Goal: Task Accomplishment & Management: Complete application form

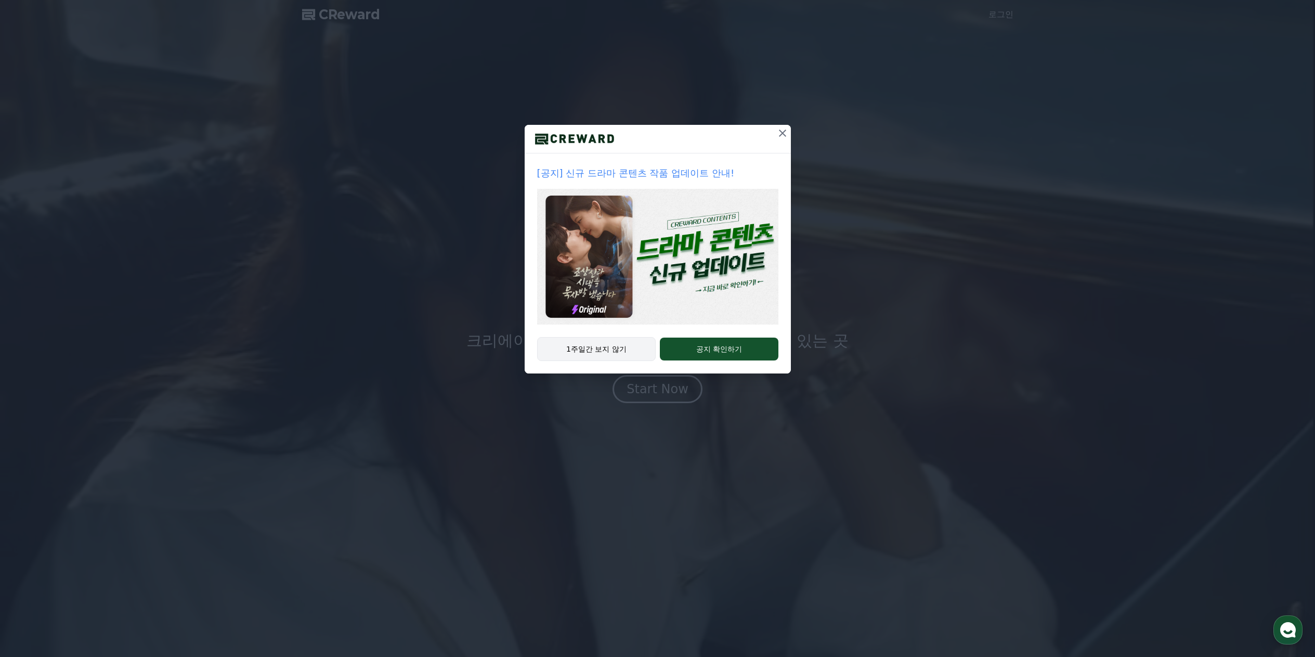
click at [619, 352] on button "1주일간 보지 않기" at bounding box center [596, 349] width 119 height 24
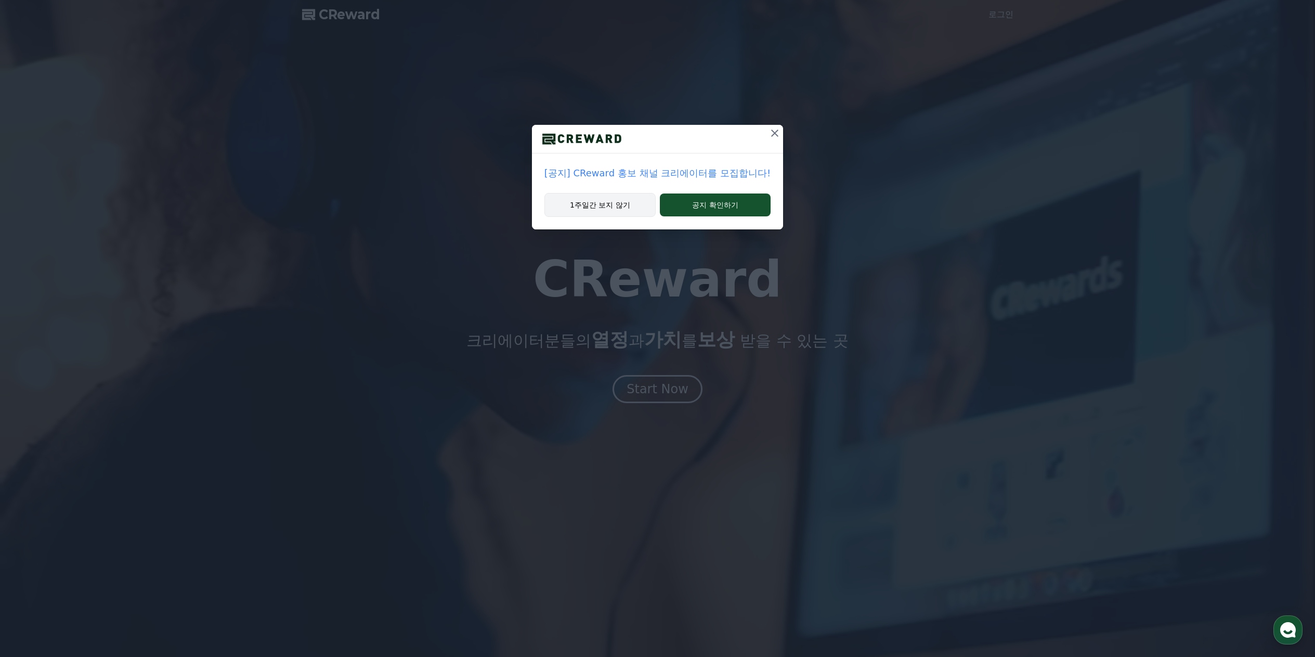
click at [615, 207] on button "1주일간 보지 않기" at bounding box center [599, 205] width 111 height 24
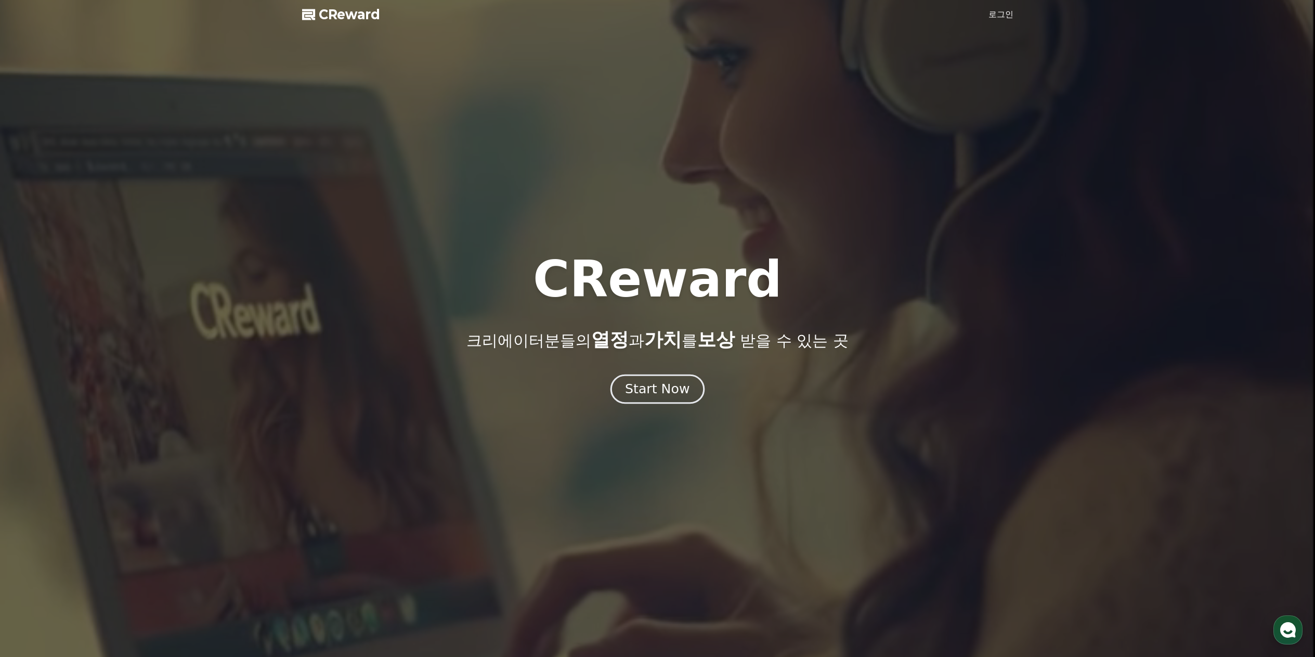
click at [664, 391] on div "Start Now" at bounding box center [657, 389] width 64 height 18
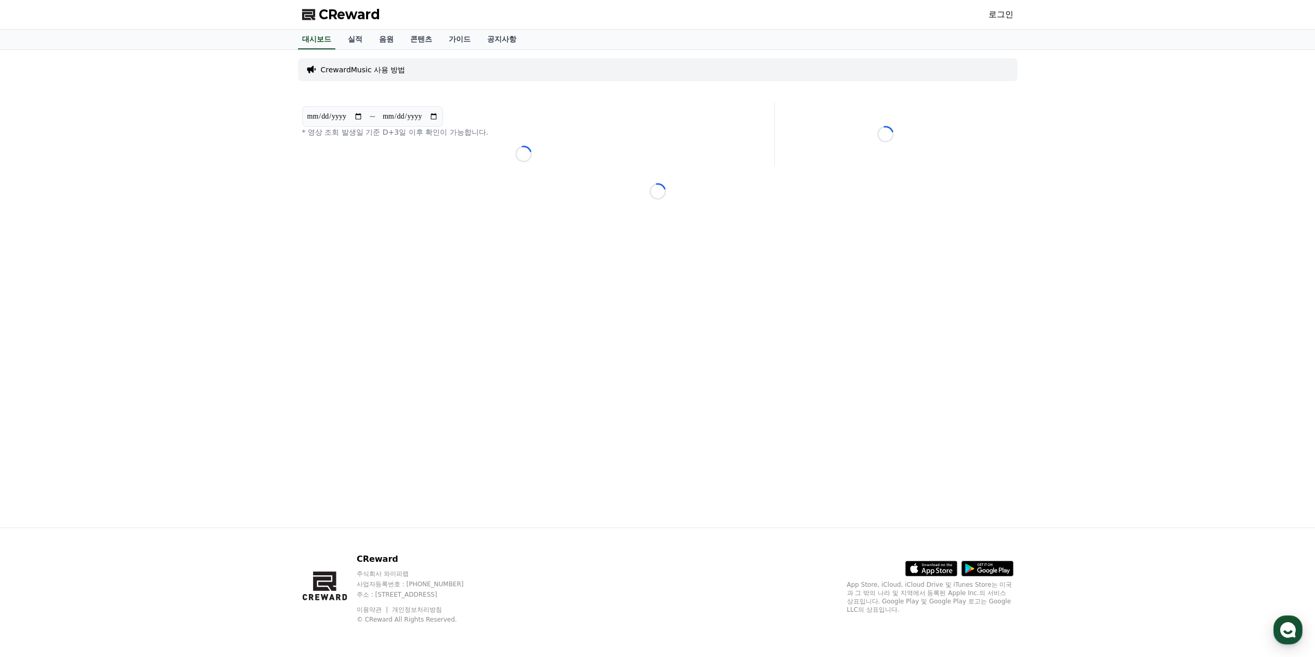
click at [1003, 17] on link "로그인" at bounding box center [1000, 14] width 25 height 12
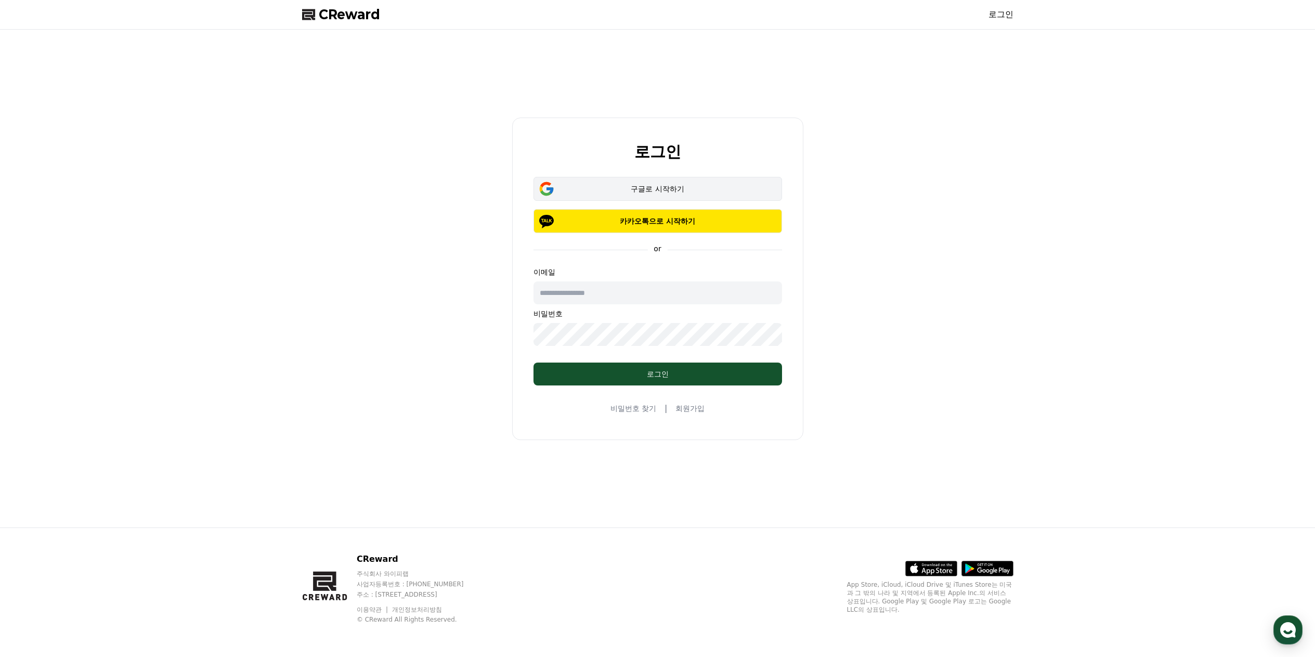
click at [674, 189] on div "구글로 시작하기" at bounding box center [657, 188] width 218 height 10
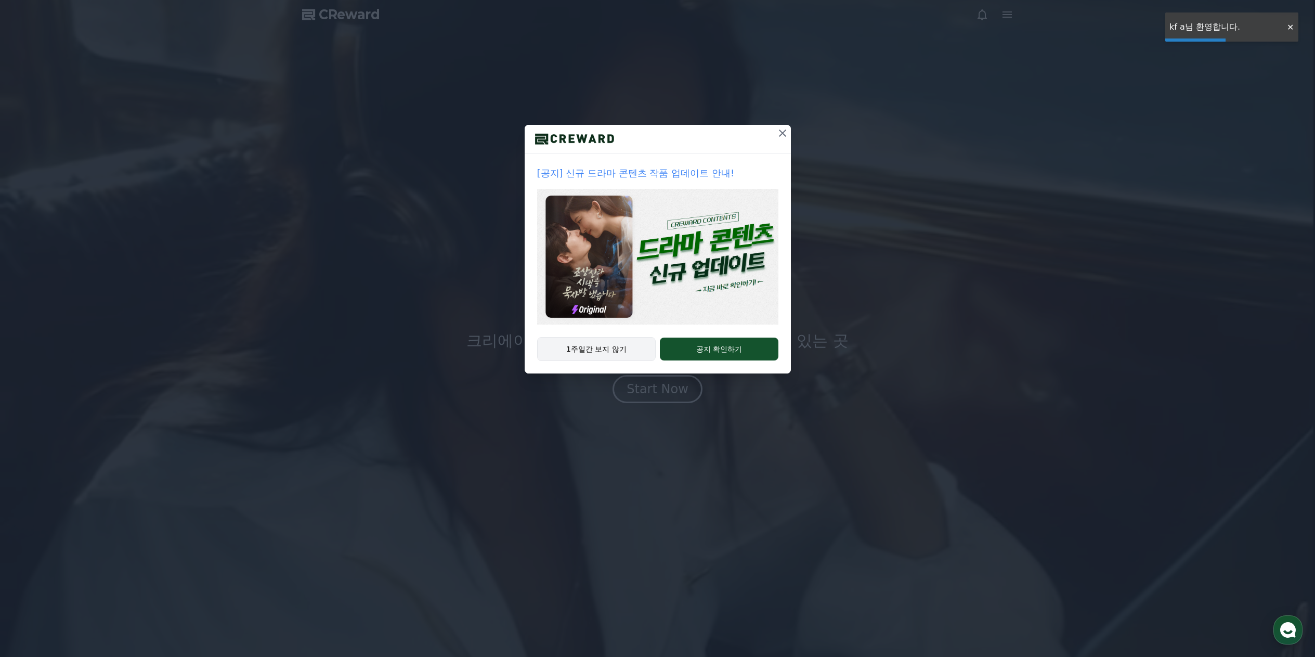
click at [600, 350] on button "1주일간 보지 않기" at bounding box center [596, 349] width 119 height 24
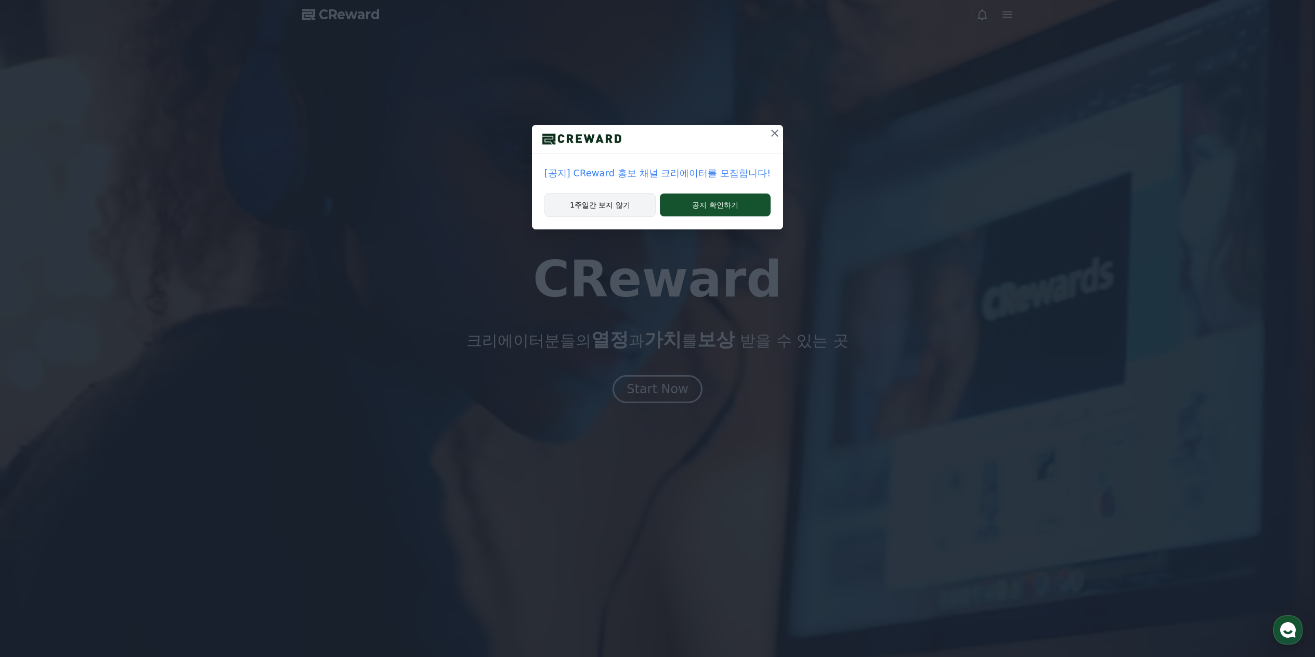
click at [628, 207] on button "1주일간 보지 않기" at bounding box center [599, 205] width 111 height 24
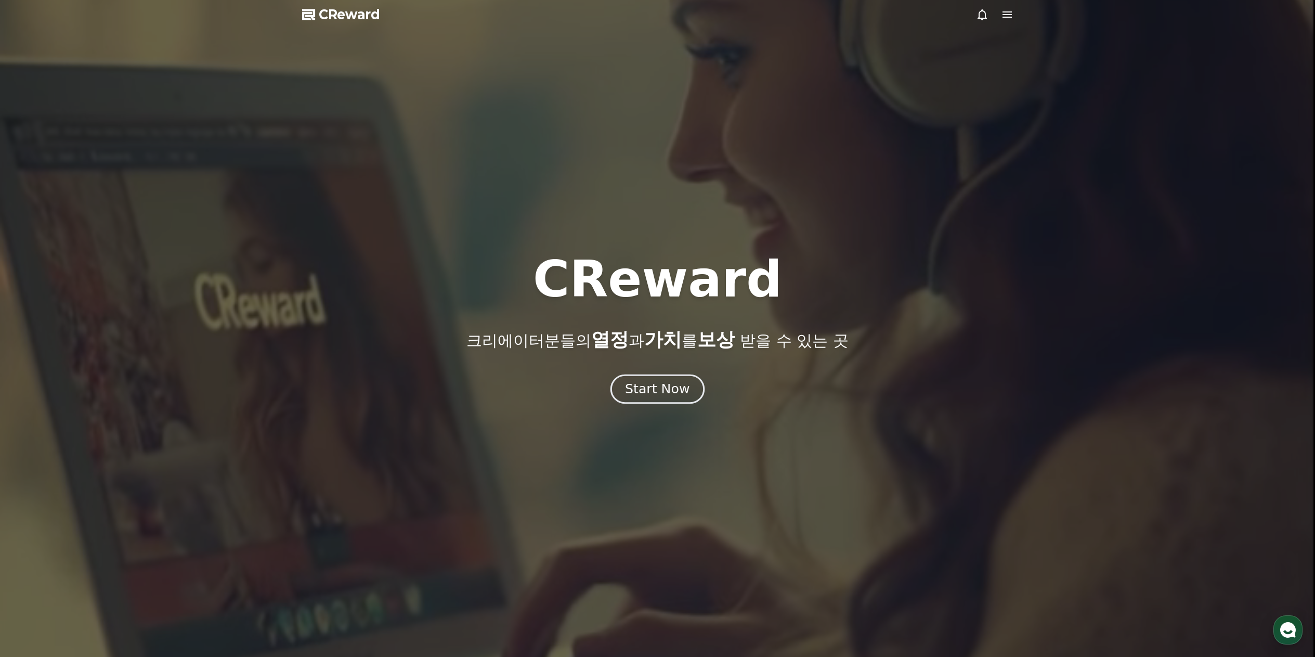
click at [643, 390] on div "Start Now" at bounding box center [657, 389] width 64 height 18
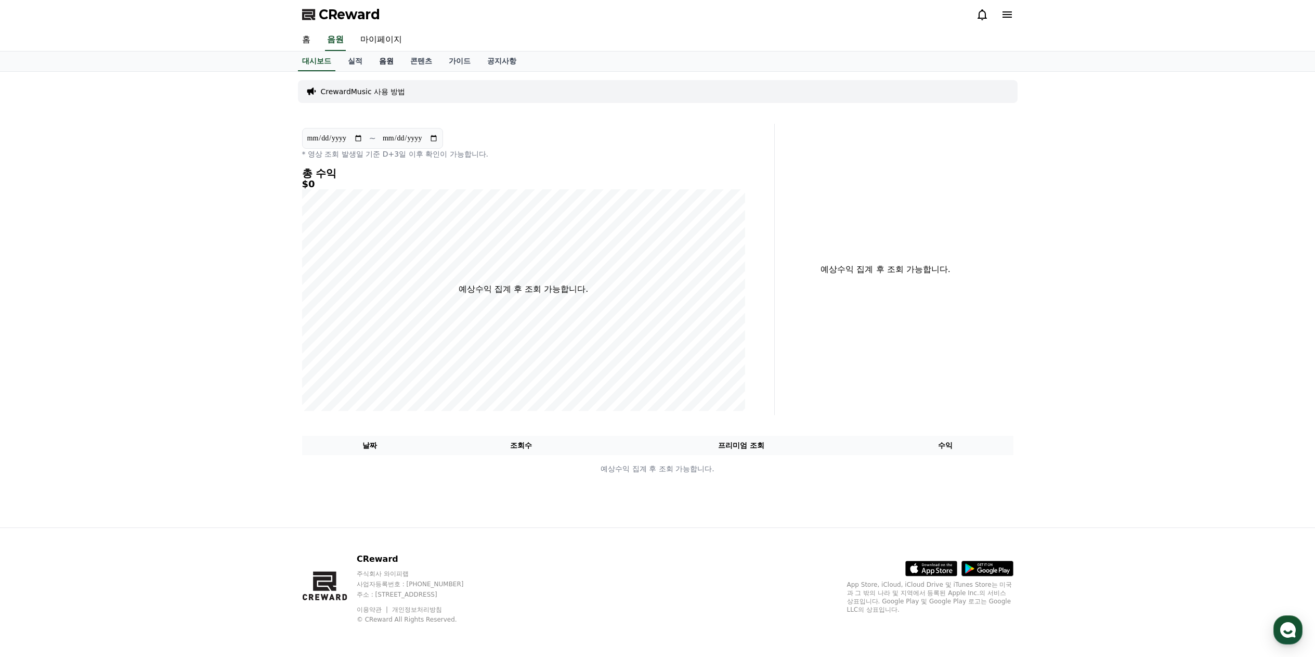
click at [391, 58] on link "음원" at bounding box center [386, 61] width 31 height 20
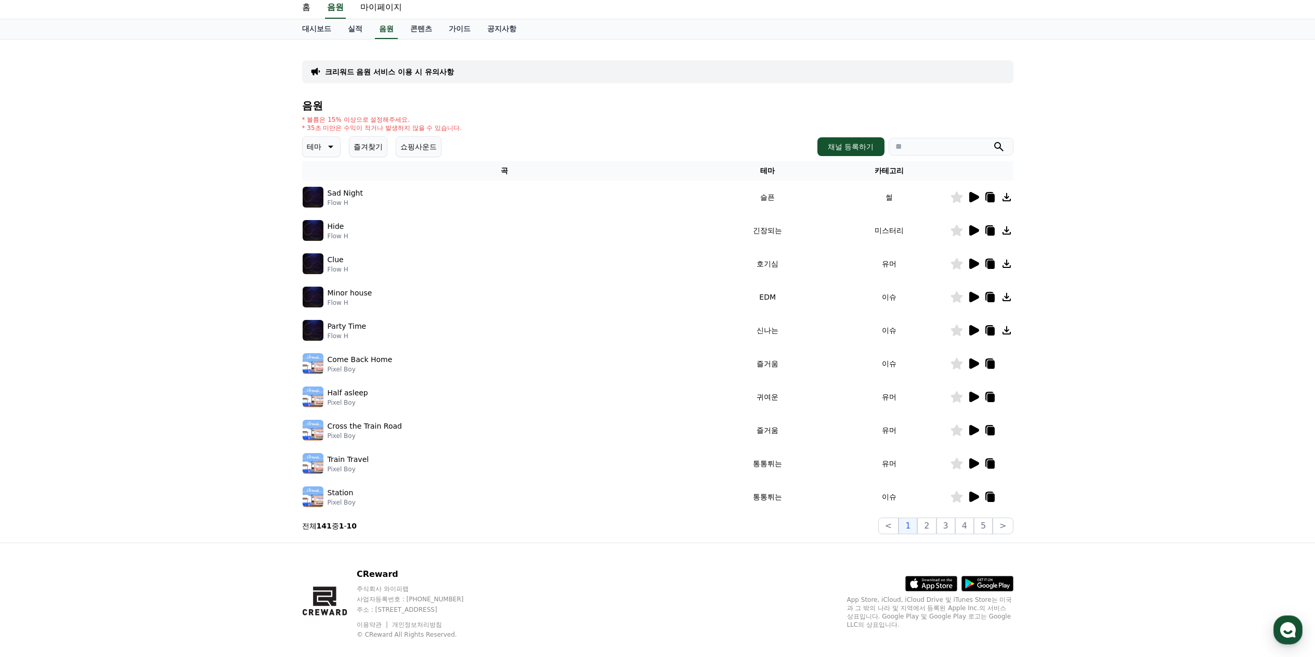
scroll to position [47, 0]
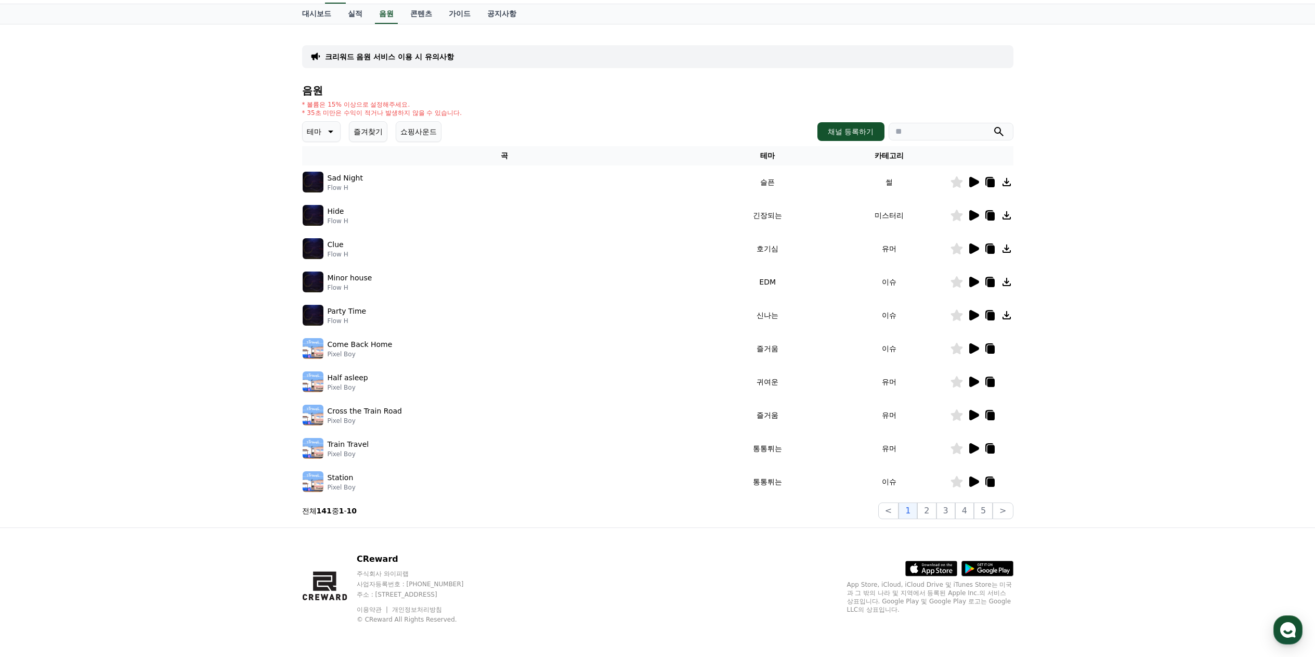
click at [975, 317] on icon at bounding box center [974, 315] width 10 height 10
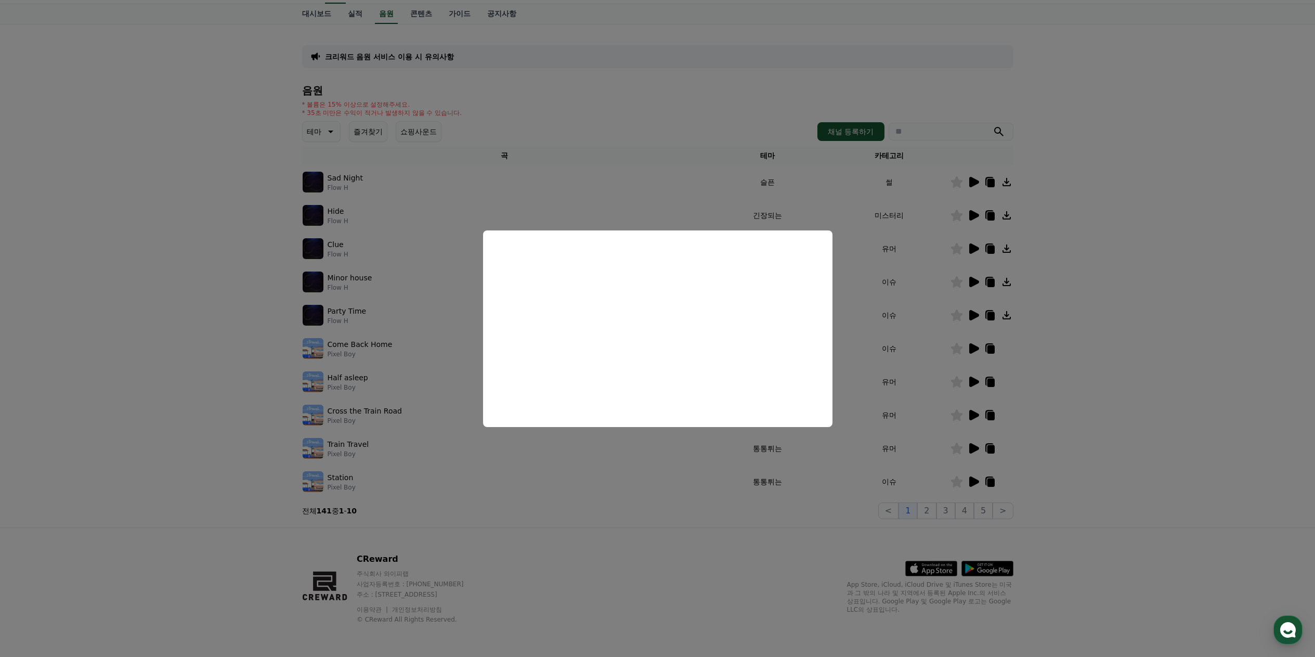
click at [188, 377] on button "close modal" at bounding box center [657, 328] width 1315 height 657
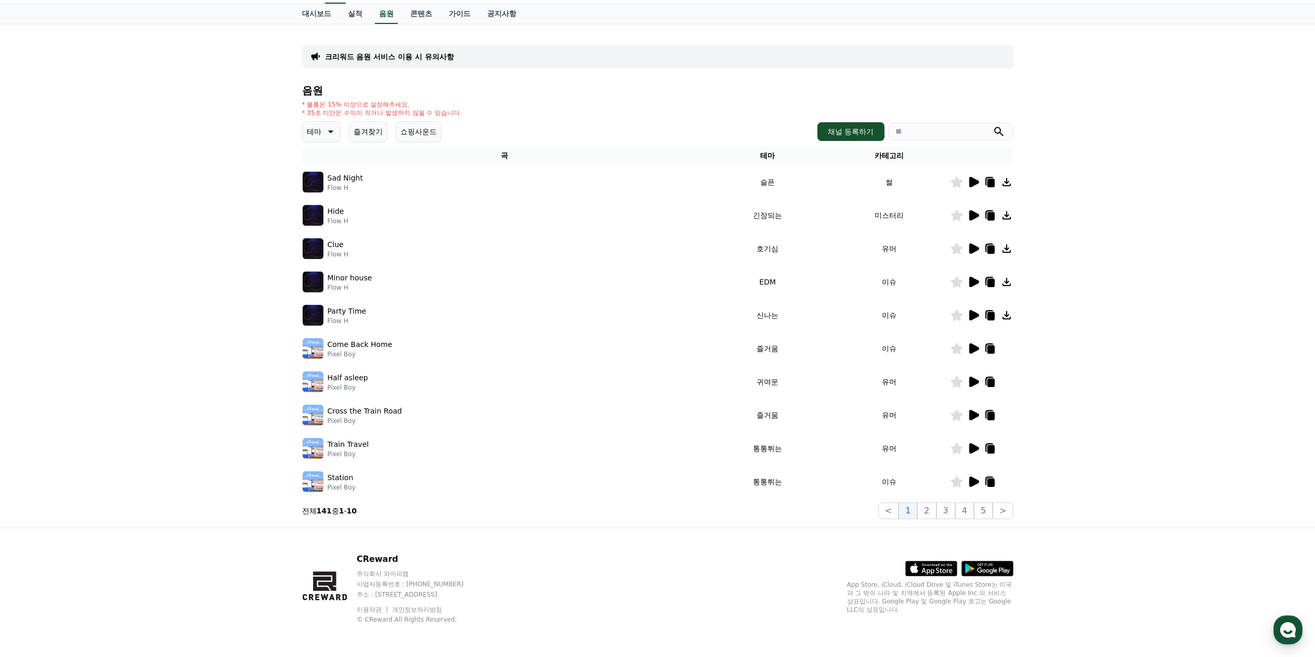
click at [972, 347] on icon at bounding box center [974, 348] width 10 height 10
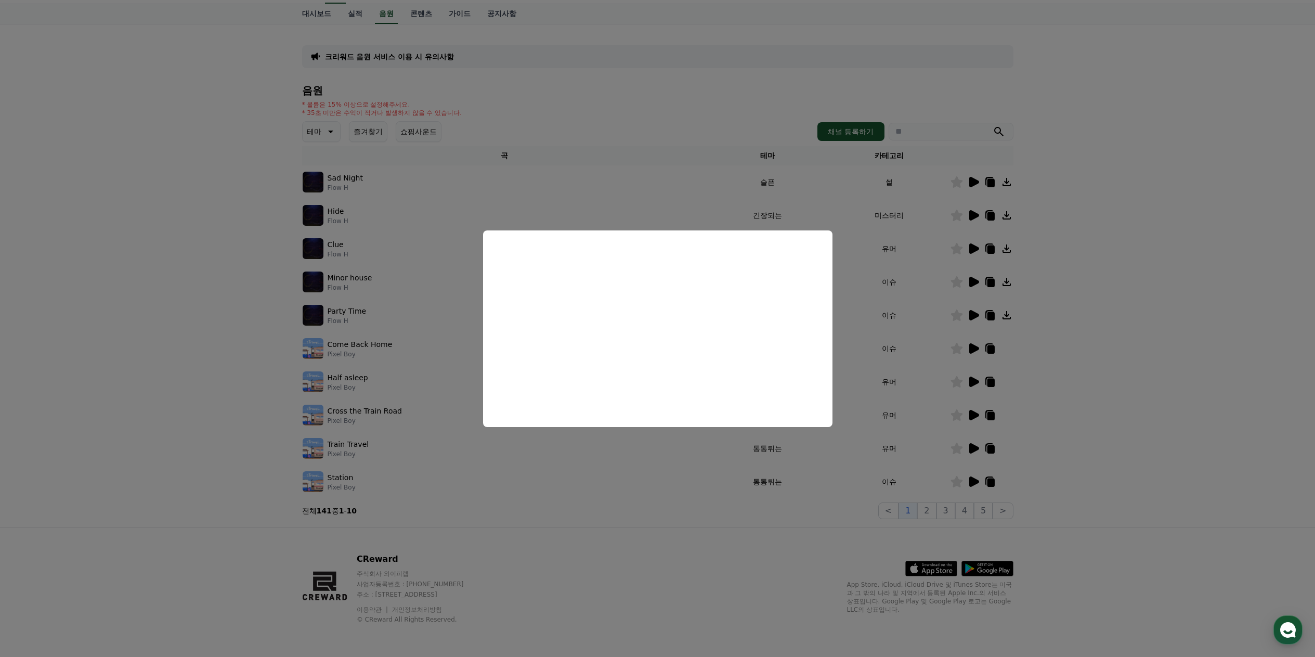
click at [145, 375] on button "close modal" at bounding box center [657, 328] width 1315 height 657
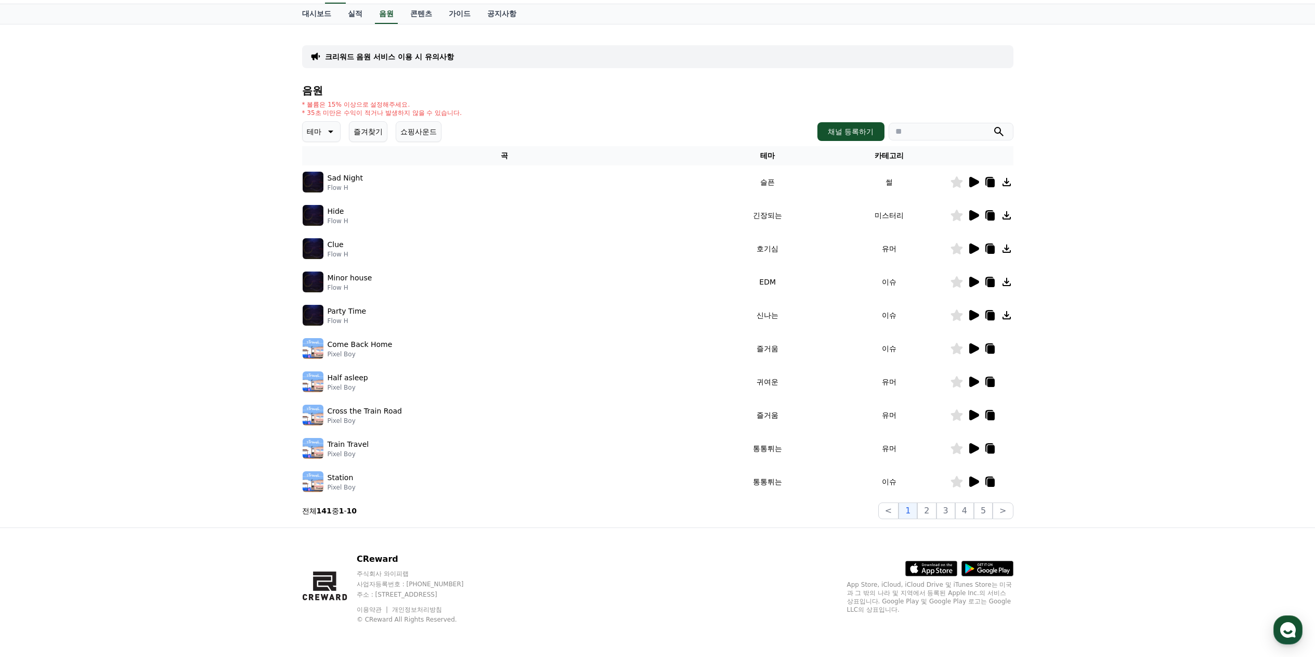
click at [971, 417] on icon at bounding box center [974, 415] width 10 height 10
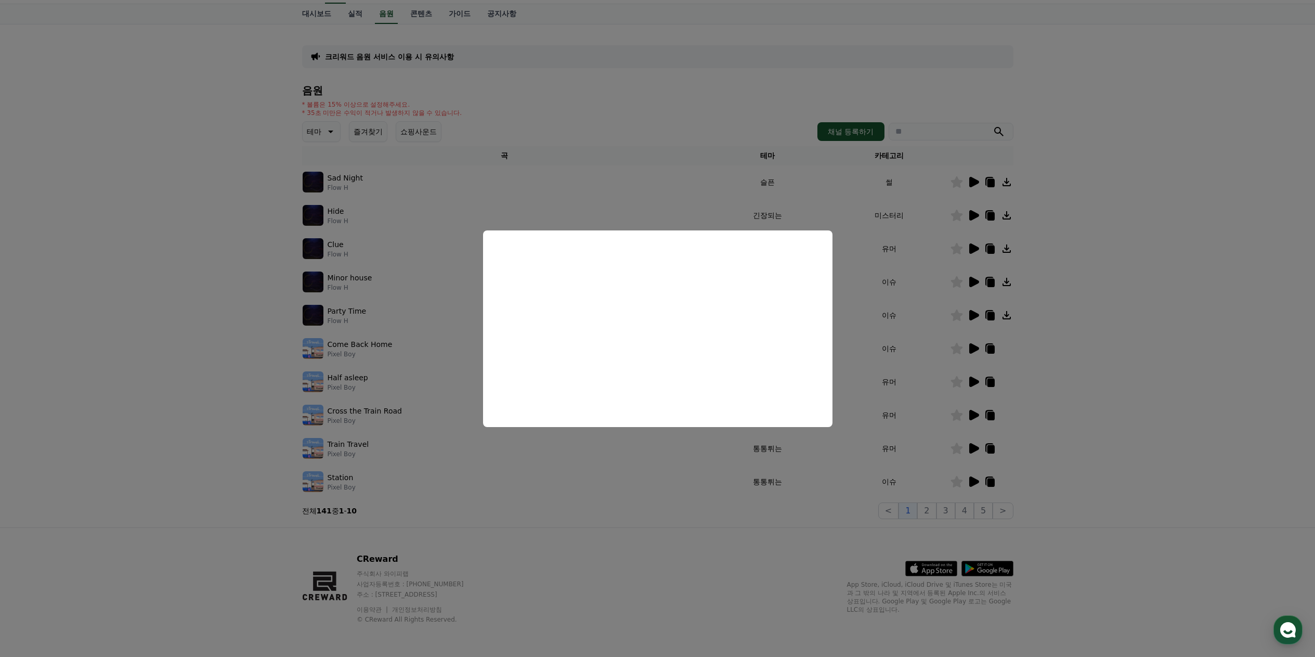
click at [1110, 276] on button "close modal" at bounding box center [657, 328] width 1315 height 657
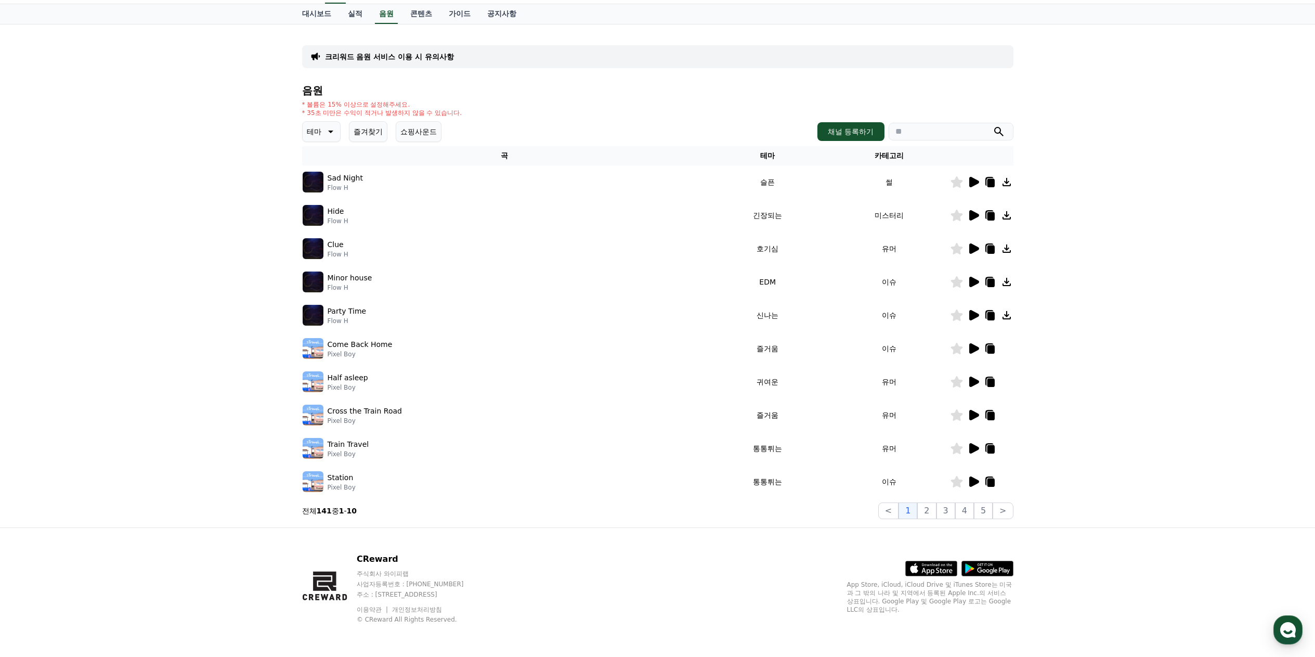
click at [971, 218] on icon at bounding box center [974, 215] width 10 height 10
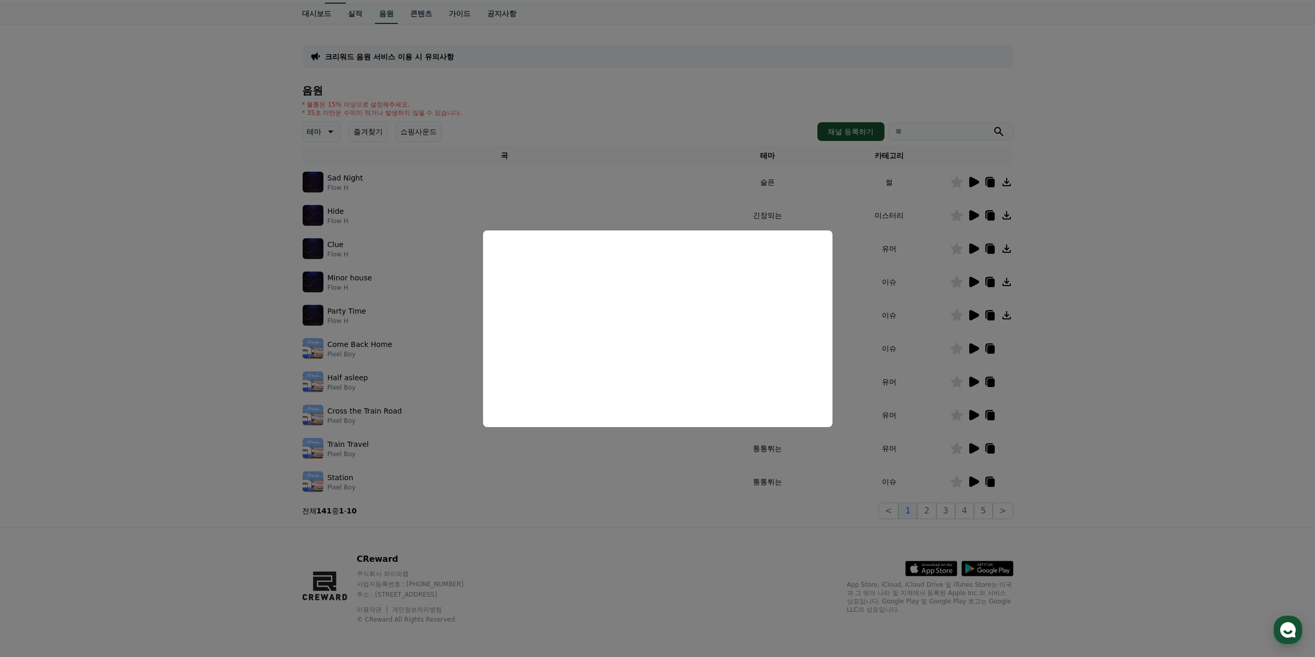
click at [1090, 203] on button "close modal" at bounding box center [657, 328] width 1315 height 657
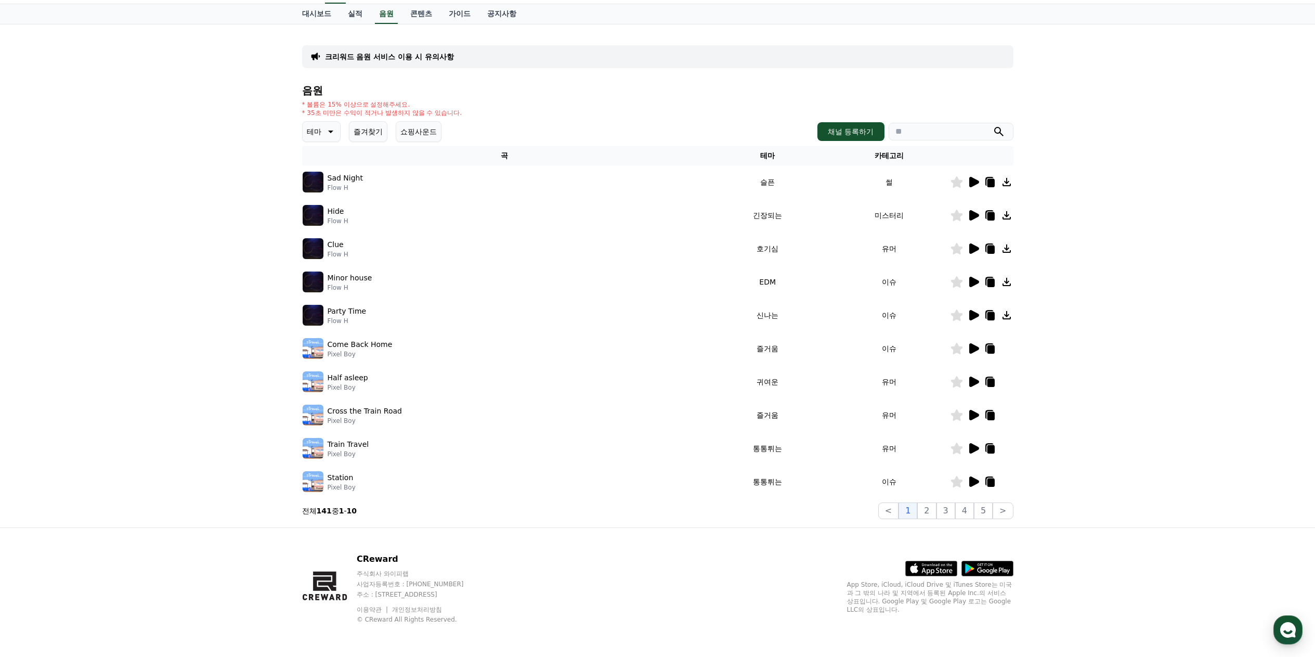
click at [973, 180] on icon at bounding box center [974, 182] width 10 height 10
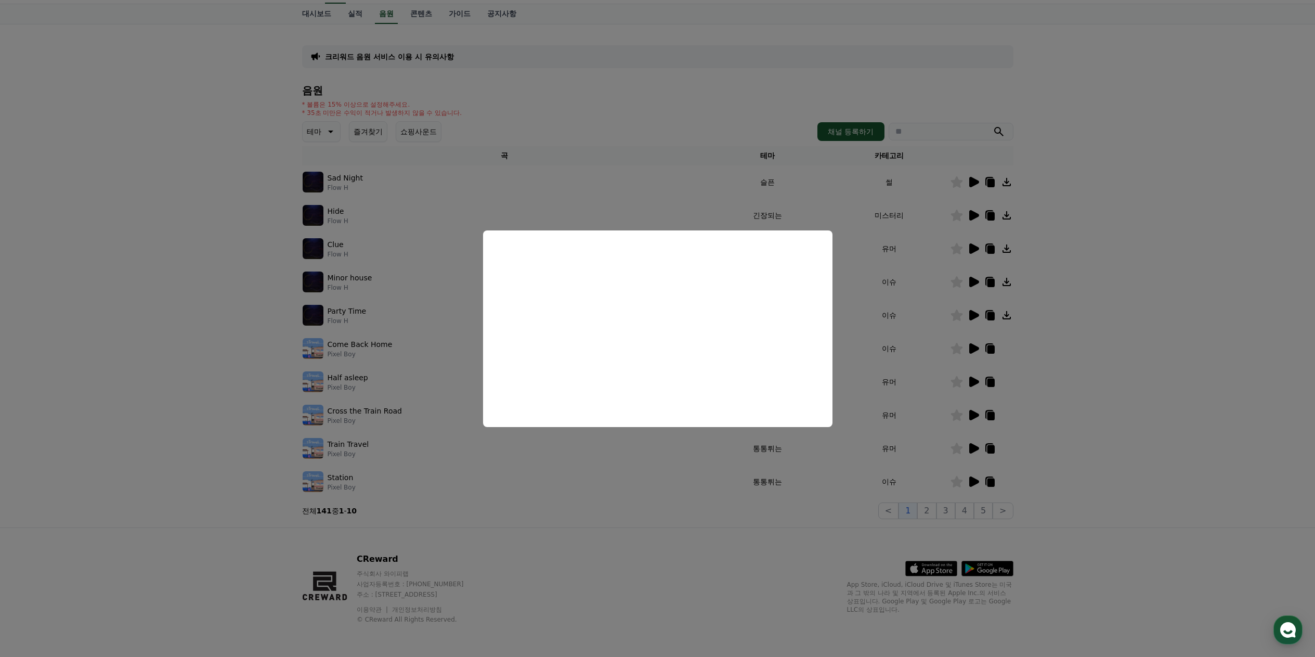
click at [1095, 238] on button "close modal" at bounding box center [657, 328] width 1315 height 657
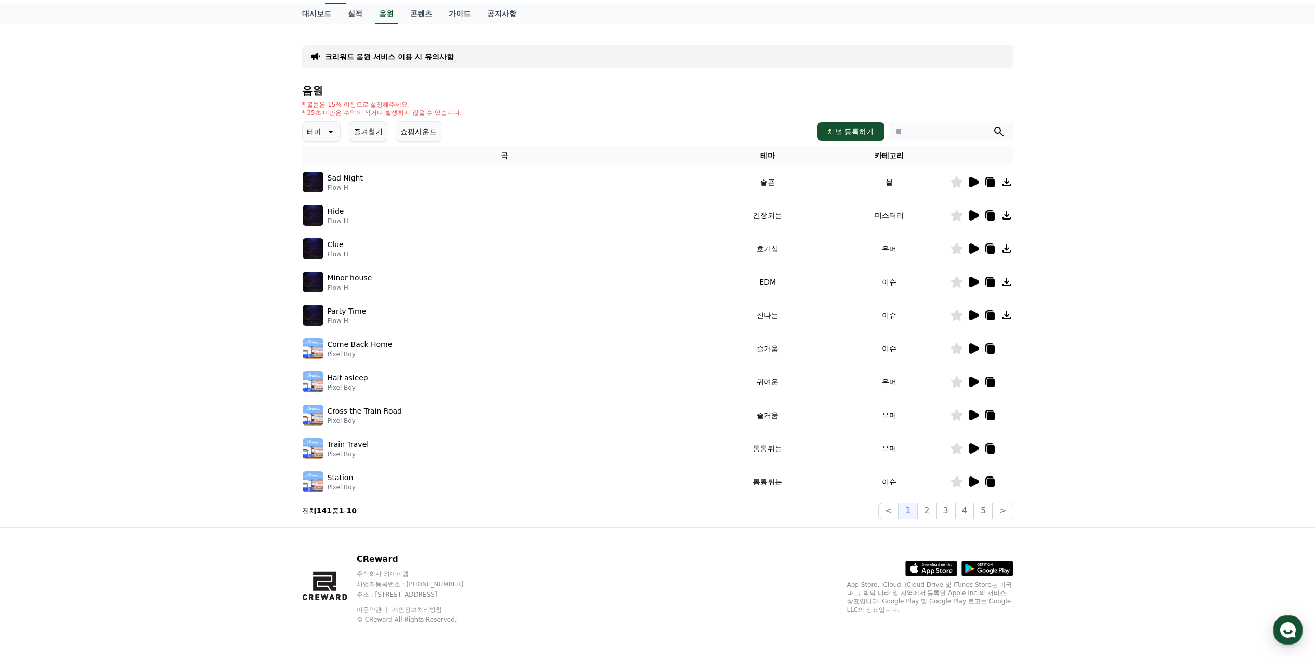
click at [975, 248] on icon at bounding box center [974, 248] width 10 height 10
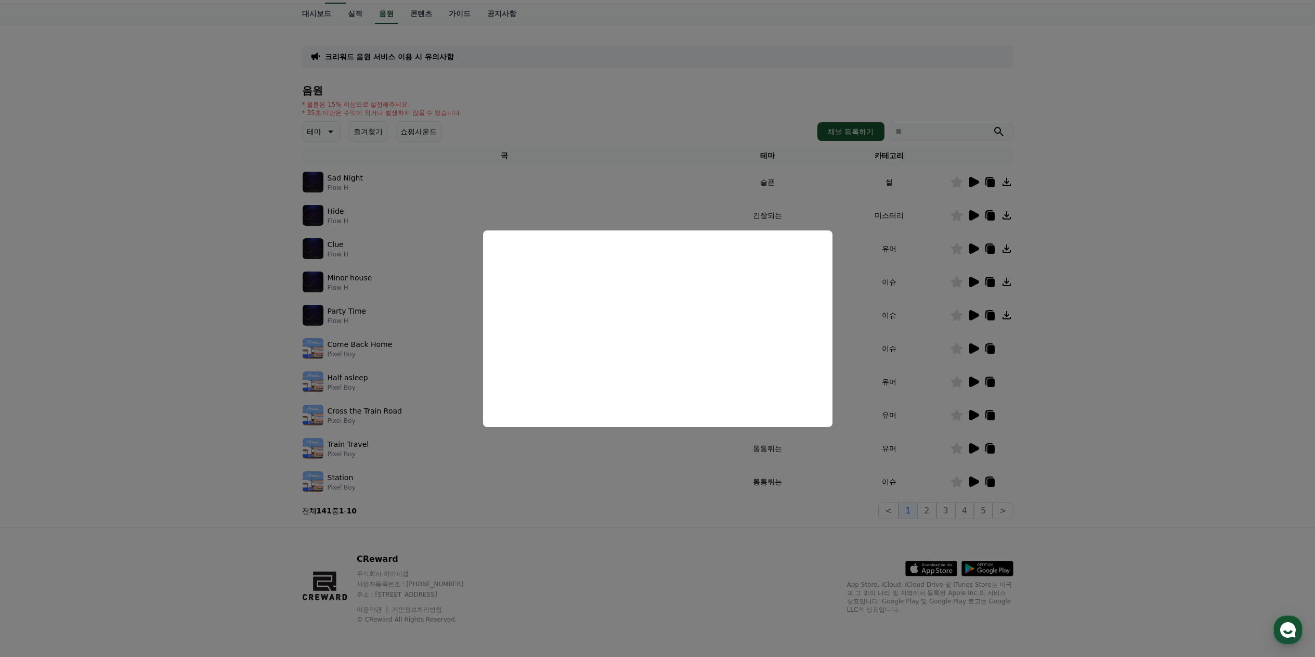
click at [1153, 287] on button "close modal" at bounding box center [657, 328] width 1315 height 657
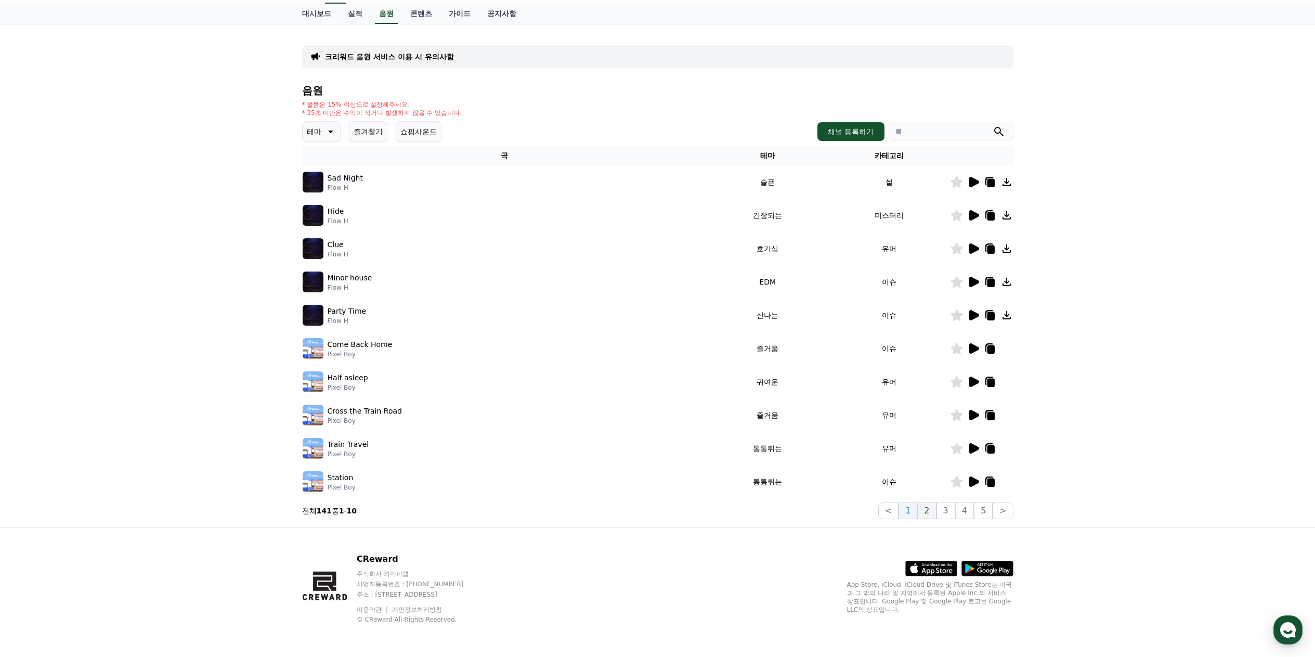
click at [934, 513] on button "2" at bounding box center [926, 510] width 19 height 17
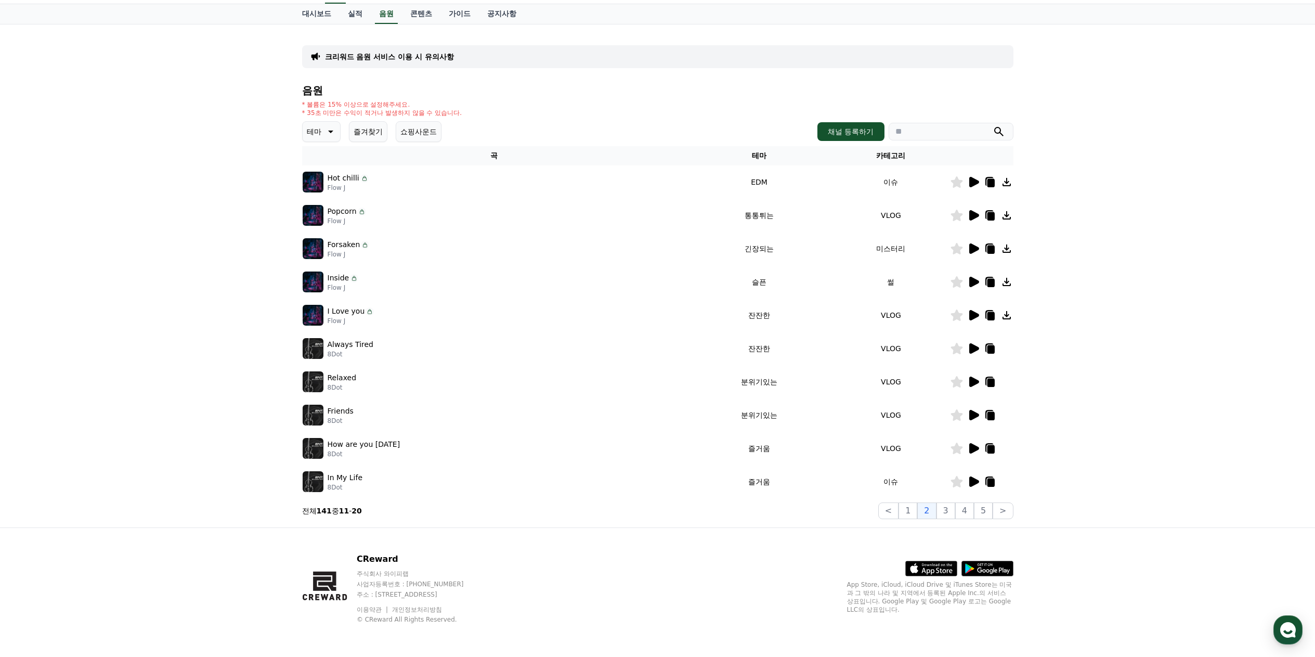
click at [976, 282] on icon at bounding box center [974, 282] width 10 height 10
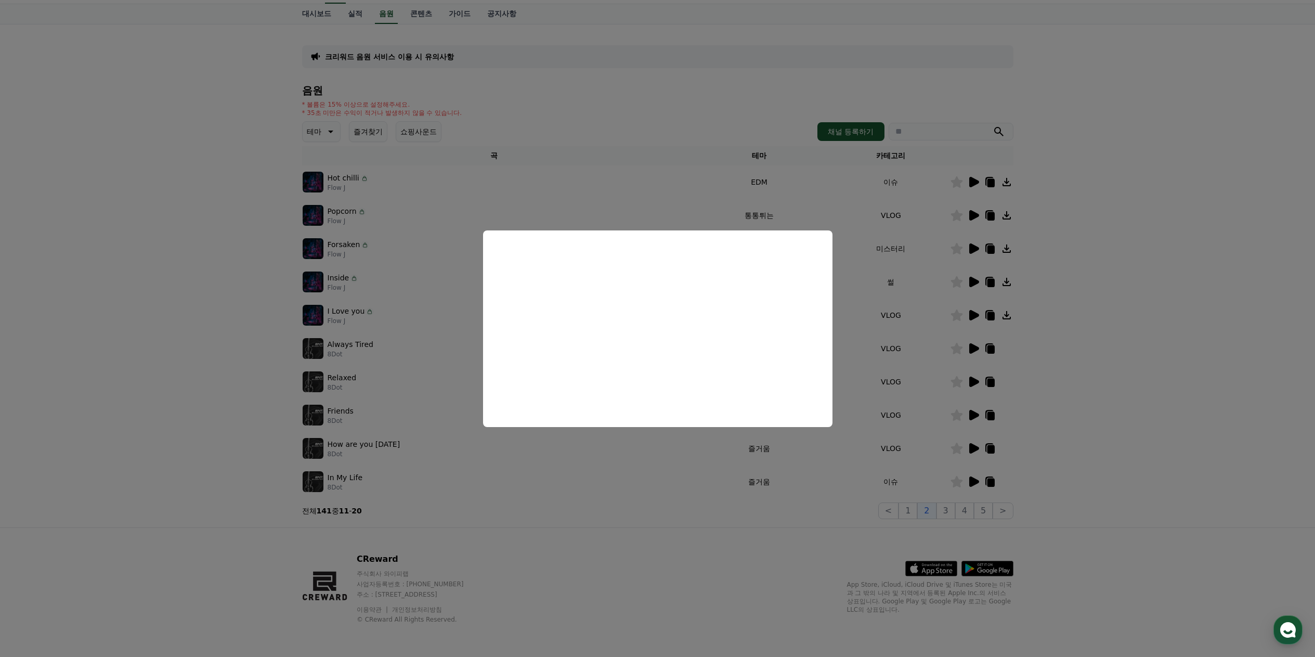
click at [1139, 262] on button "close modal" at bounding box center [657, 328] width 1315 height 657
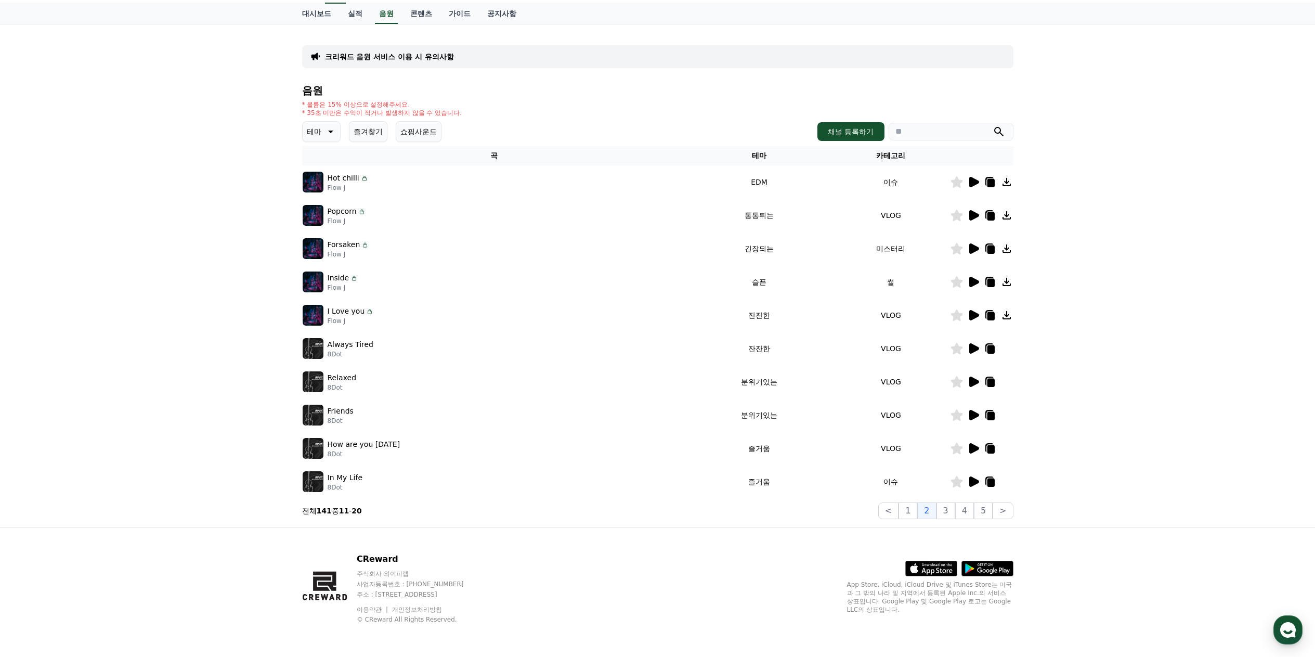
click at [976, 347] on icon at bounding box center [974, 348] width 10 height 10
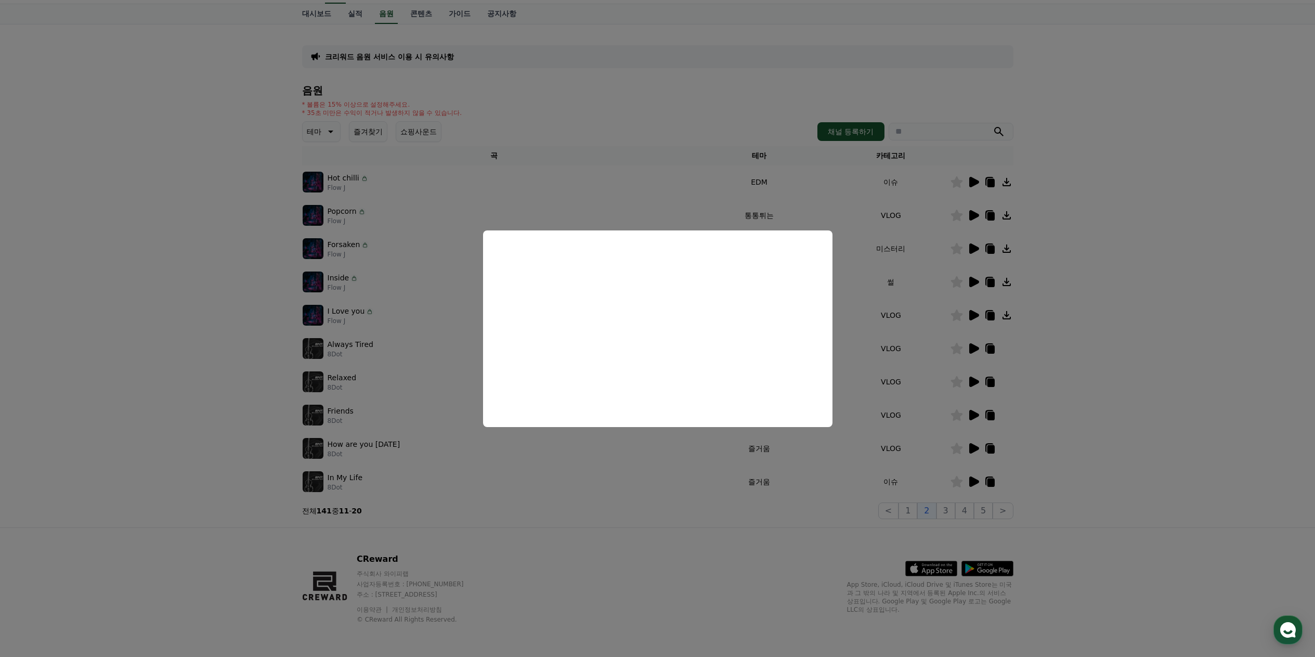
drag, startPoint x: 1135, startPoint y: 381, endPoint x: 1065, endPoint y: 378, distance: 69.7
click at [1134, 381] on button "close modal" at bounding box center [657, 328] width 1315 height 657
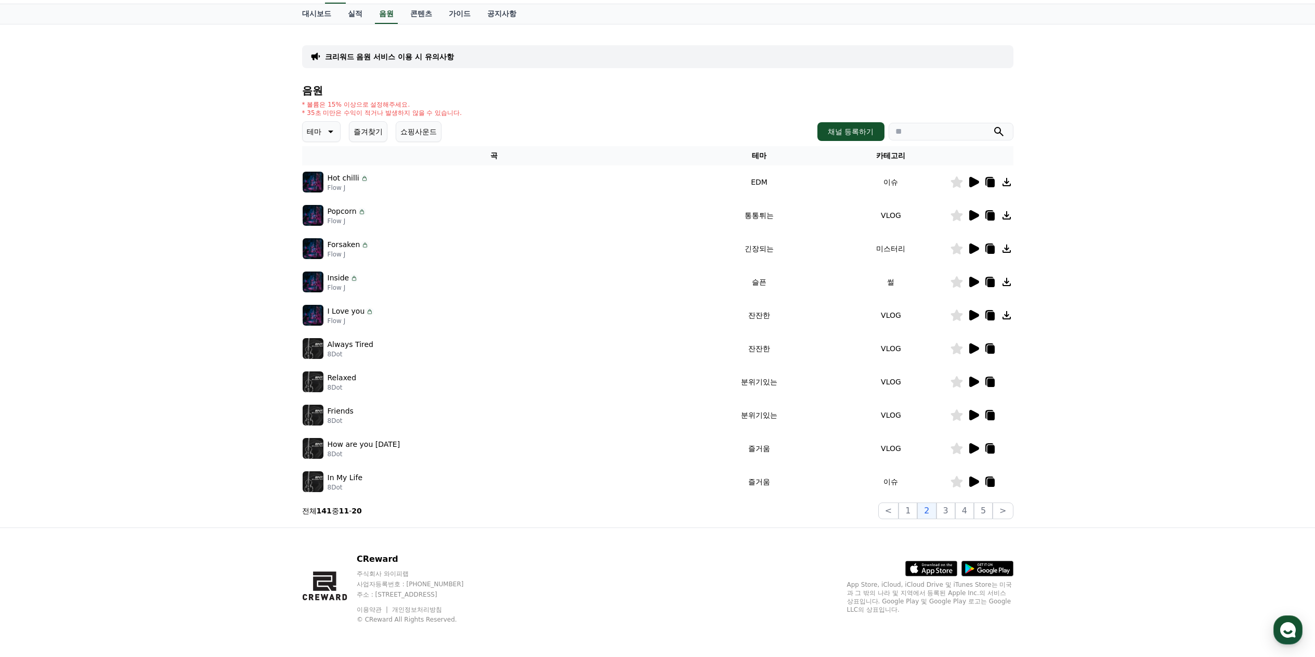
click at [973, 385] on icon at bounding box center [974, 381] width 10 height 10
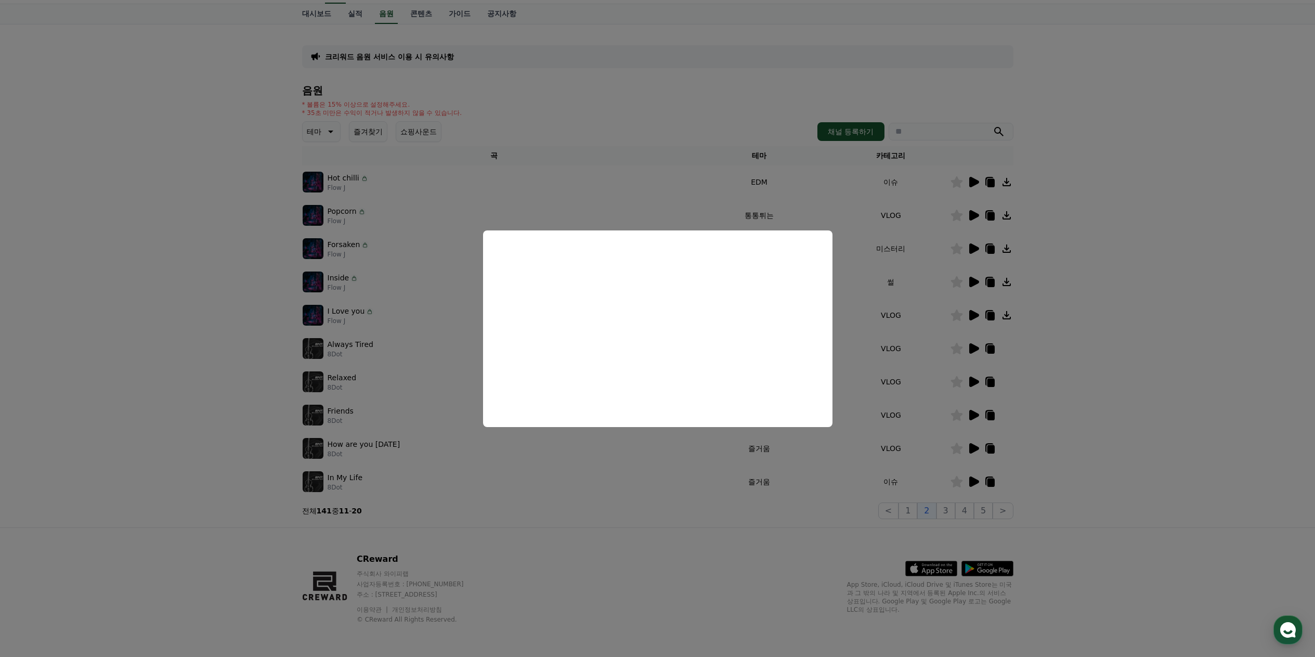
click at [1110, 394] on button "close modal" at bounding box center [657, 328] width 1315 height 657
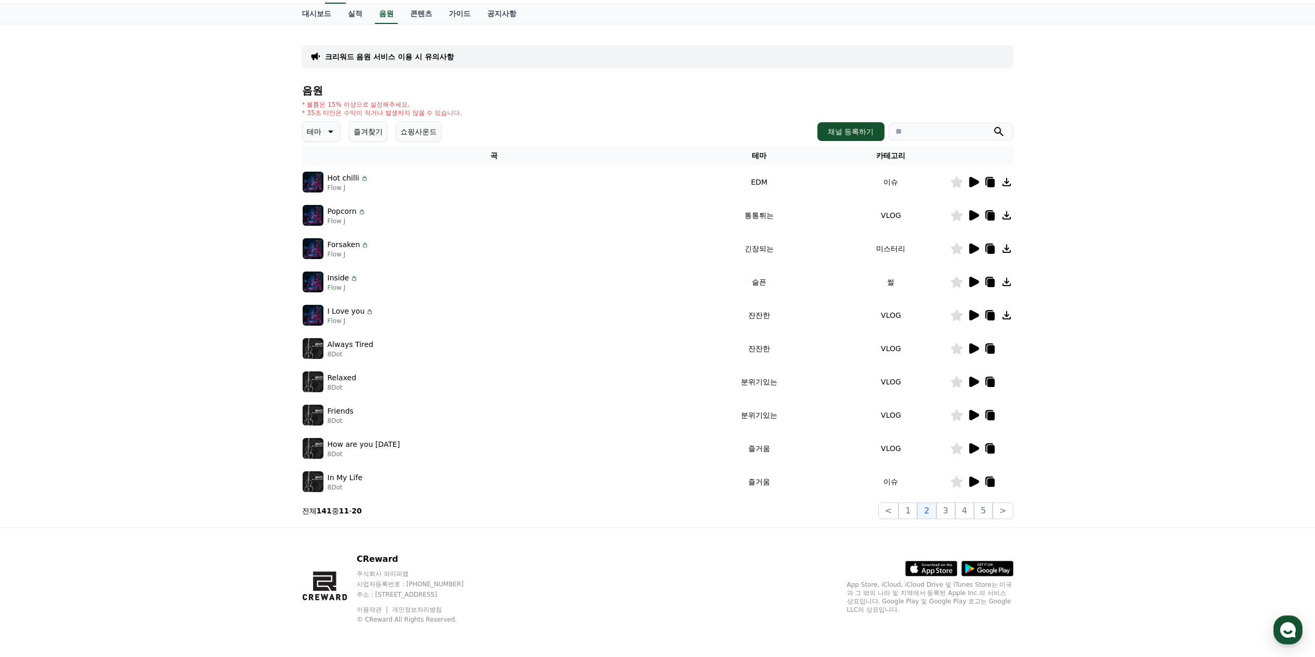
click at [976, 413] on icon at bounding box center [974, 415] width 10 height 10
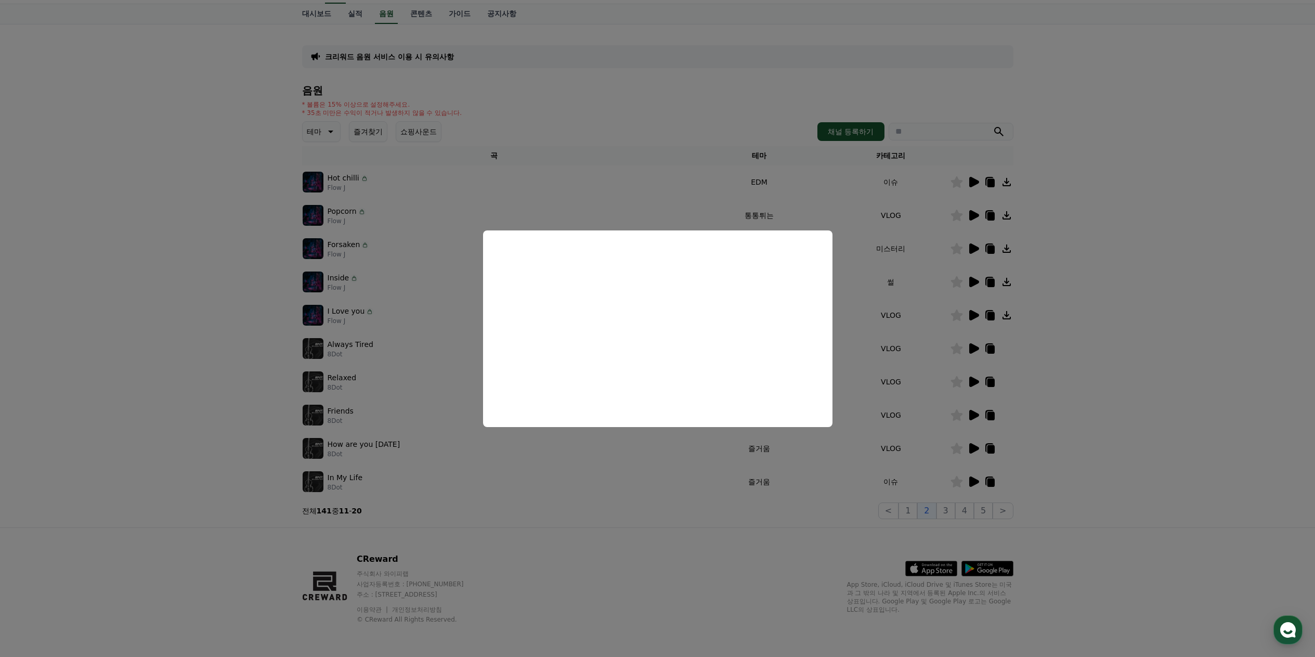
click at [1122, 353] on button "close modal" at bounding box center [657, 328] width 1315 height 657
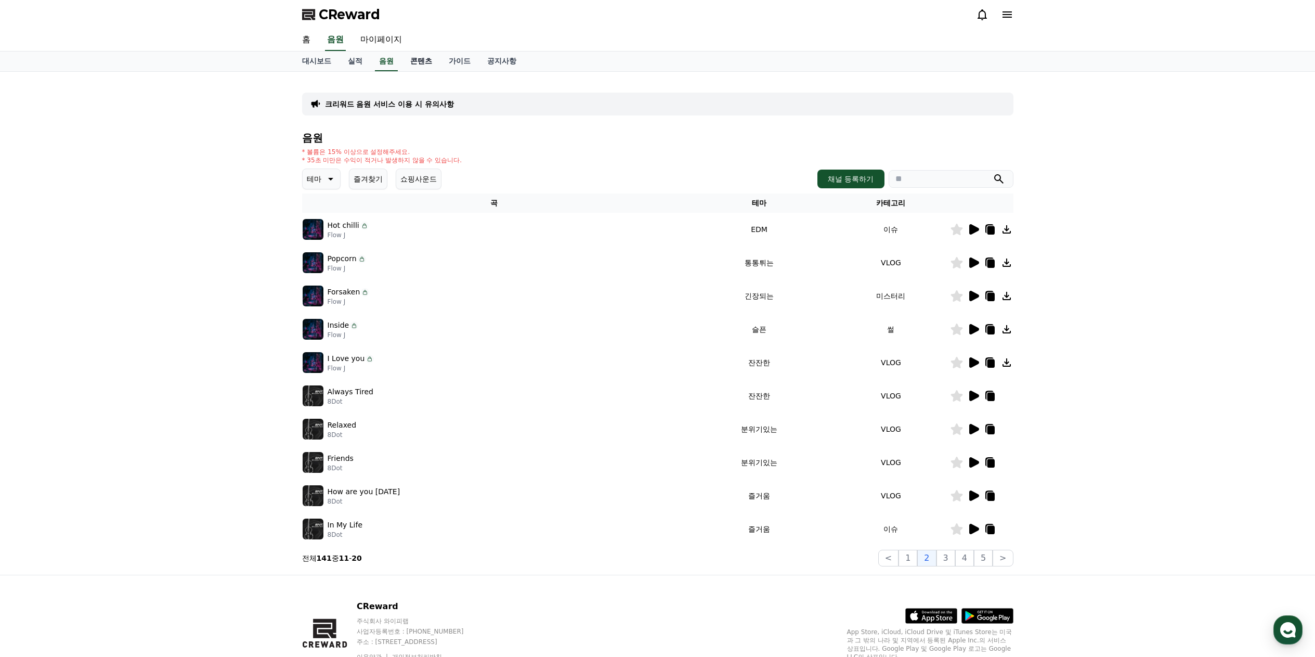
click at [416, 60] on link "콘텐츠" at bounding box center [421, 61] width 38 height 20
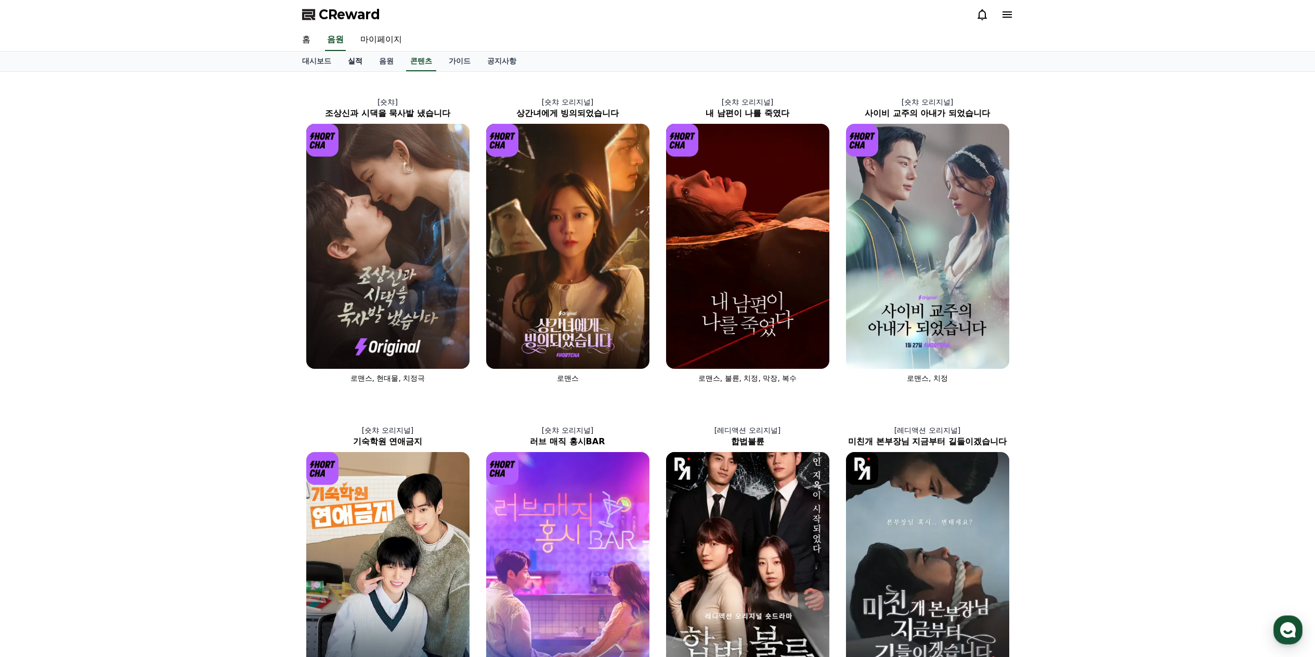
click at [352, 61] on link "실적" at bounding box center [354, 61] width 31 height 20
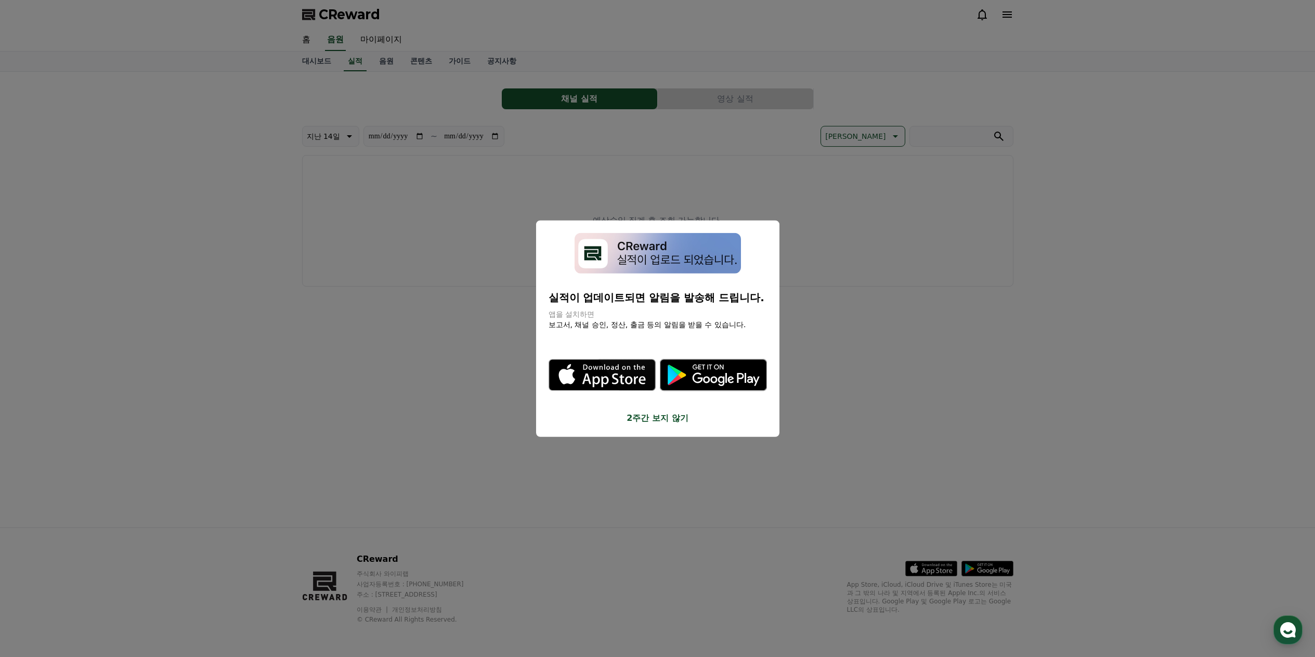
click at [658, 421] on button "2주간 보지 않기" at bounding box center [657, 418] width 218 height 12
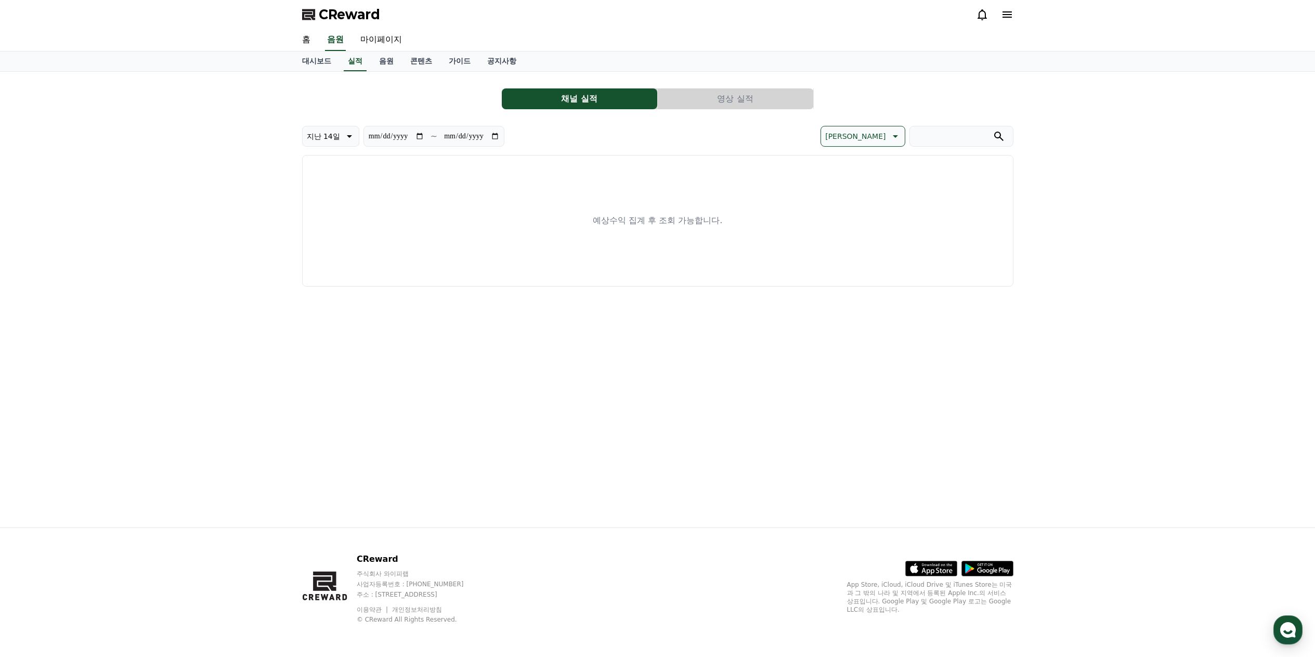
click at [1001, 15] on icon at bounding box center [1007, 14] width 12 height 12
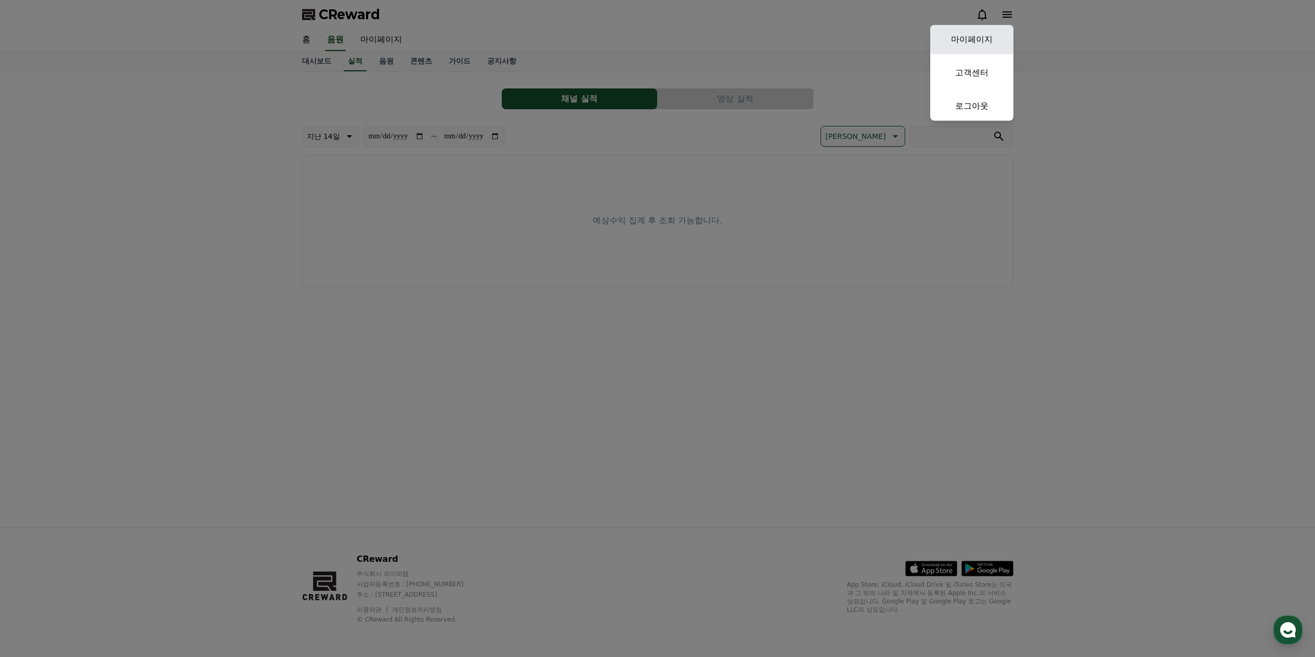
click at [982, 38] on link "마이페이지" at bounding box center [971, 39] width 83 height 29
select select "**********"
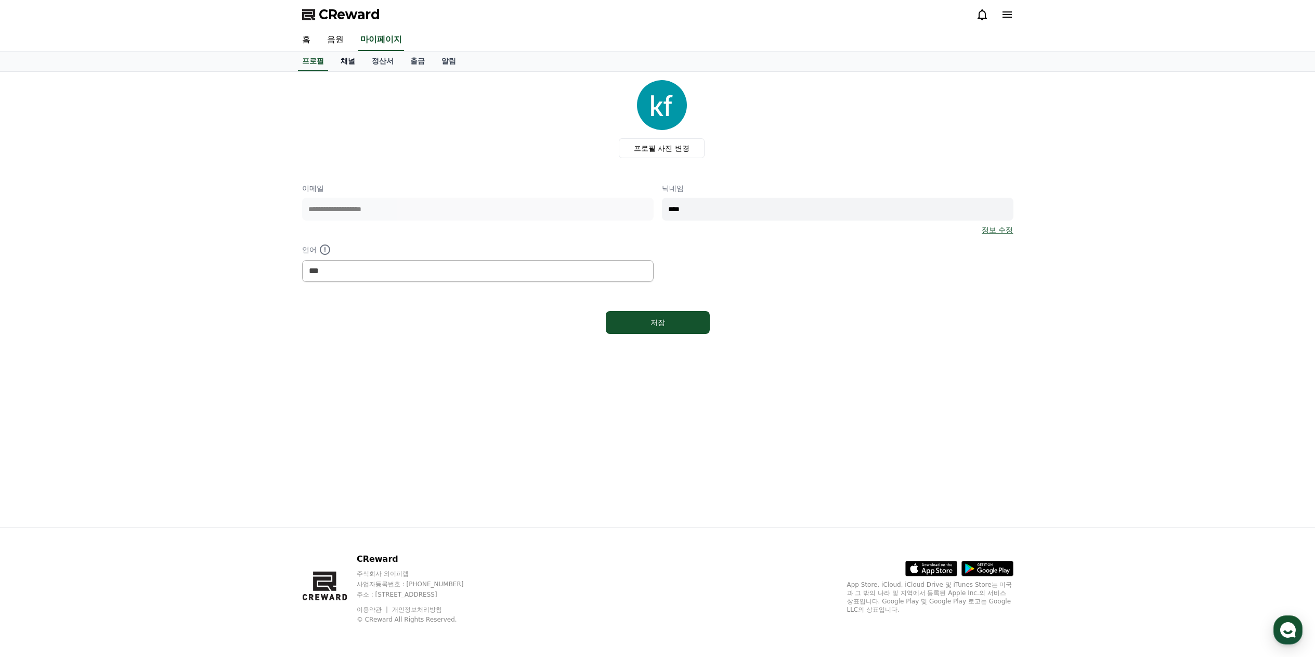
click at [348, 65] on link "채널" at bounding box center [347, 61] width 31 height 20
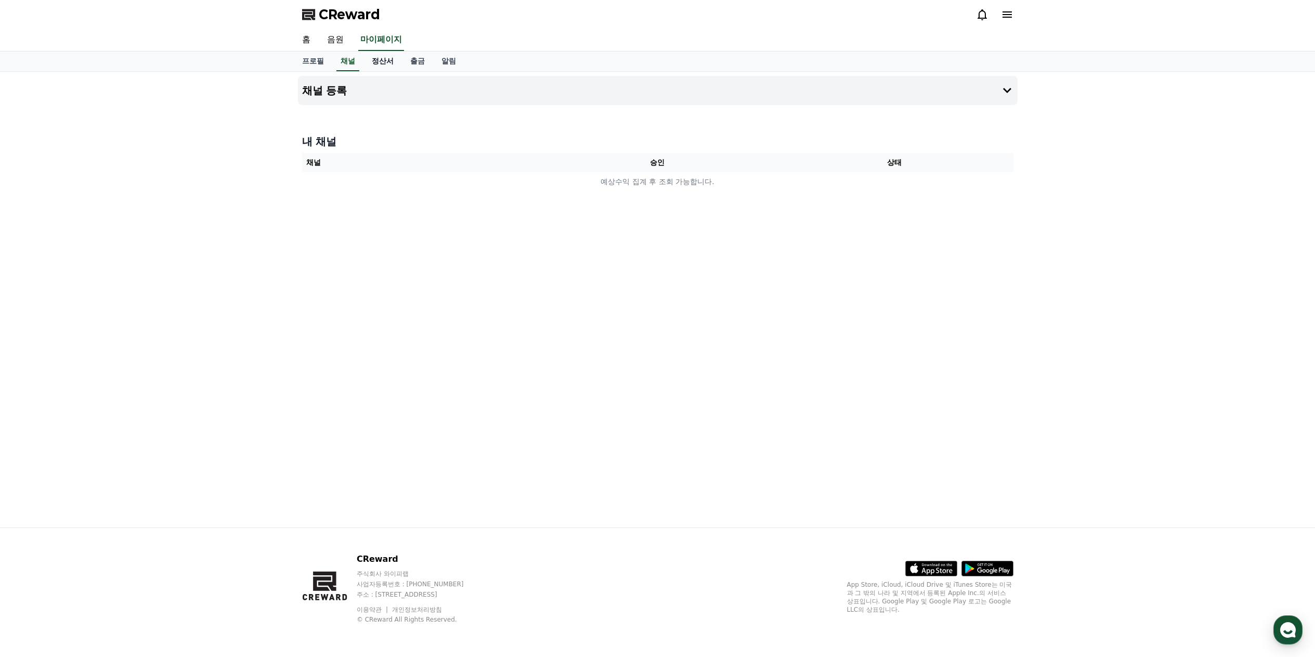
click at [381, 62] on link "정산서" at bounding box center [382, 61] width 38 height 20
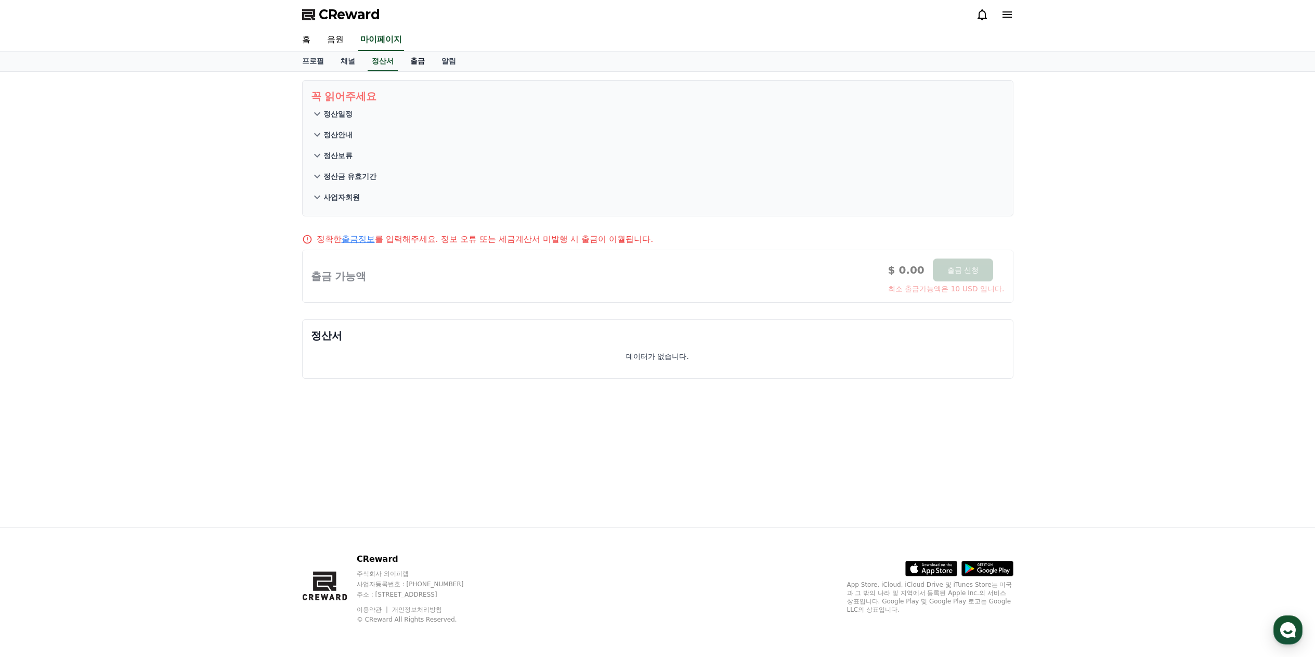
click at [413, 61] on link "출금" at bounding box center [417, 61] width 31 height 20
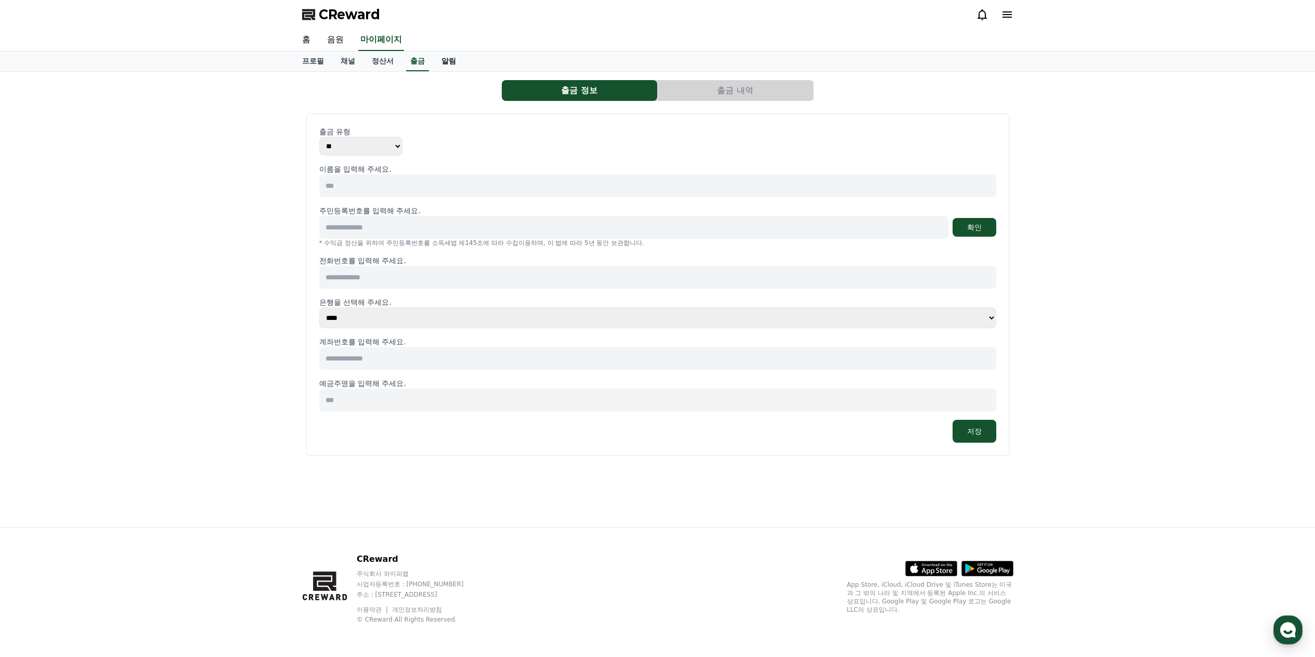
click at [454, 62] on link "알림" at bounding box center [448, 61] width 31 height 20
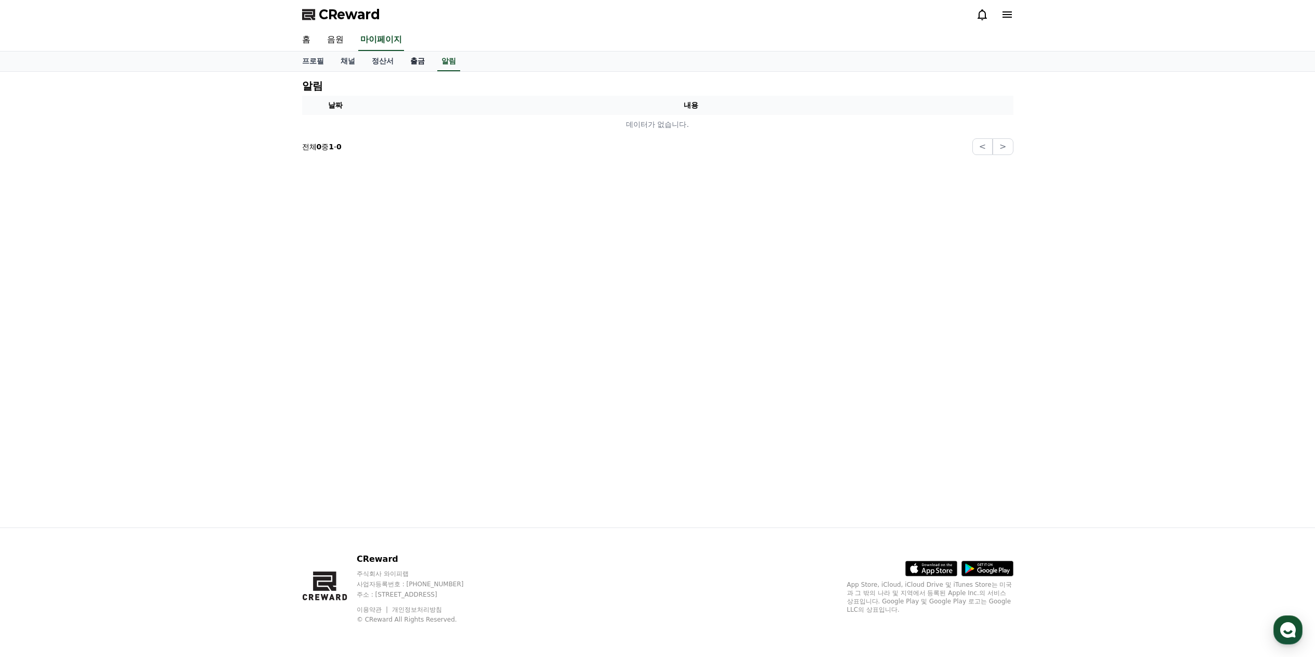
click at [411, 61] on link "출금" at bounding box center [417, 61] width 31 height 20
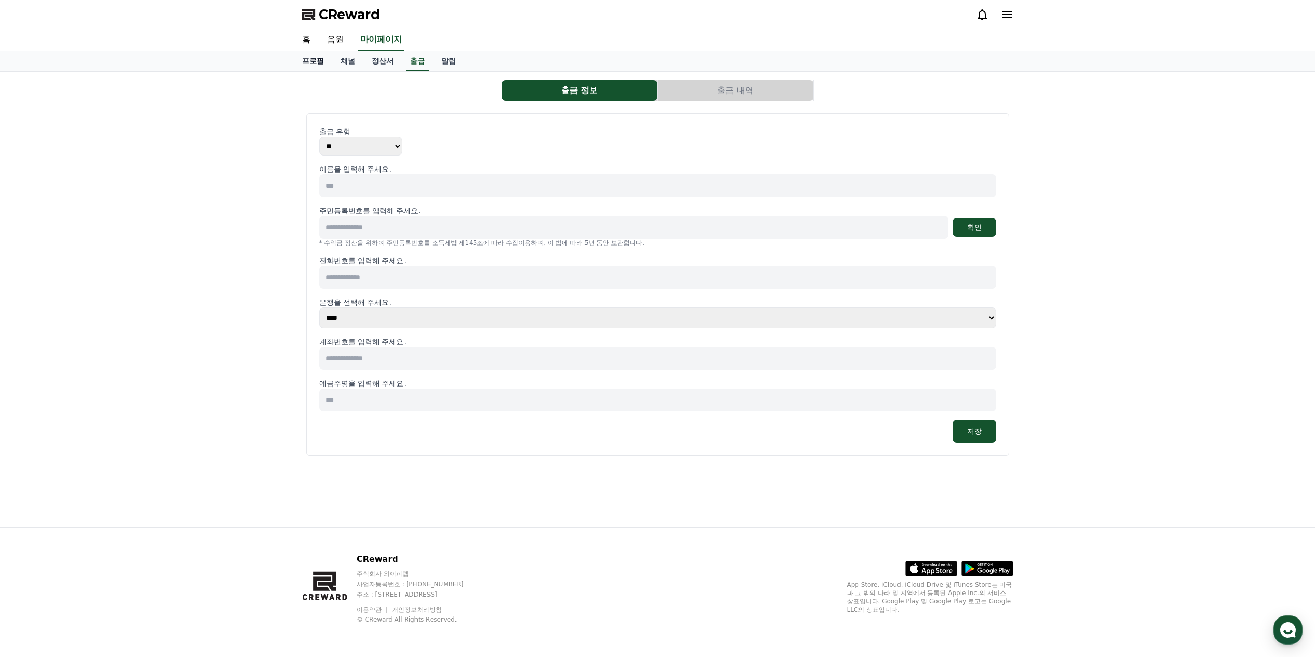
click at [313, 62] on link "프로필" at bounding box center [313, 61] width 38 height 20
select select "**********"
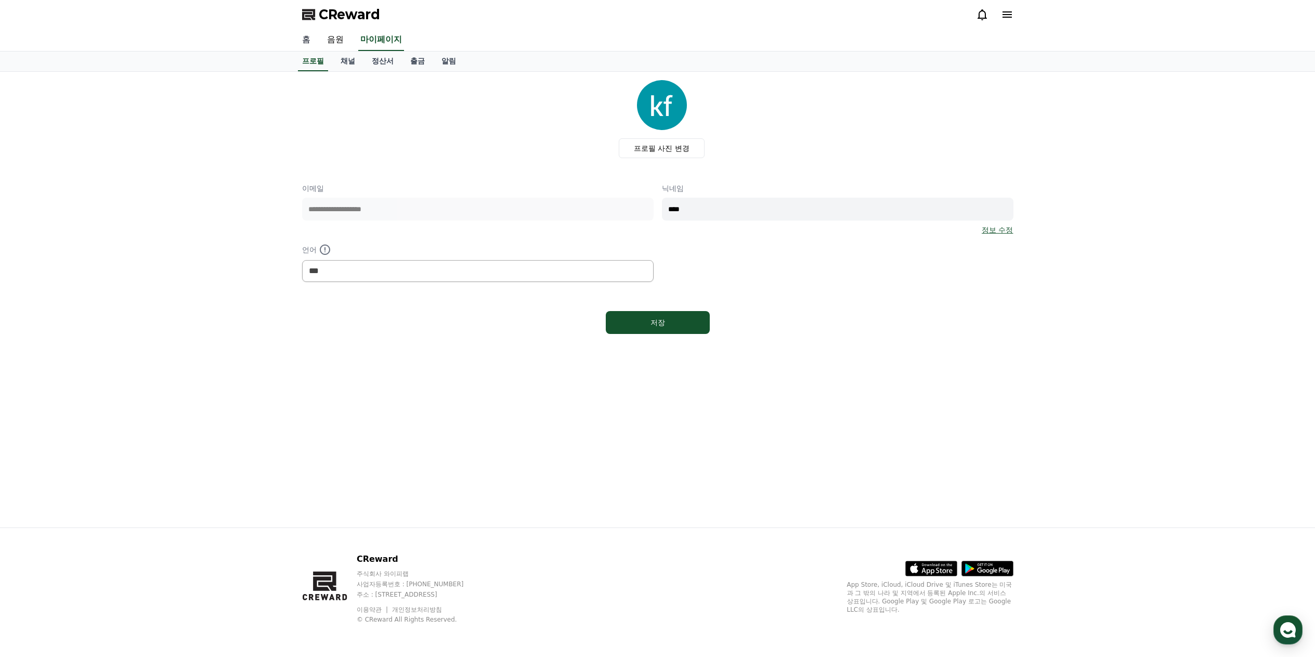
click at [304, 41] on link "홈" at bounding box center [306, 40] width 25 height 22
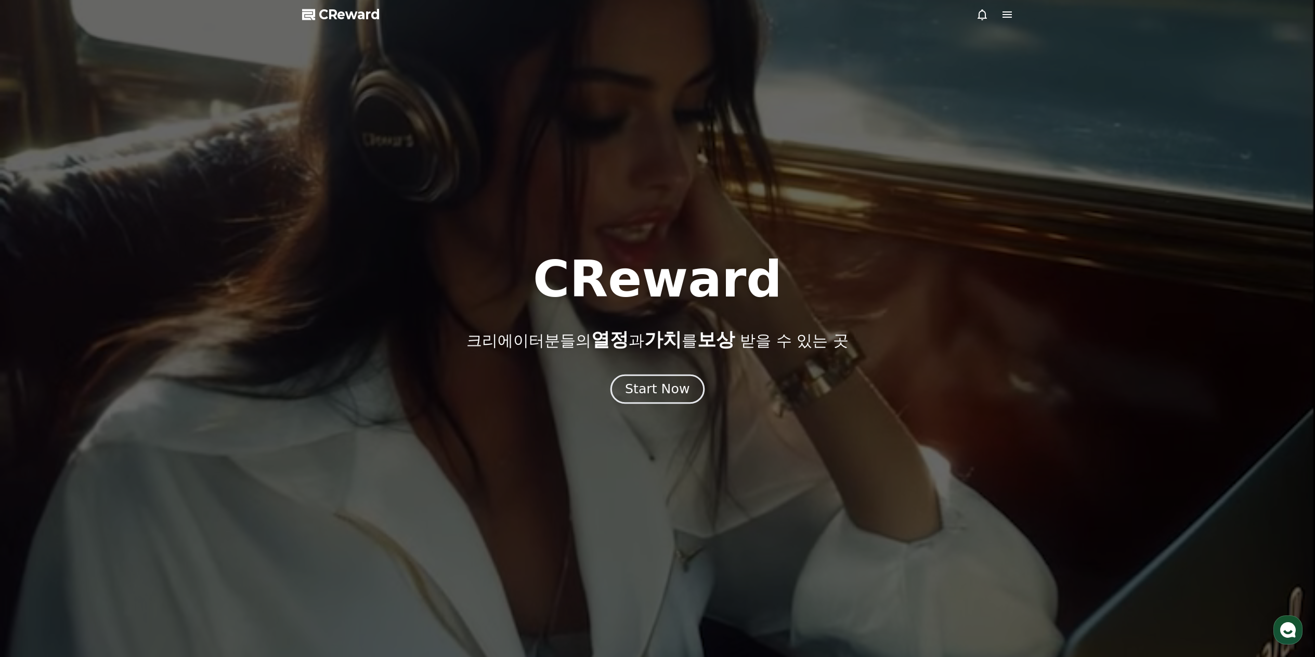
click at [659, 393] on div "Start Now" at bounding box center [657, 389] width 64 height 18
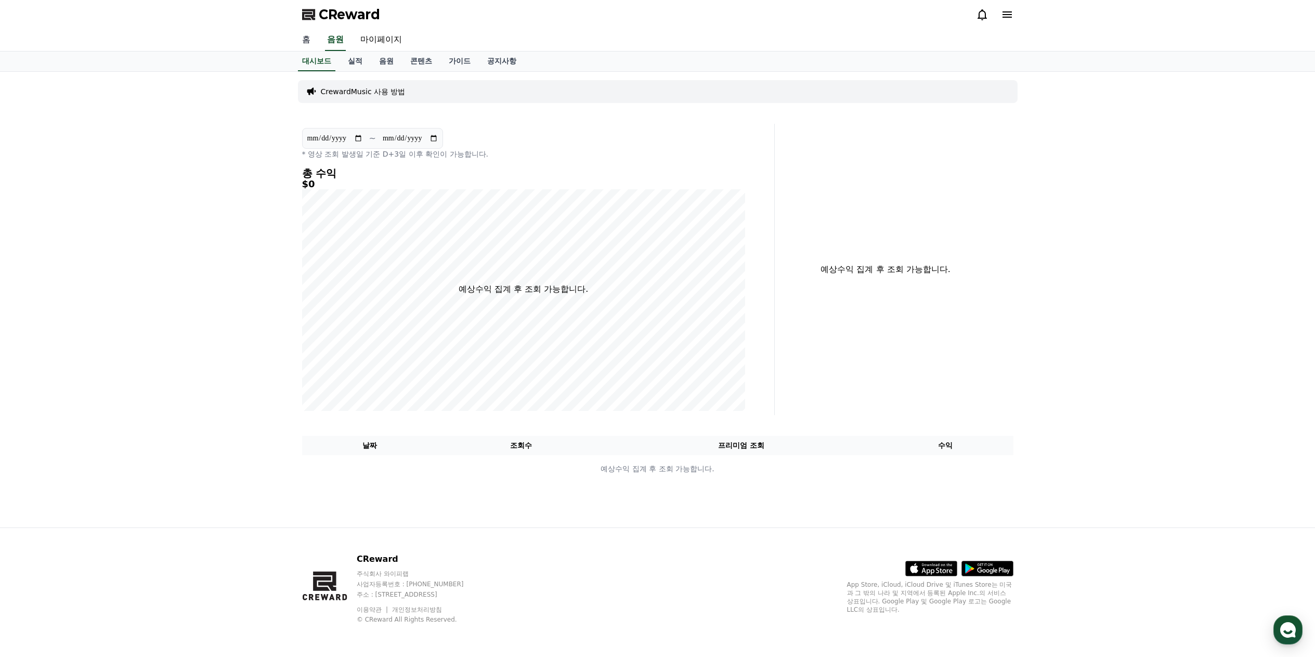
click at [307, 45] on link "홈" at bounding box center [306, 40] width 25 height 22
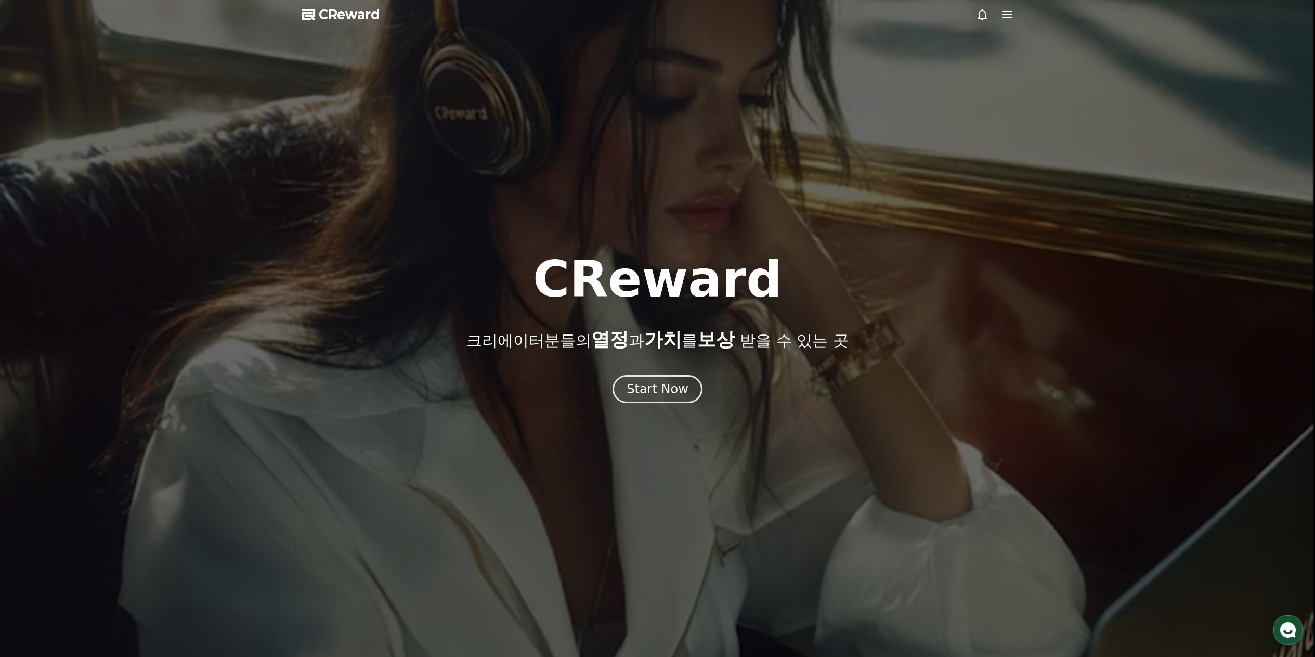
click at [347, 13] on span "CReward" at bounding box center [349, 14] width 61 height 17
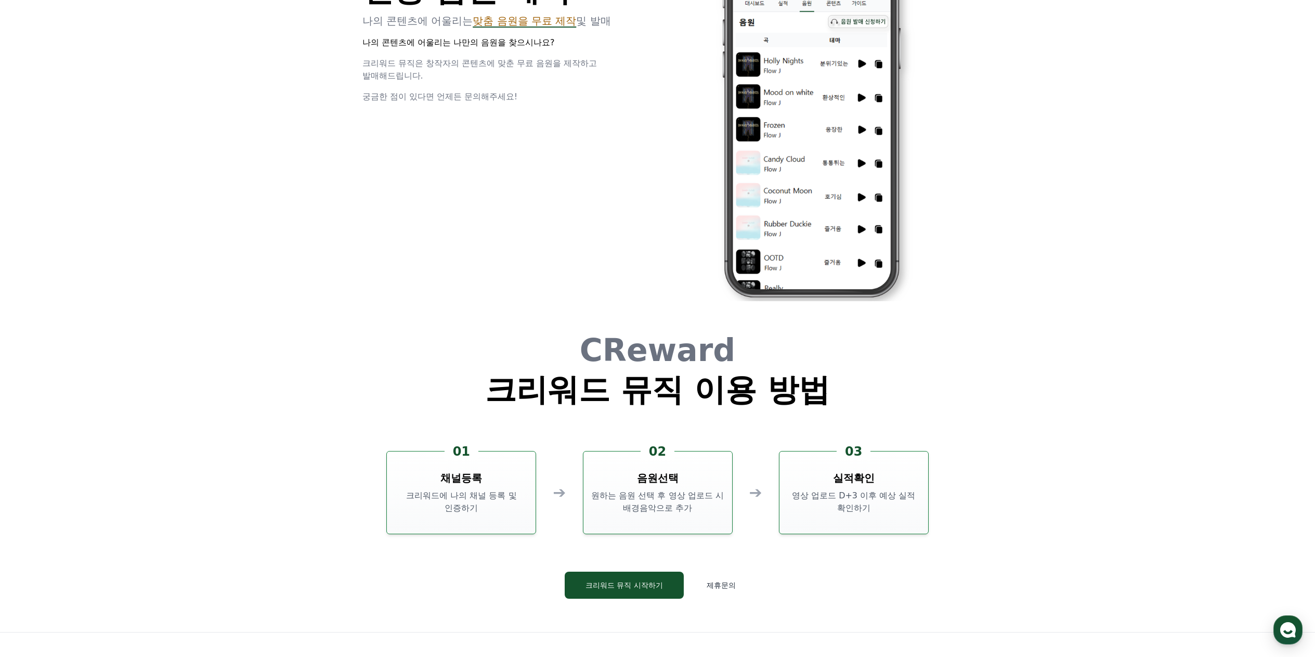
scroll to position [2807, 0]
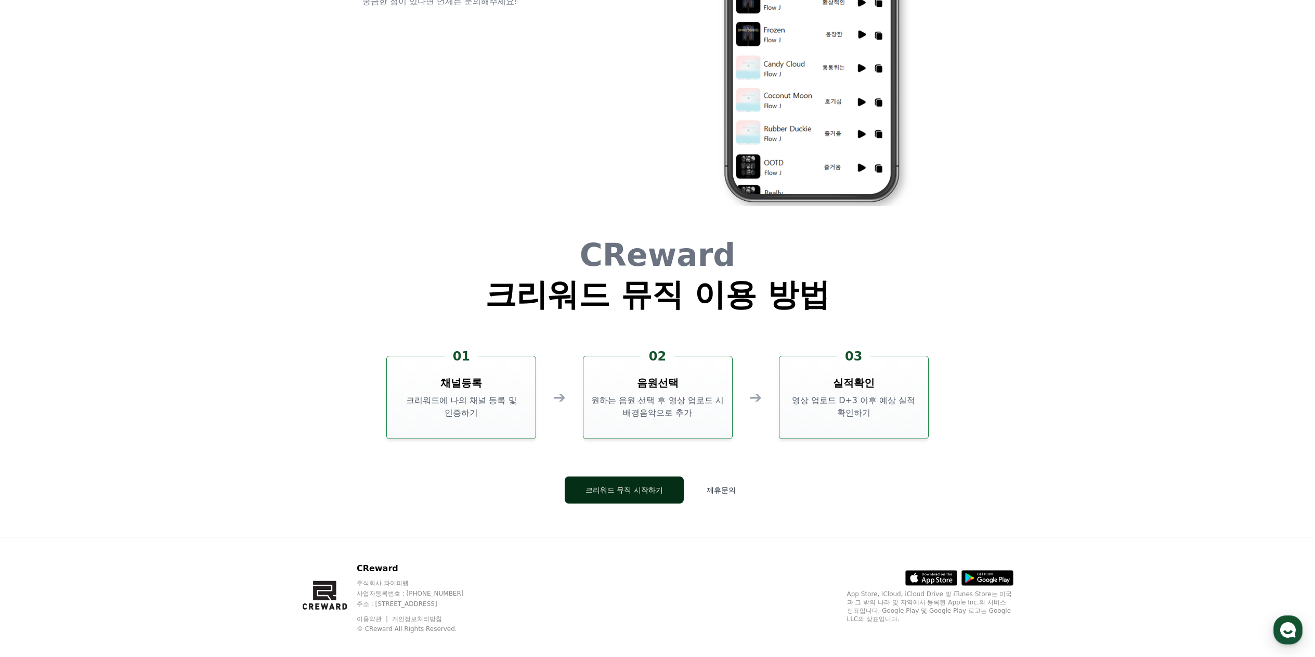
click at [628, 495] on button "크리워드 뮤직 시작하기" at bounding box center [624, 489] width 119 height 27
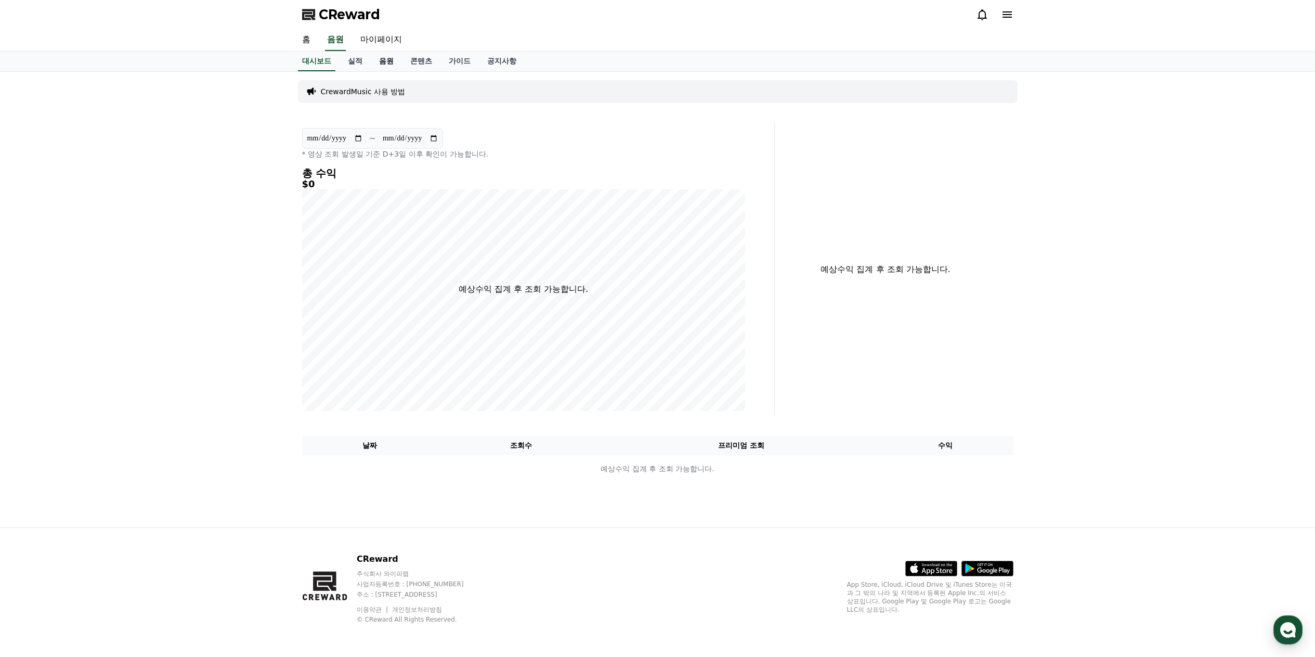
click at [381, 60] on link "음원" at bounding box center [386, 61] width 31 height 20
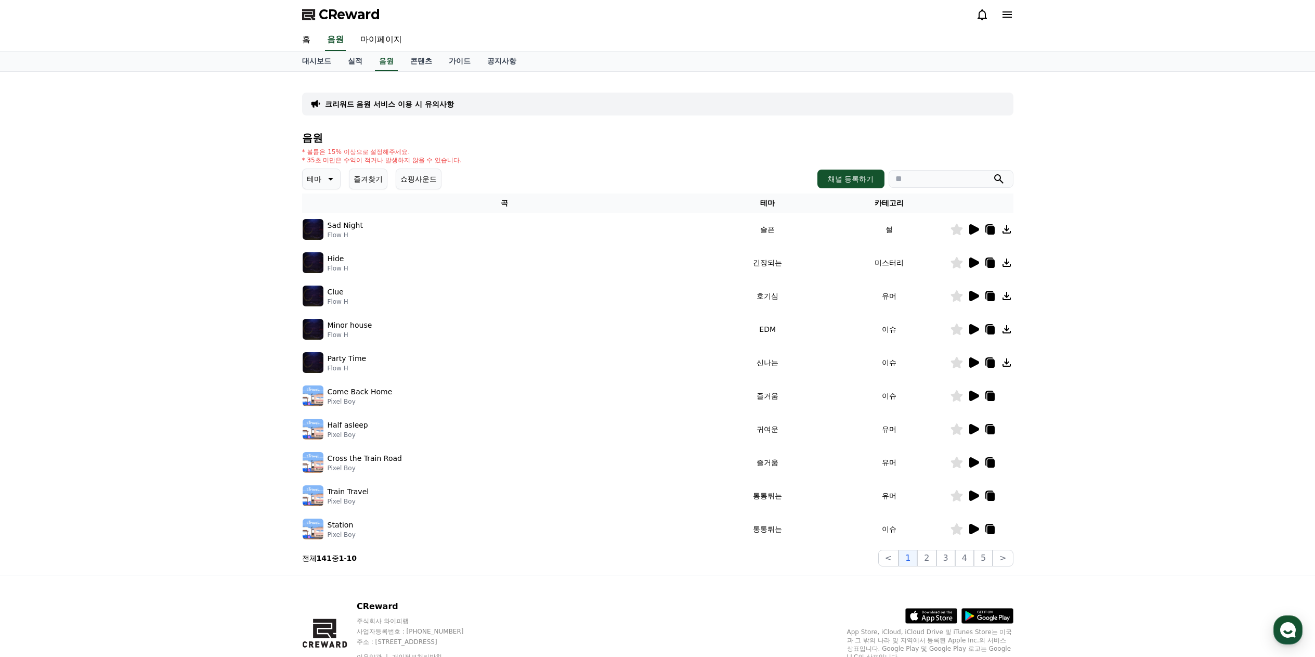
click at [327, 179] on icon at bounding box center [329, 179] width 12 height 12
click at [321, 244] on button "드라마틱" at bounding box center [322, 241] width 37 height 23
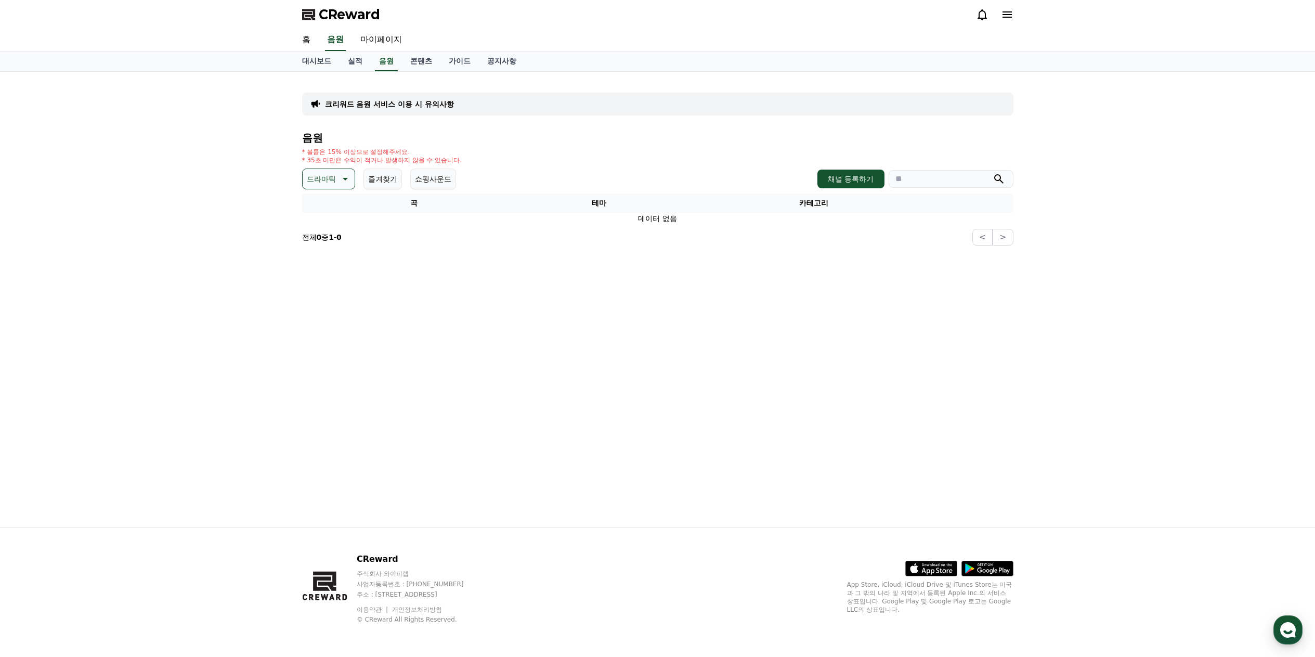
click at [341, 184] on icon at bounding box center [344, 179] width 12 height 12
click at [324, 239] on button "감동적인" at bounding box center [322, 237] width 37 height 23
click at [972, 231] on icon at bounding box center [974, 229] width 10 height 10
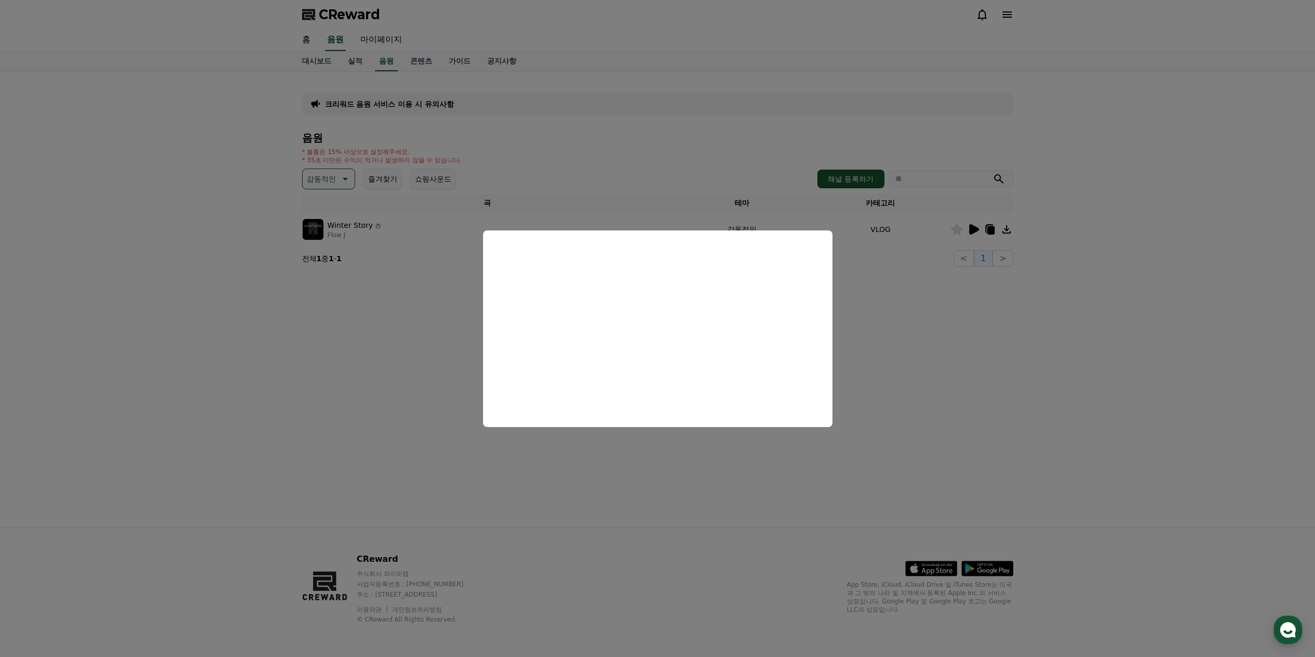
click at [1111, 317] on button "close modal" at bounding box center [657, 328] width 1315 height 657
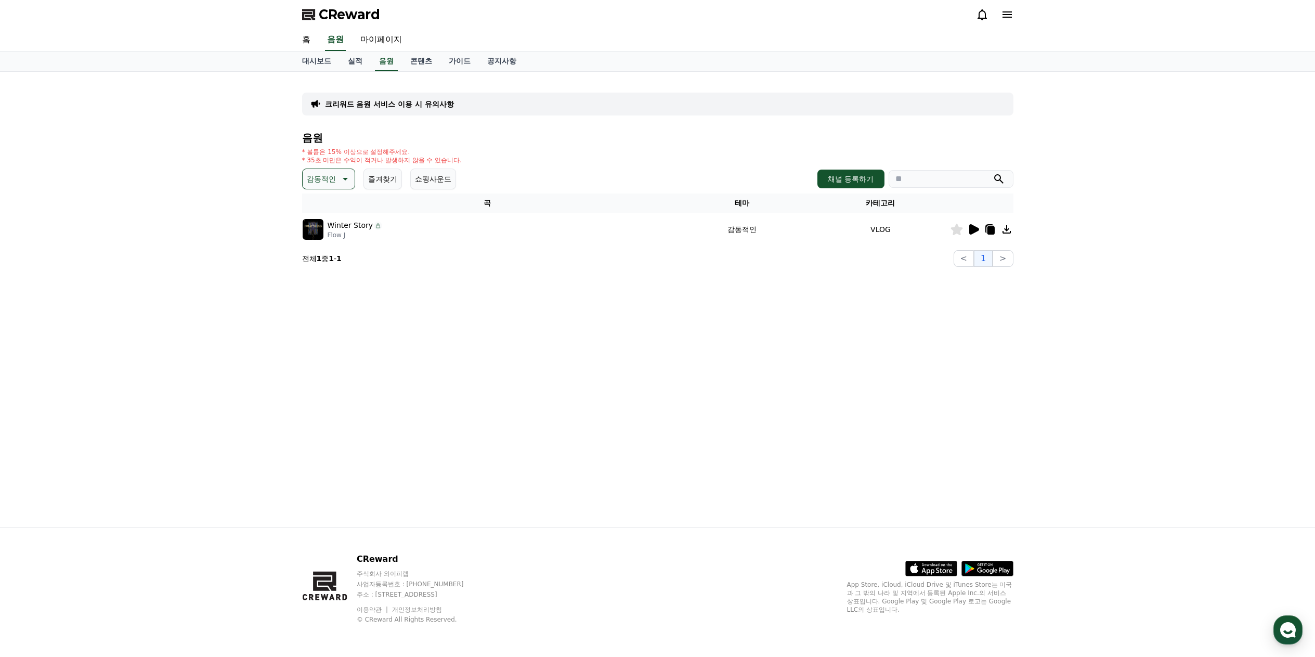
click at [346, 182] on icon at bounding box center [344, 179] width 12 height 12
click at [317, 297] on button "코믹한" at bounding box center [319, 291] width 30 height 23
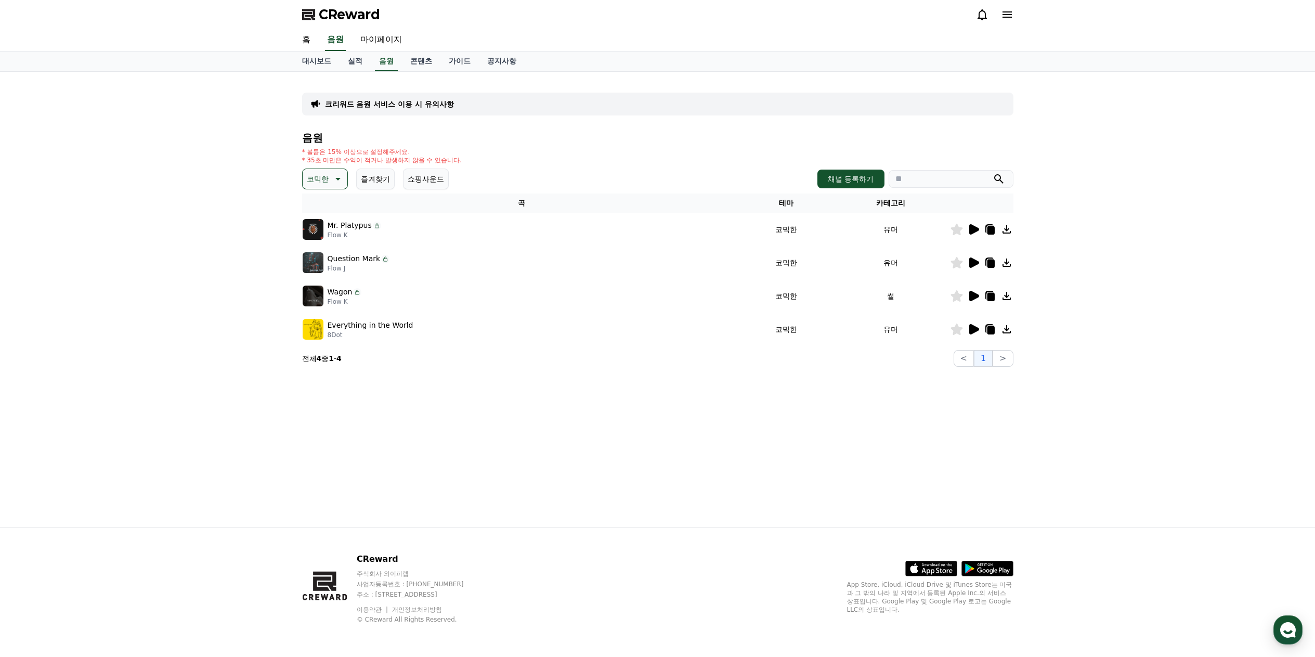
click at [973, 233] on icon at bounding box center [974, 229] width 10 height 10
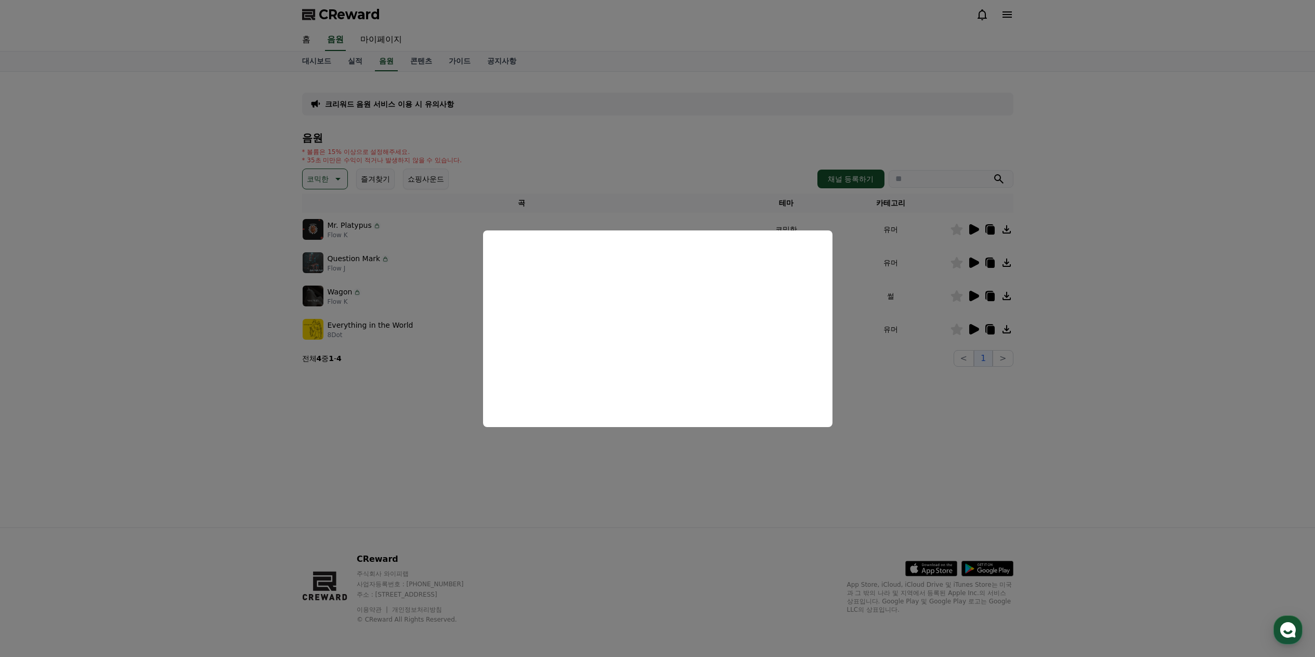
click at [1100, 272] on button "close modal" at bounding box center [657, 328] width 1315 height 657
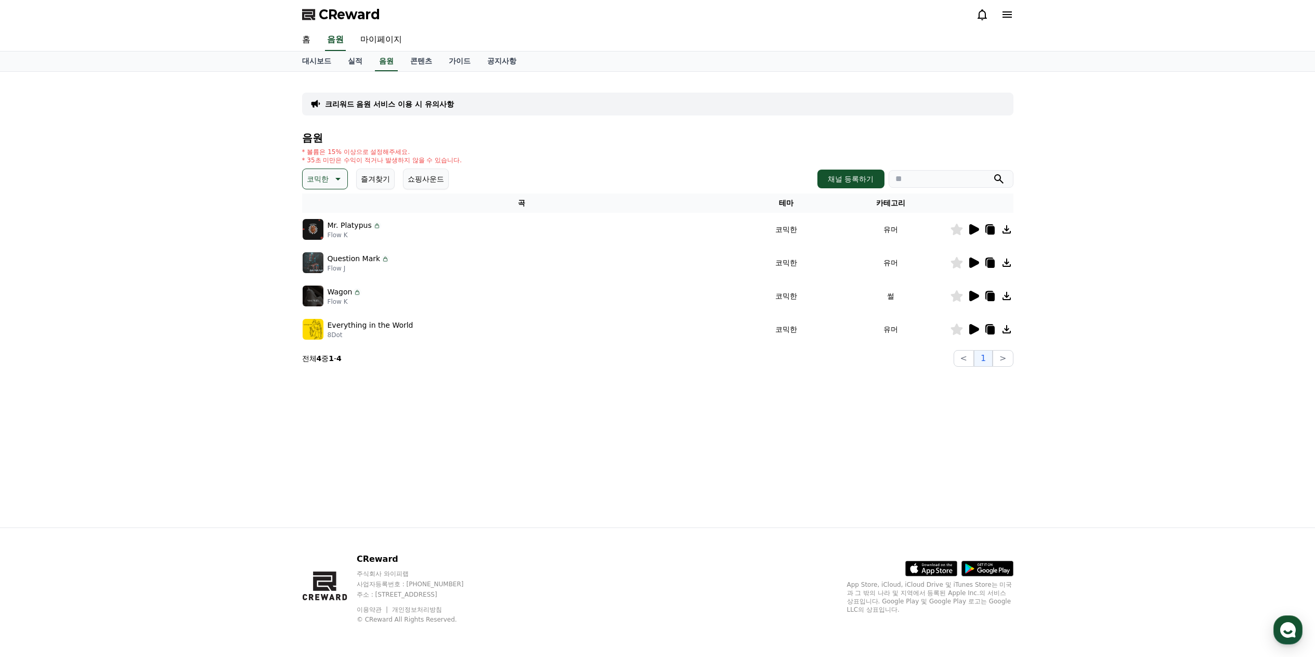
click at [972, 265] on icon at bounding box center [974, 262] width 10 height 10
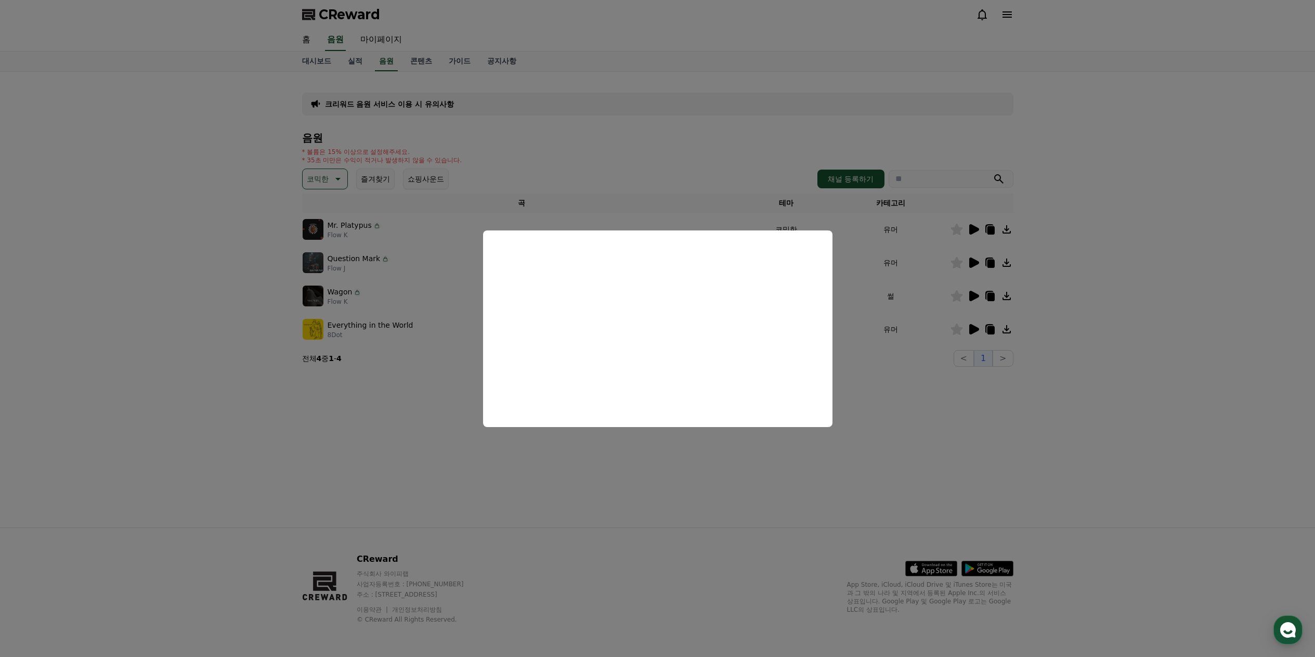
click at [1083, 296] on button "close modal" at bounding box center [657, 328] width 1315 height 657
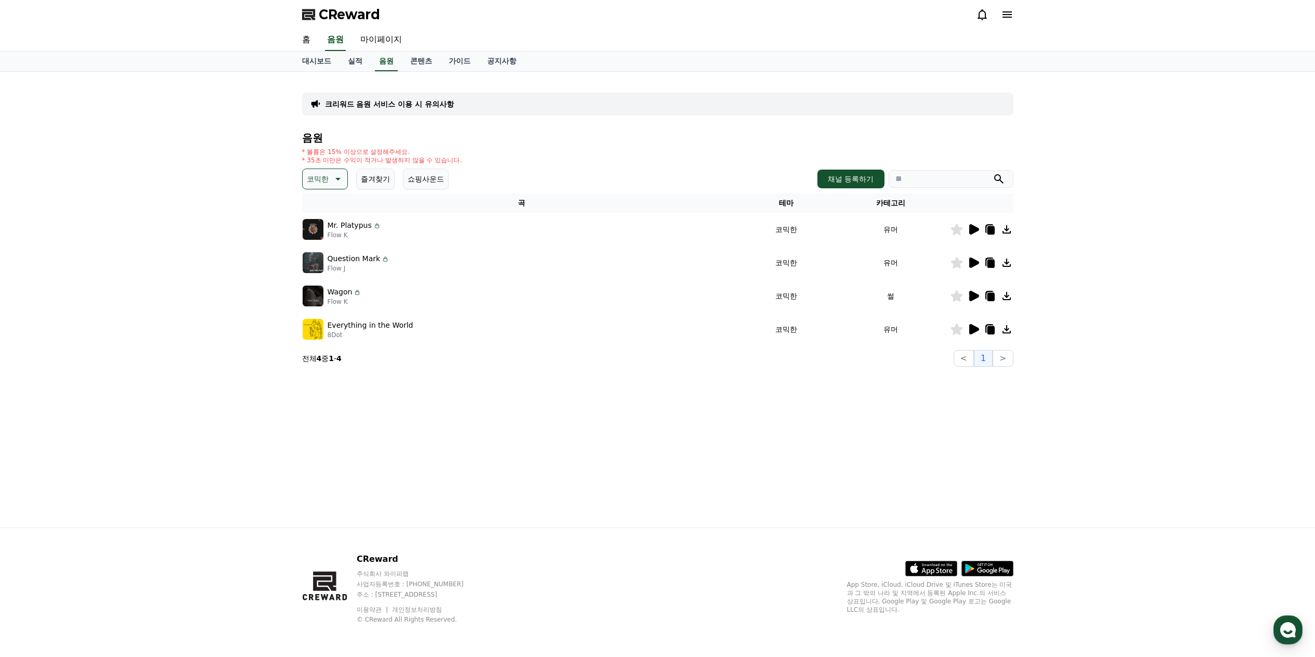
click at [972, 297] on icon at bounding box center [974, 296] width 10 height 10
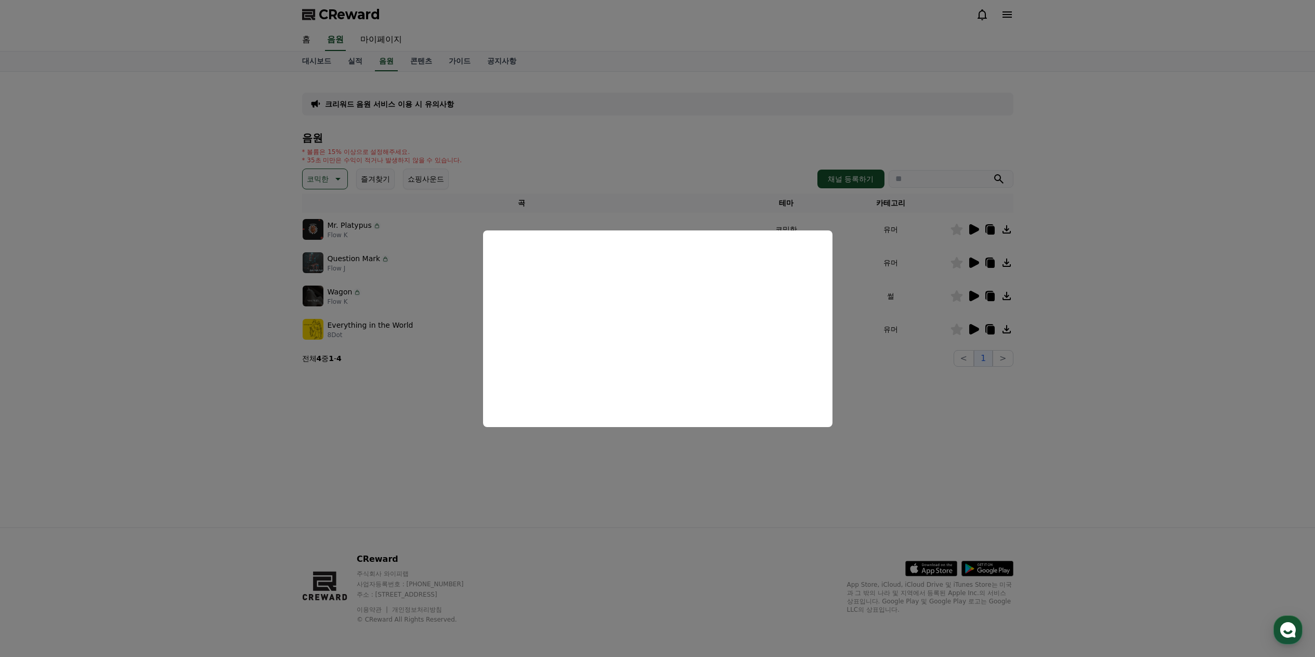
drag, startPoint x: 1189, startPoint y: 369, endPoint x: 1068, endPoint y: 348, distance: 123.4
click at [1182, 369] on button "close modal" at bounding box center [657, 328] width 1315 height 657
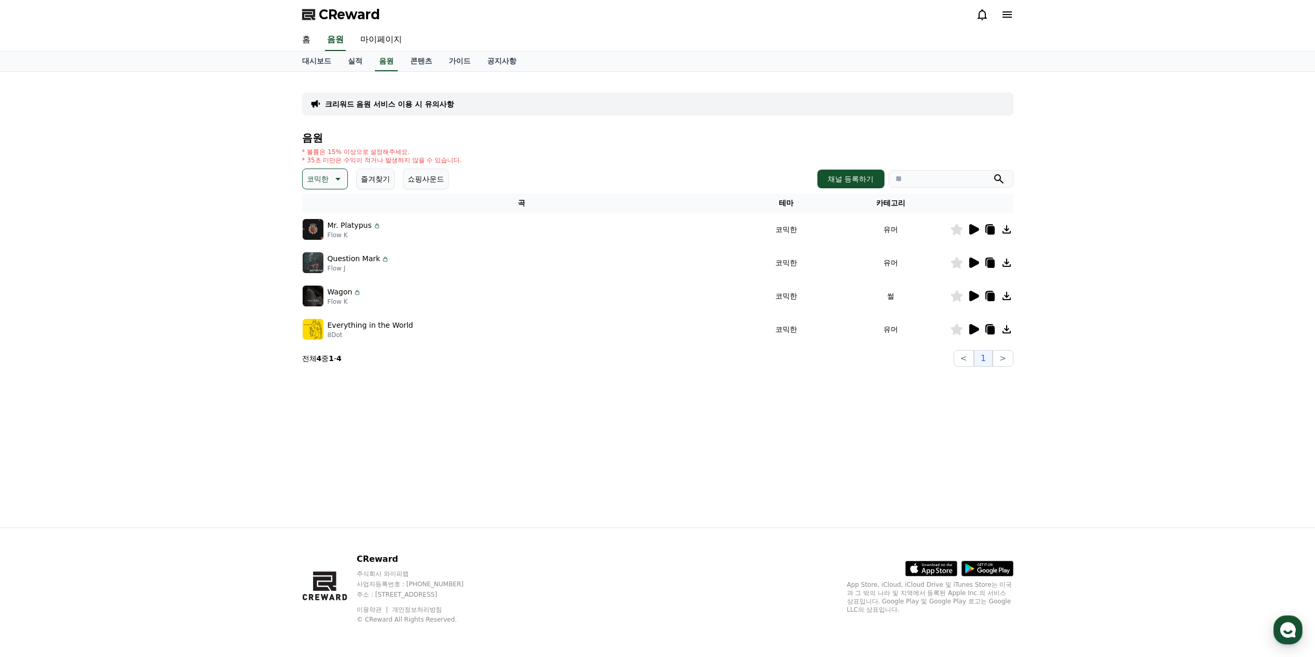
click at [971, 331] on icon at bounding box center [974, 329] width 10 height 10
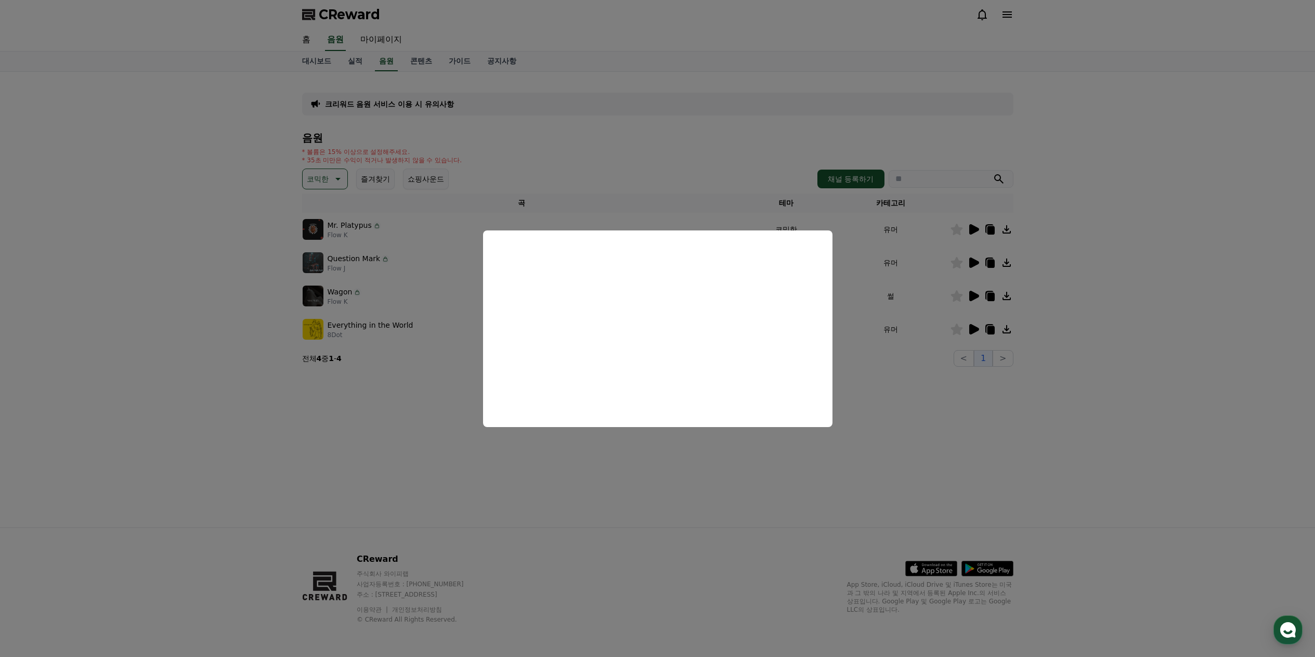
drag, startPoint x: 964, startPoint y: 414, endPoint x: 968, endPoint y: 336, distance: 78.1
click at [965, 414] on button "close modal" at bounding box center [657, 328] width 1315 height 657
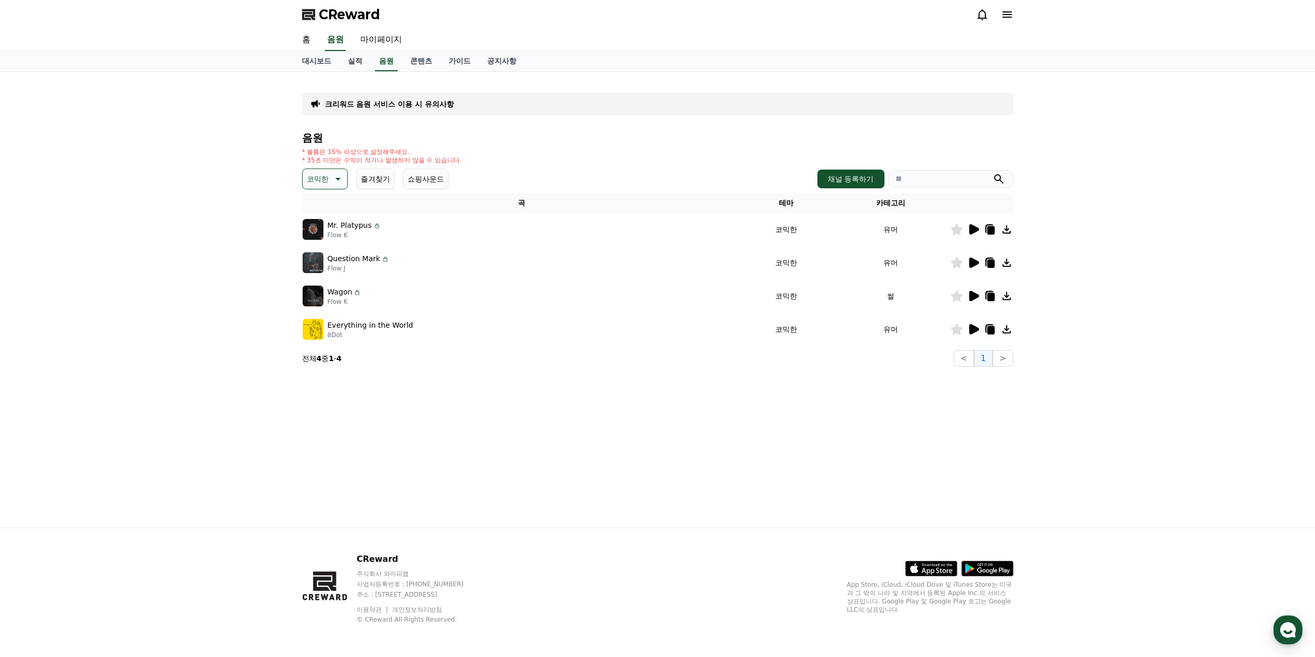
click at [972, 294] on icon at bounding box center [974, 296] width 10 height 10
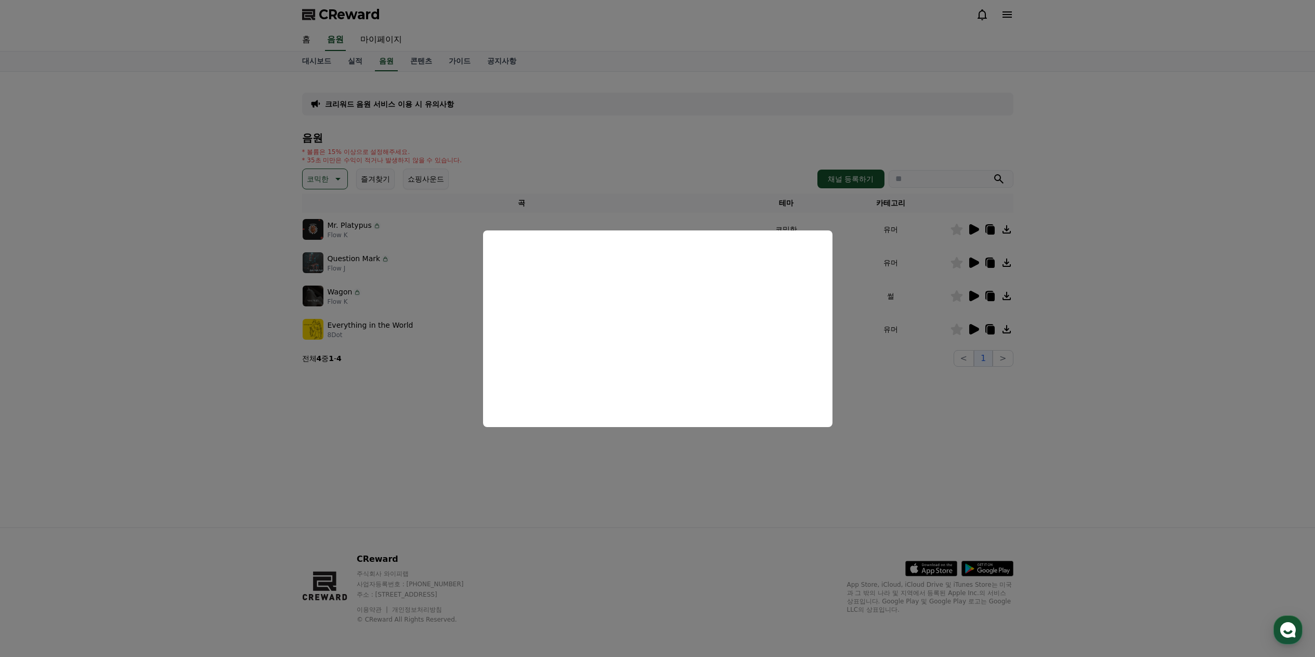
drag, startPoint x: 1150, startPoint y: 333, endPoint x: 1144, endPoint y: 327, distance: 8.1
click at [1148, 332] on button "close modal" at bounding box center [657, 328] width 1315 height 657
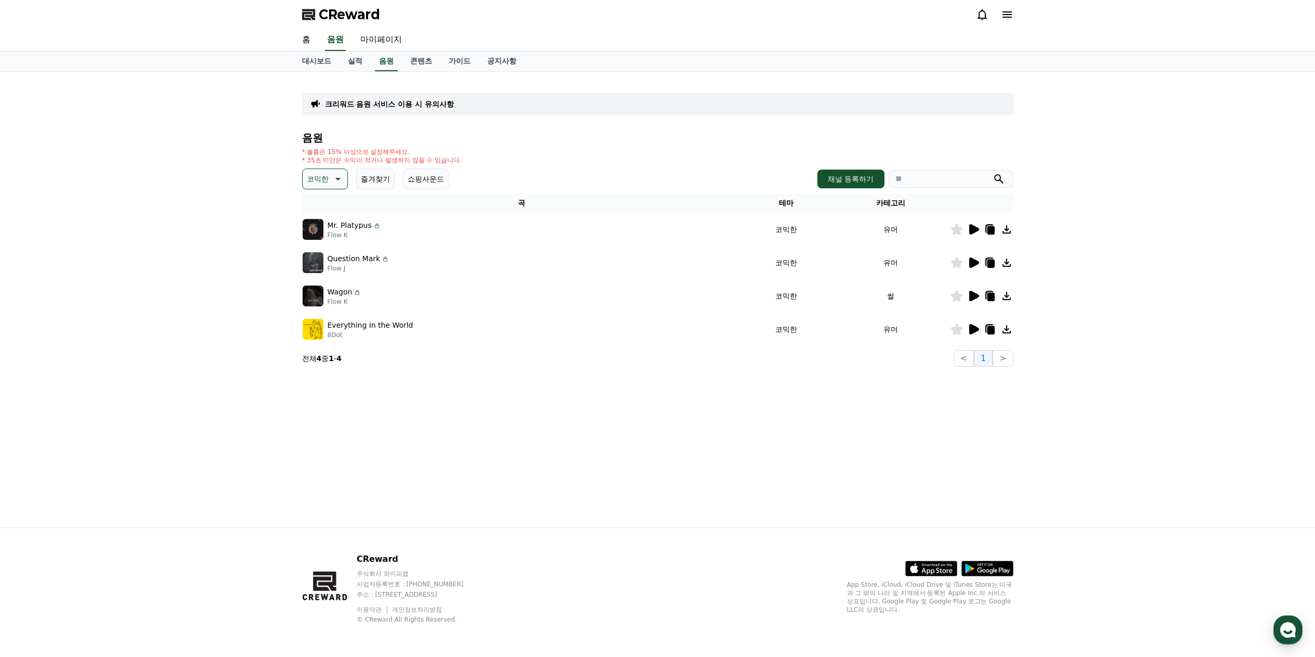
click at [1008, 299] on icon at bounding box center [1006, 296] width 8 height 8
click at [1009, 17] on icon at bounding box center [1006, 14] width 9 height 6
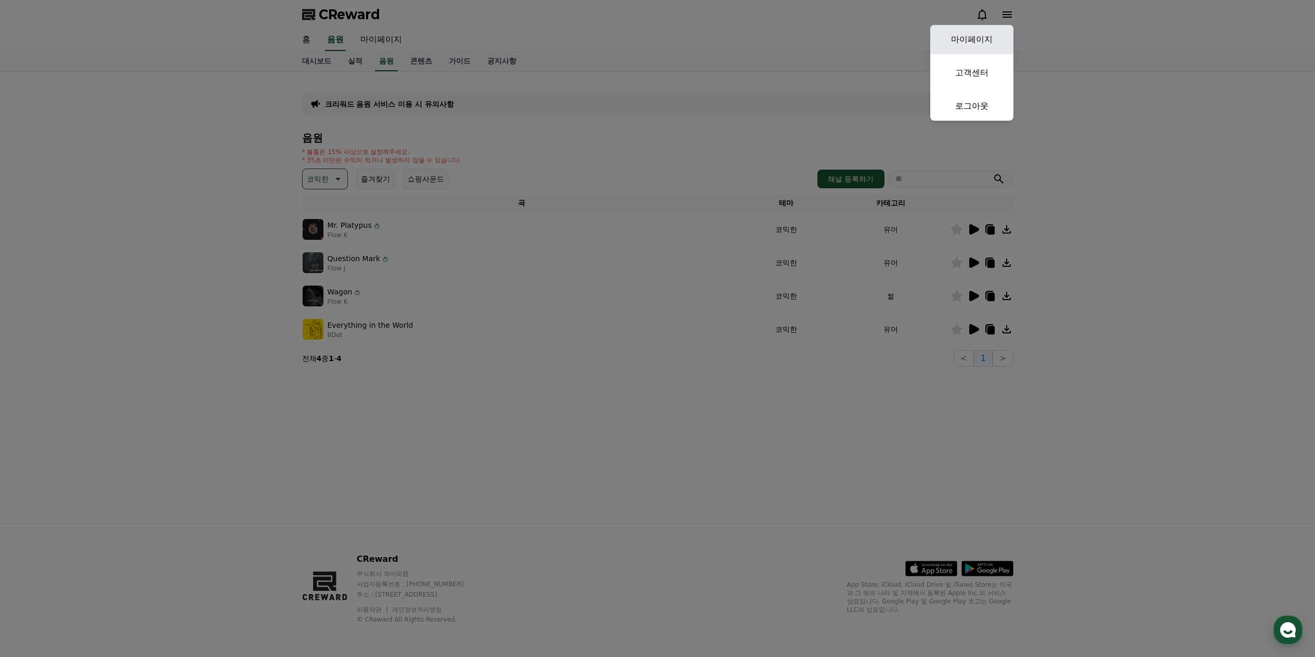
click at [982, 37] on link "마이페이지" at bounding box center [971, 39] width 83 height 29
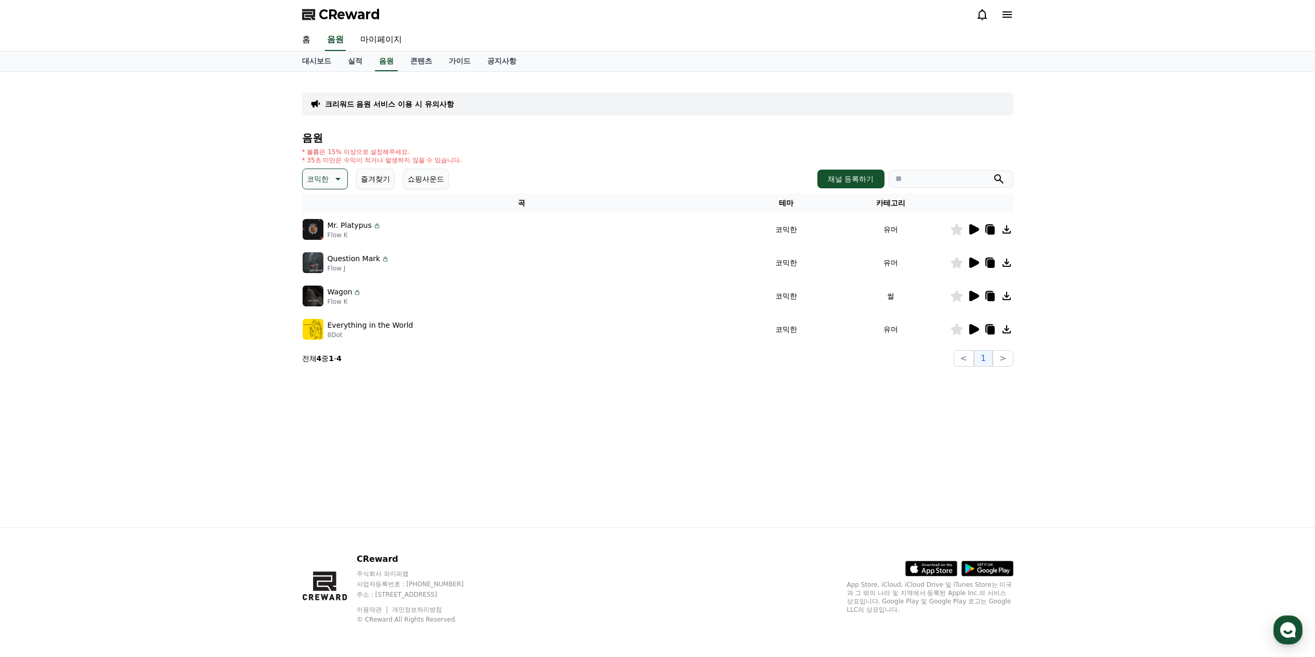
select select "**********"
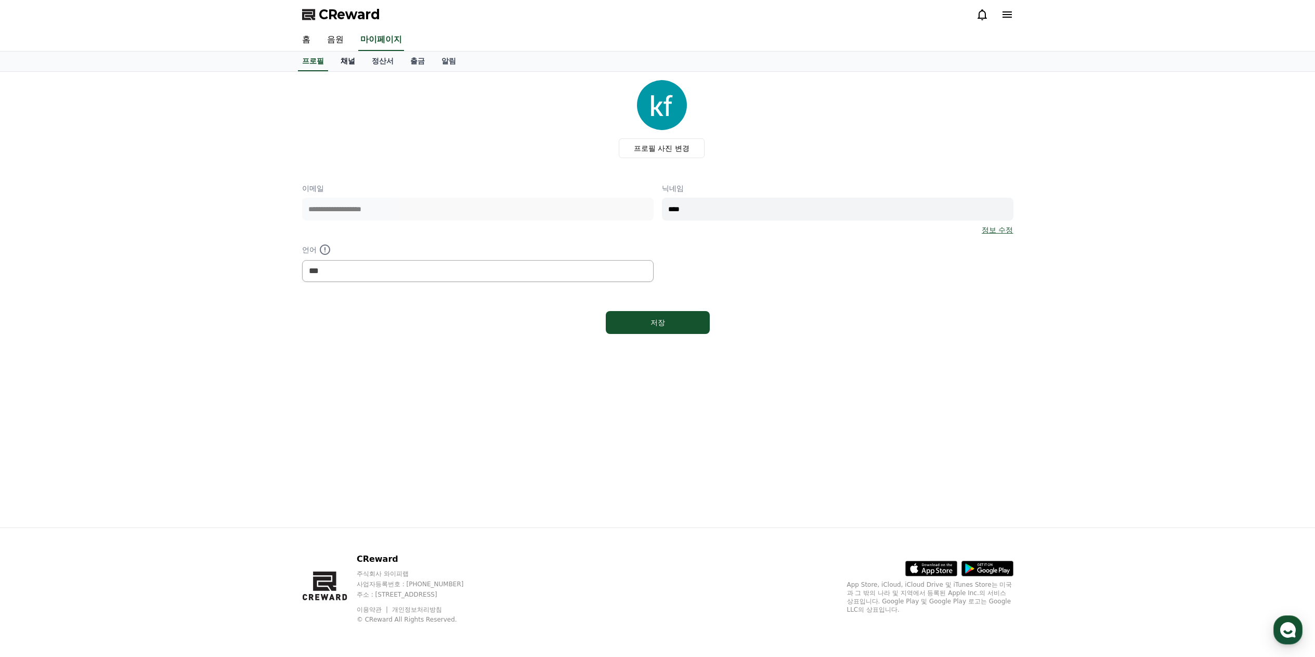
click at [349, 61] on link "채널" at bounding box center [347, 61] width 31 height 20
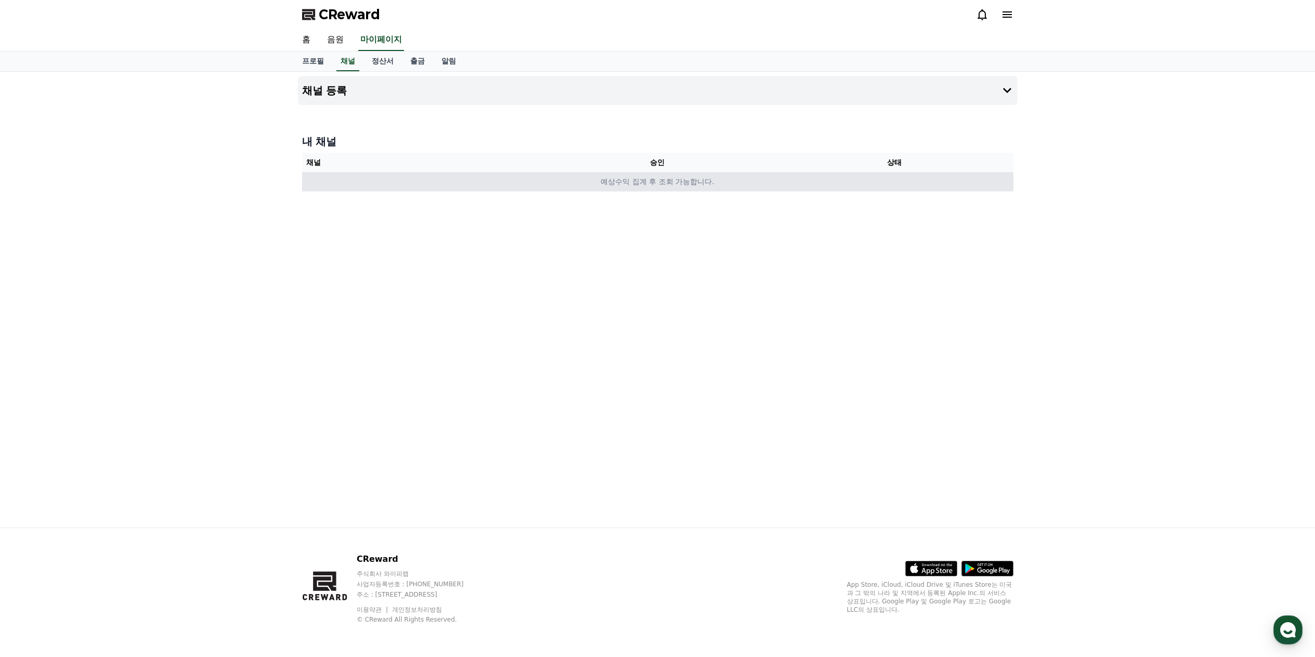
click at [654, 183] on td "예상수익 집계 후 조회 가능합니다." at bounding box center [657, 181] width 711 height 19
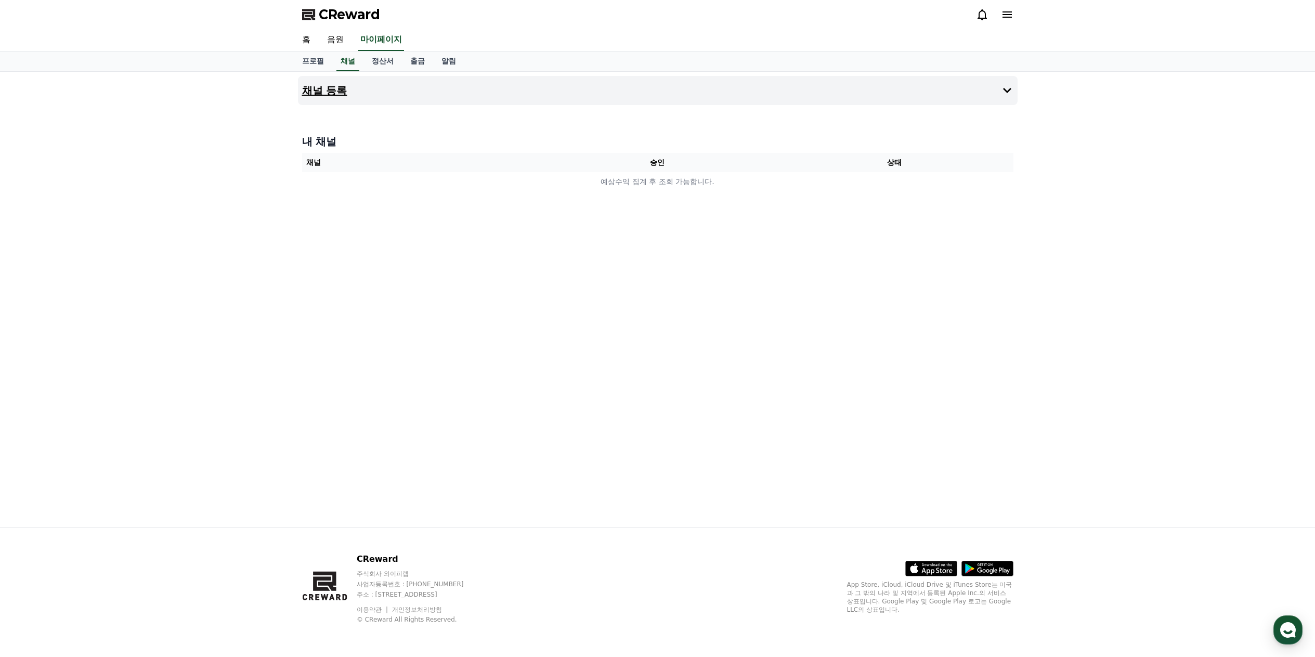
click at [447, 94] on button "채널 등록" at bounding box center [657, 90] width 719 height 29
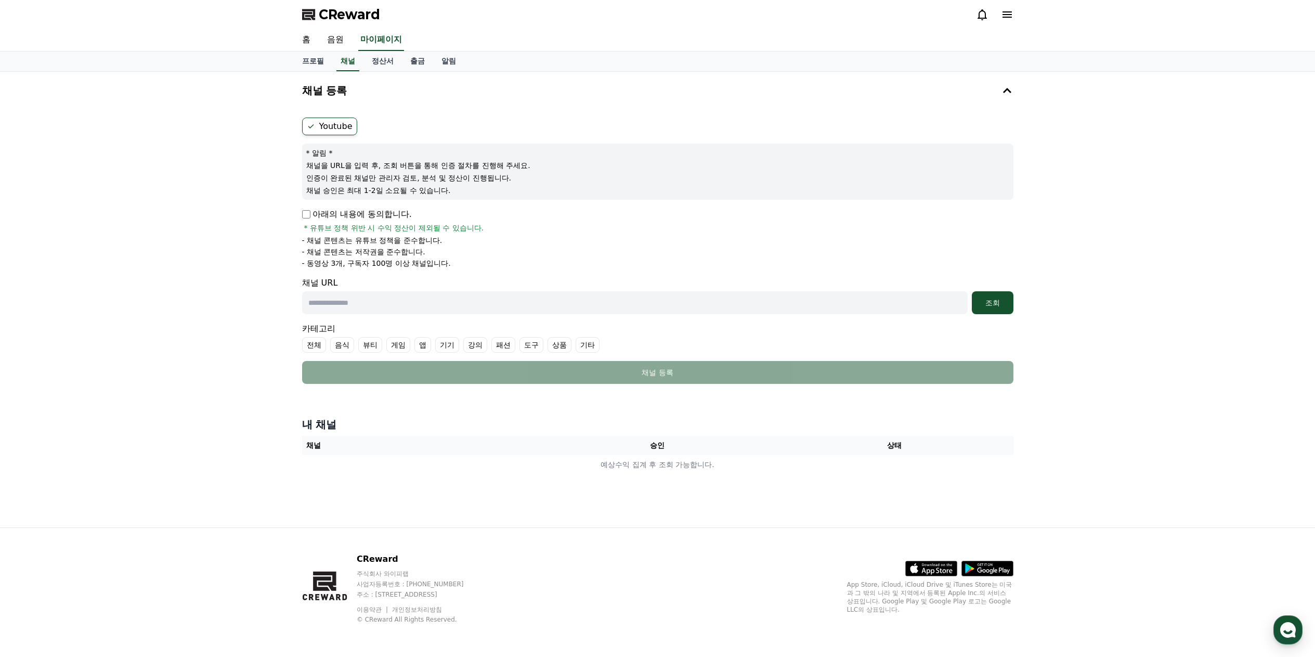
click at [593, 348] on label "기타" at bounding box center [587, 345] width 24 height 16
click at [720, 293] on input "text" at bounding box center [634, 302] width 665 height 23
click at [627, 307] on input "text" at bounding box center [634, 302] width 665 height 23
paste input "**********"
type input "**********"
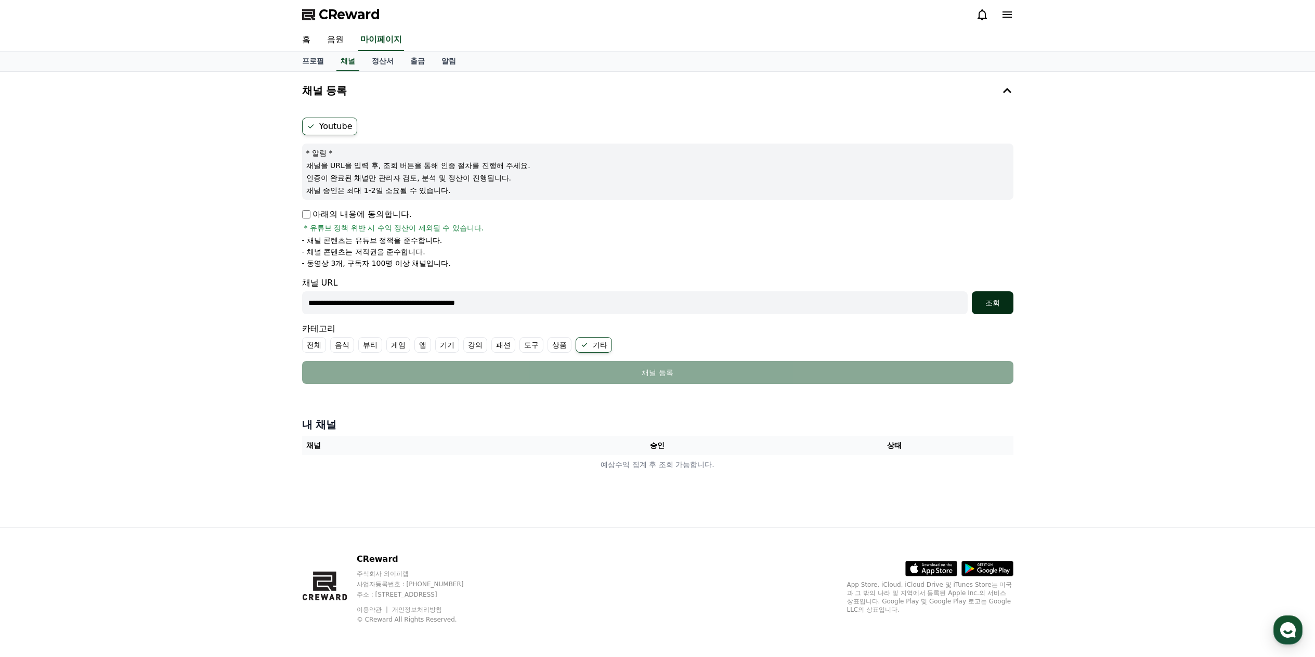
click at [991, 307] on div "조회" at bounding box center [992, 302] width 33 height 10
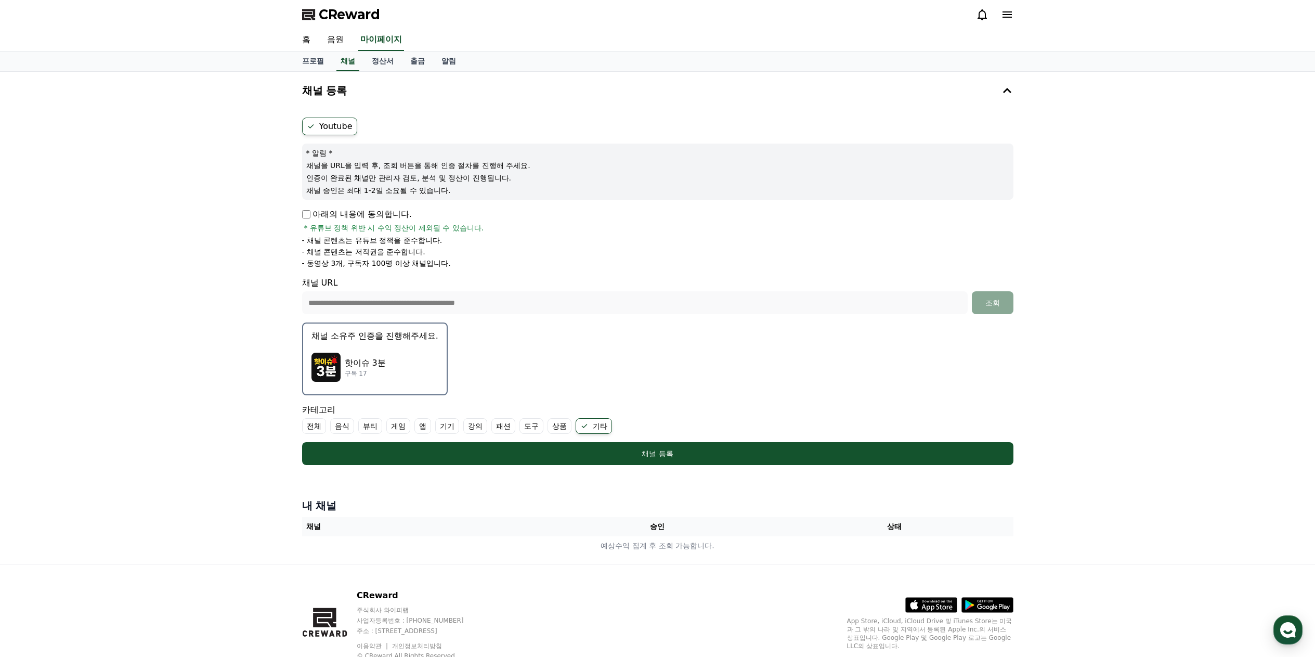
click at [375, 364] on p "핫이슈 3분" at bounding box center [365, 363] width 41 height 12
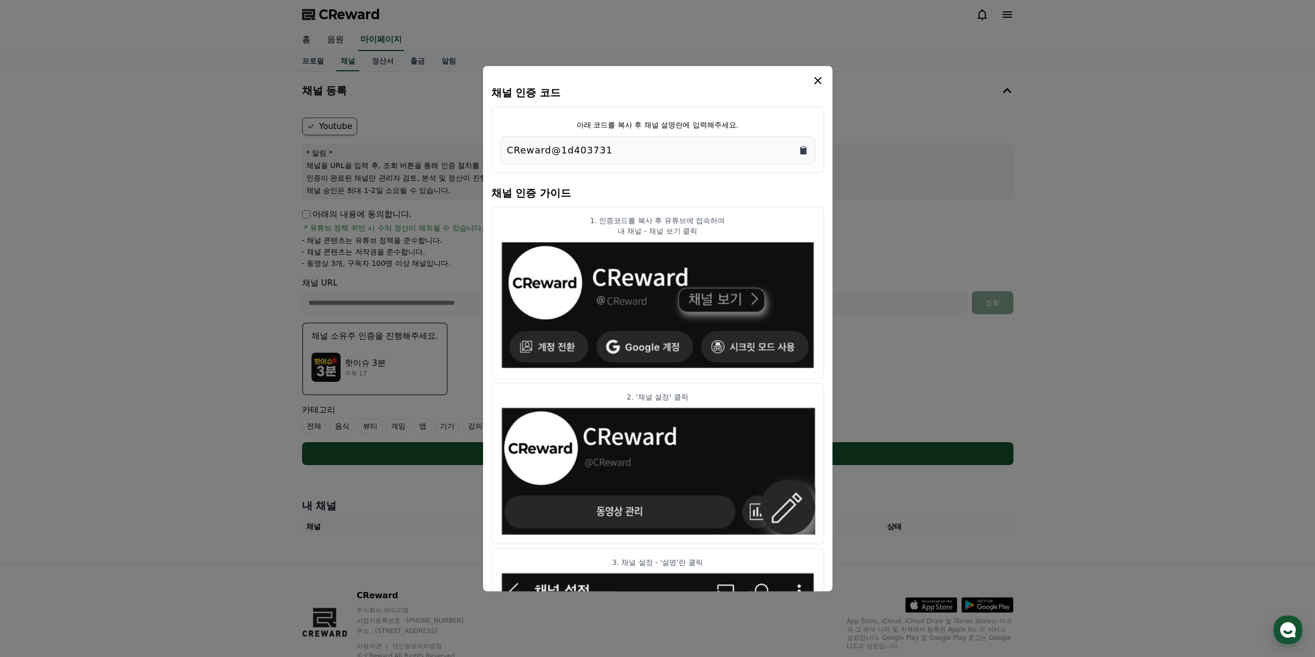
click at [803, 151] on icon "Copy to clipboard" at bounding box center [803, 150] width 6 height 8
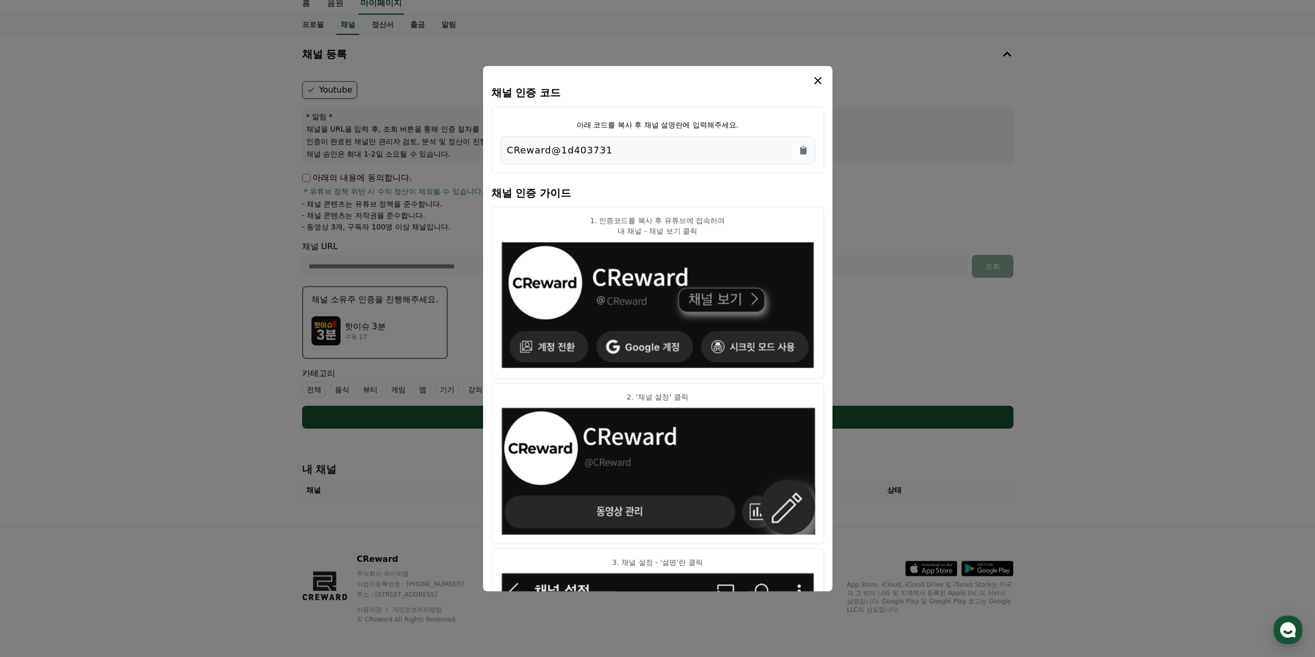
click at [818, 84] on icon "modal" at bounding box center [817, 80] width 12 height 12
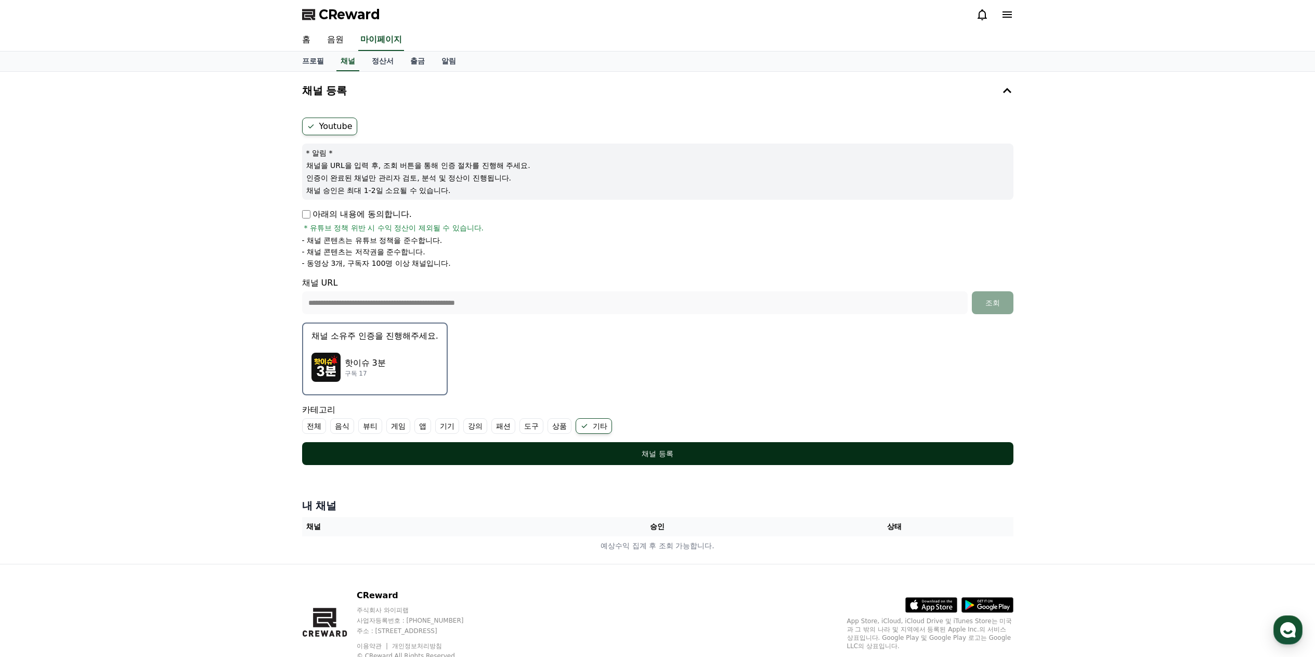
click at [651, 453] on div "채널 등록" at bounding box center [658, 453] width 670 height 10
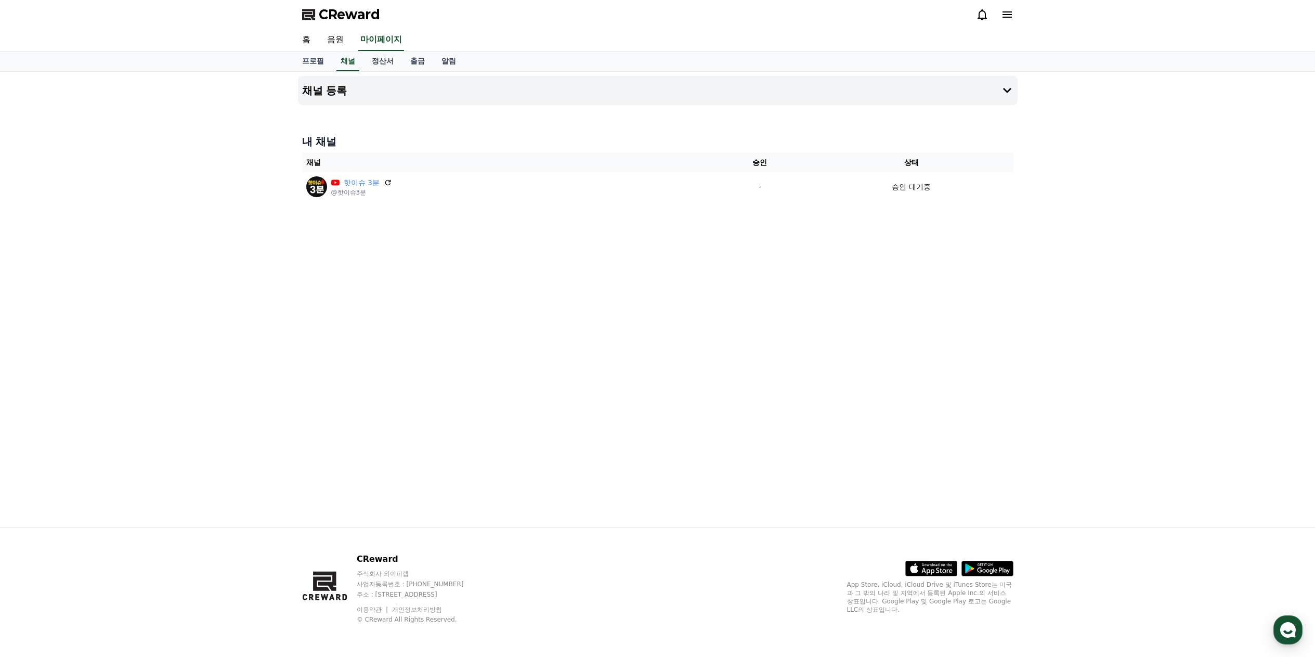
drag, startPoint x: 1163, startPoint y: 161, endPoint x: 1156, endPoint y: 163, distance: 7.4
click at [1163, 161] on div "채널 등록 내 채널 채널 승인 상태 핫이슈 3분 @핫이슈3분 - 승인 대기중" at bounding box center [657, 299] width 1315 height 455
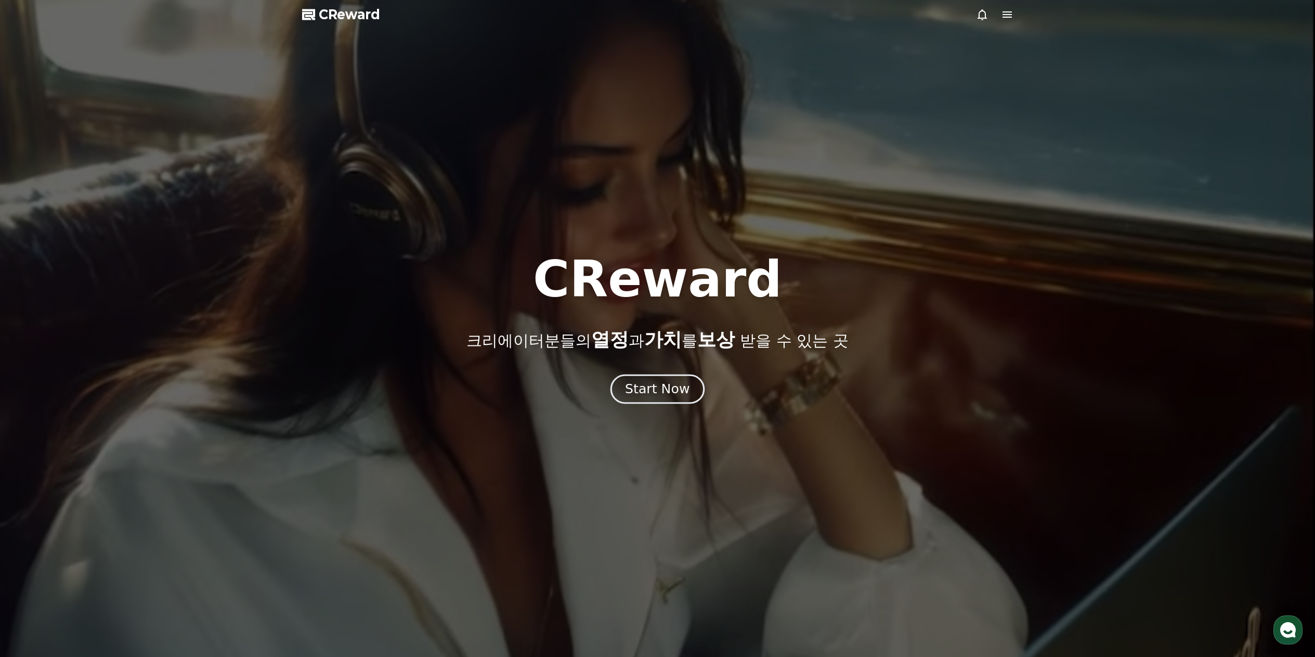
click at [667, 386] on div "Start Now" at bounding box center [657, 389] width 64 height 18
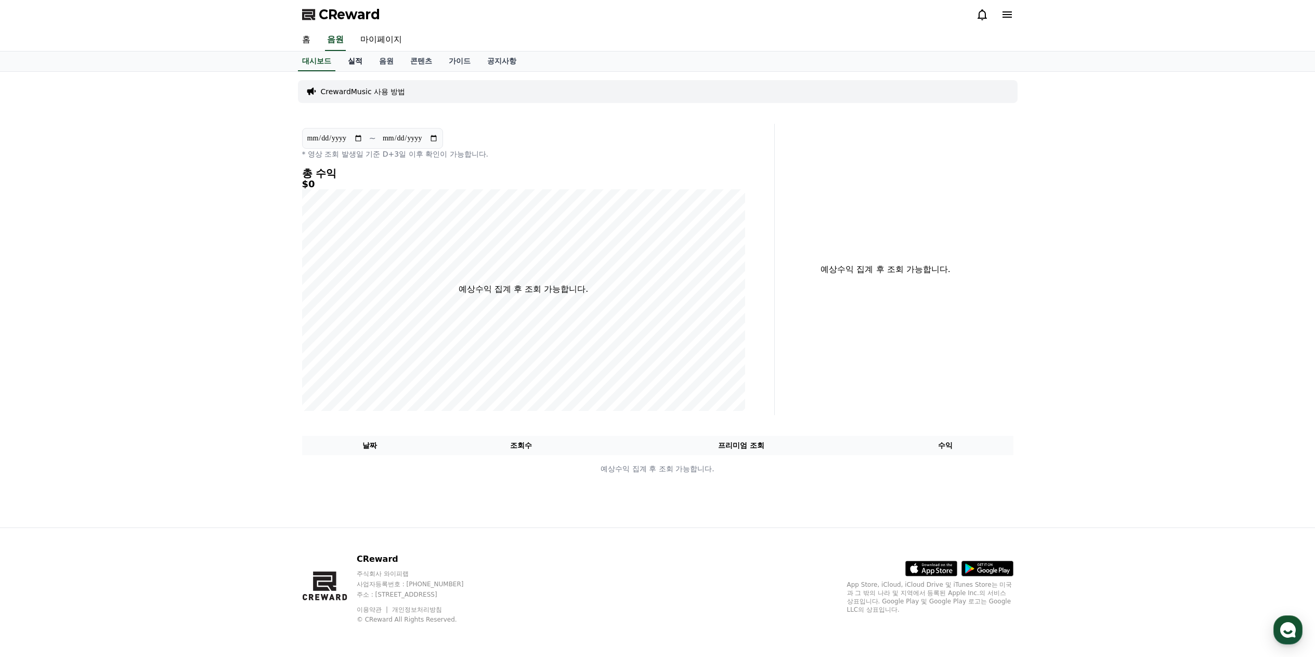
click at [359, 60] on link "실적" at bounding box center [354, 61] width 31 height 20
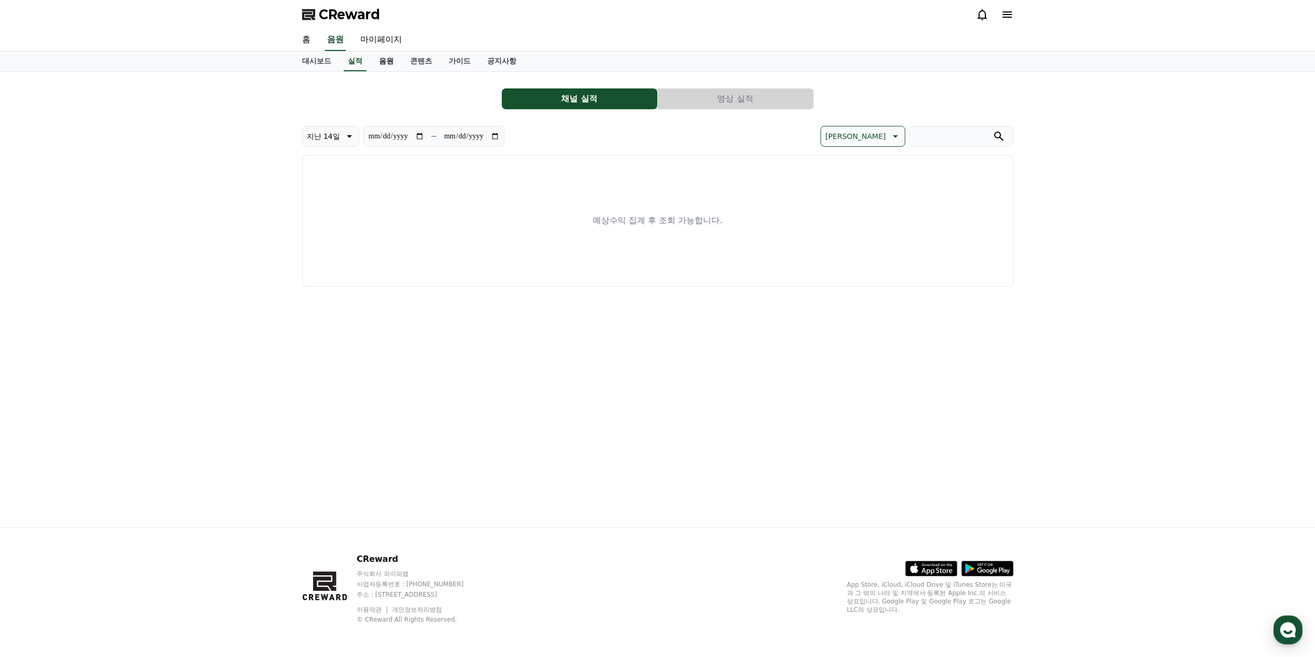
click at [374, 60] on link "음원" at bounding box center [386, 61] width 31 height 20
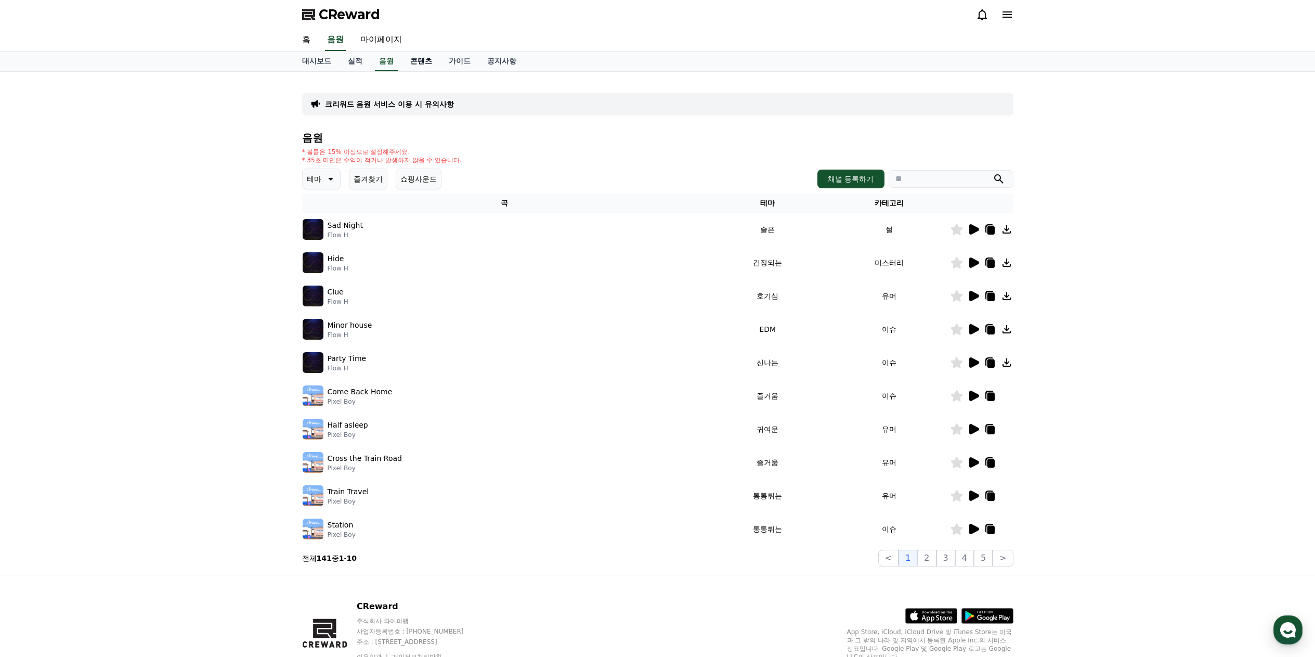
click at [426, 61] on link "콘텐츠" at bounding box center [421, 61] width 38 height 20
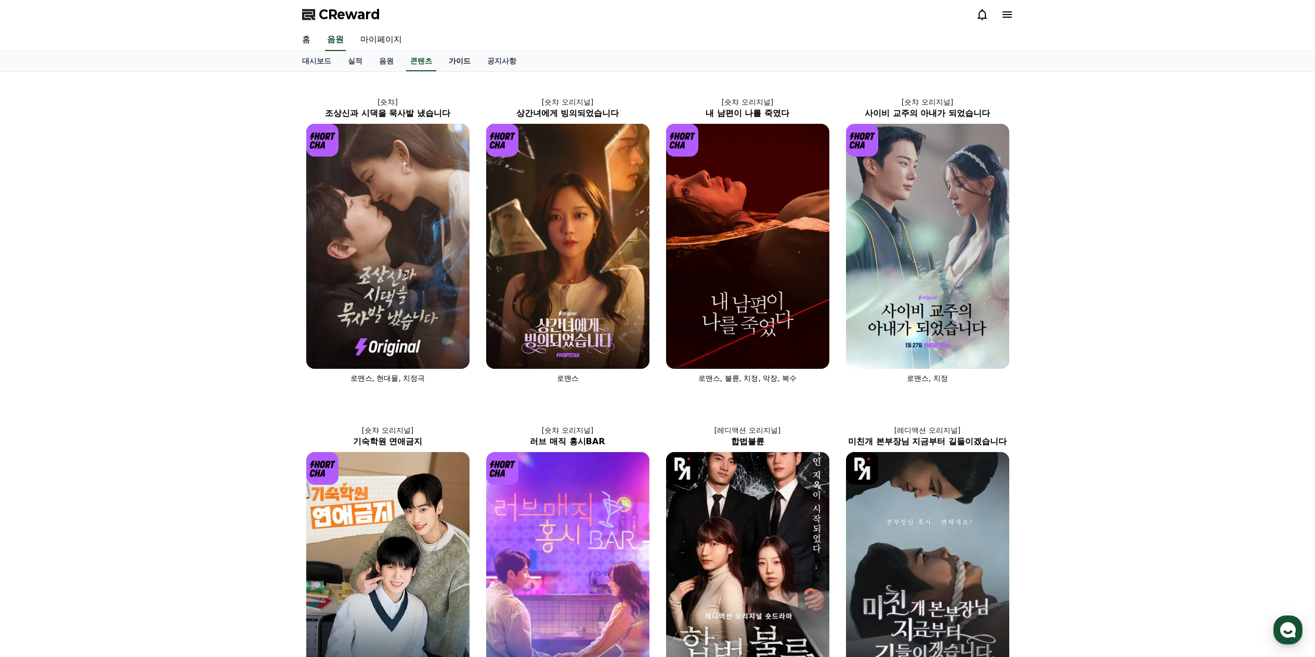
click at [456, 57] on link "가이드" at bounding box center [459, 61] width 38 height 20
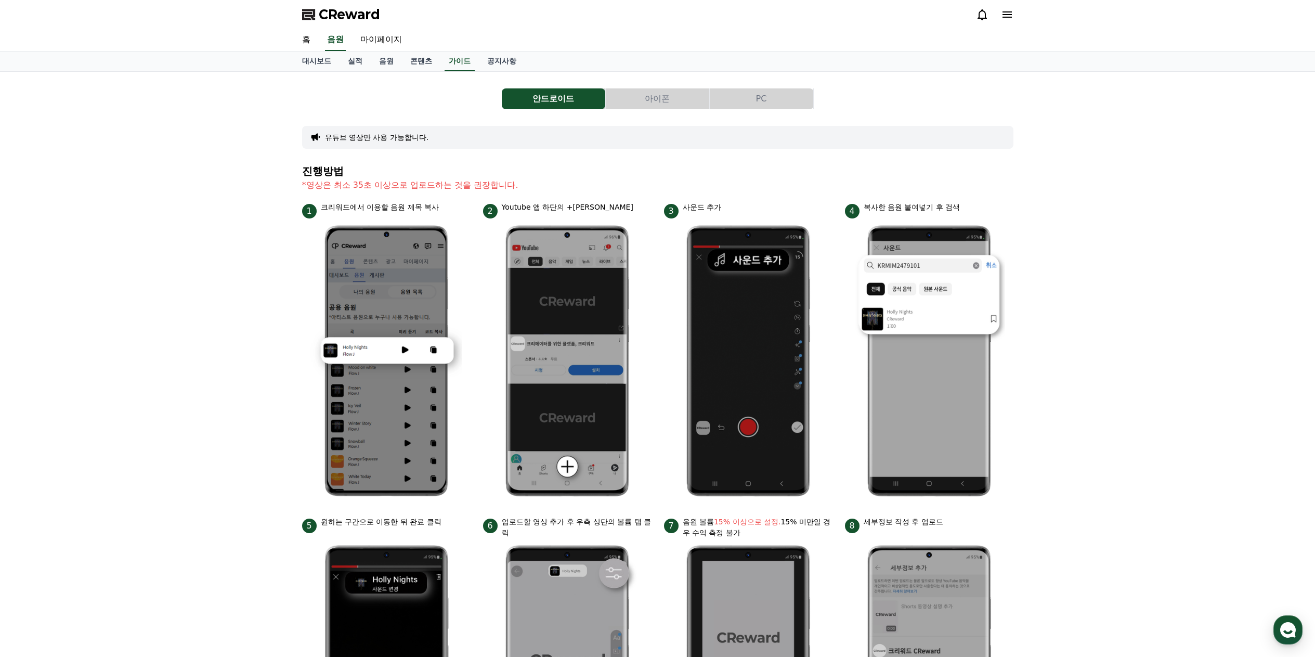
click at [789, 97] on button "PC" at bounding box center [761, 98] width 103 height 21
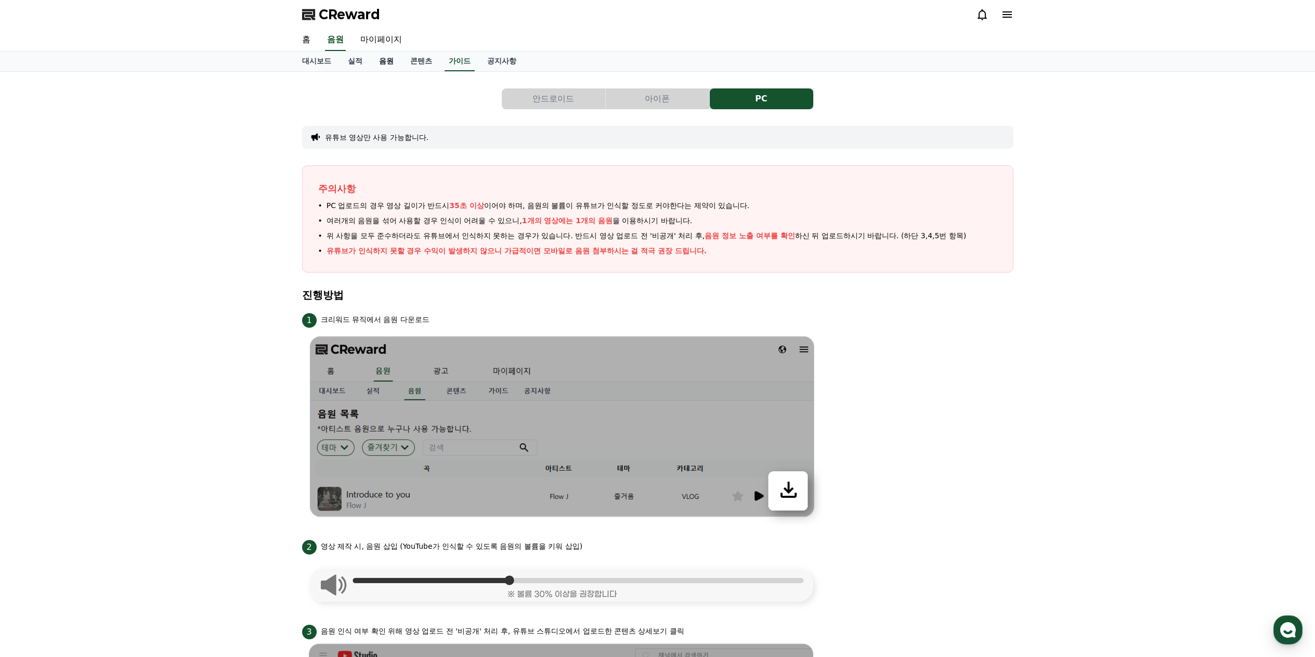
click at [385, 61] on link "음원" at bounding box center [386, 61] width 31 height 20
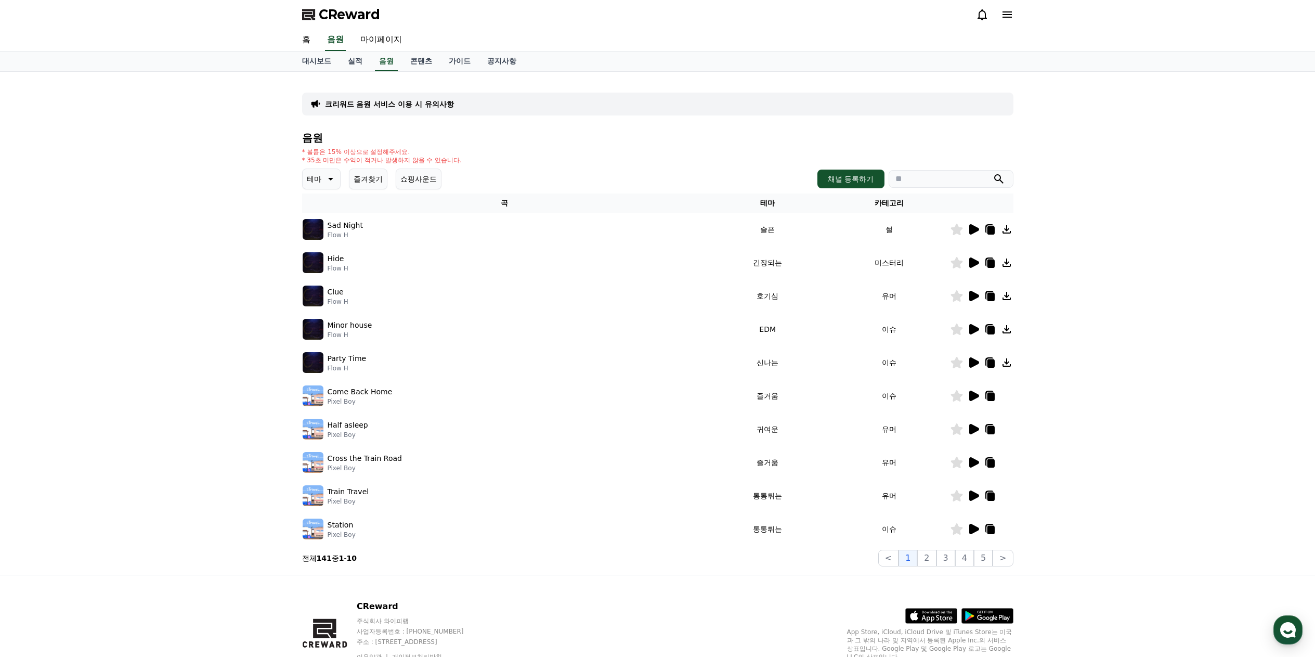
click at [333, 182] on icon at bounding box center [329, 179] width 12 height 12
click at [327, 290] on button "코믹한" at bounding box center [319, 291] width 30 height 23
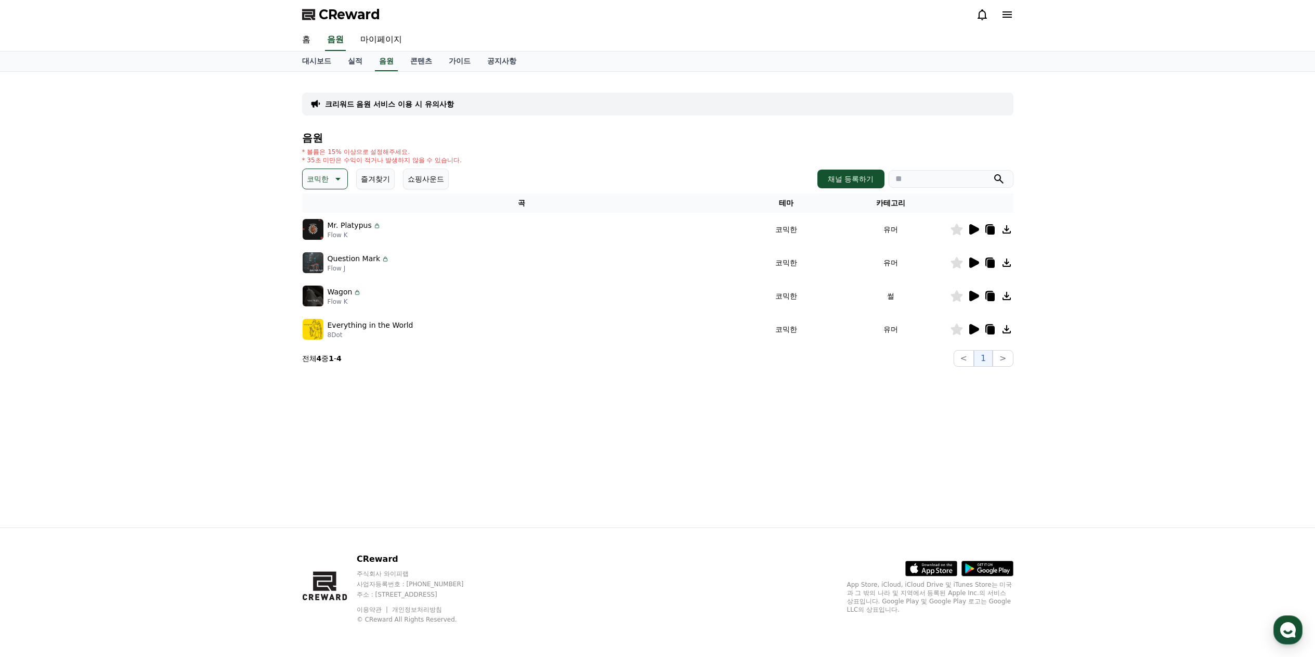
click at [339, 180] on icon at bounding box center [337, 179] width 12 height 12
click at [329, 265] on button "긴장되는" at bounding box center [322, 264] width 37 height 23
click at [344, 177] on icon at bounding box center [344, 179] width 12 height 12
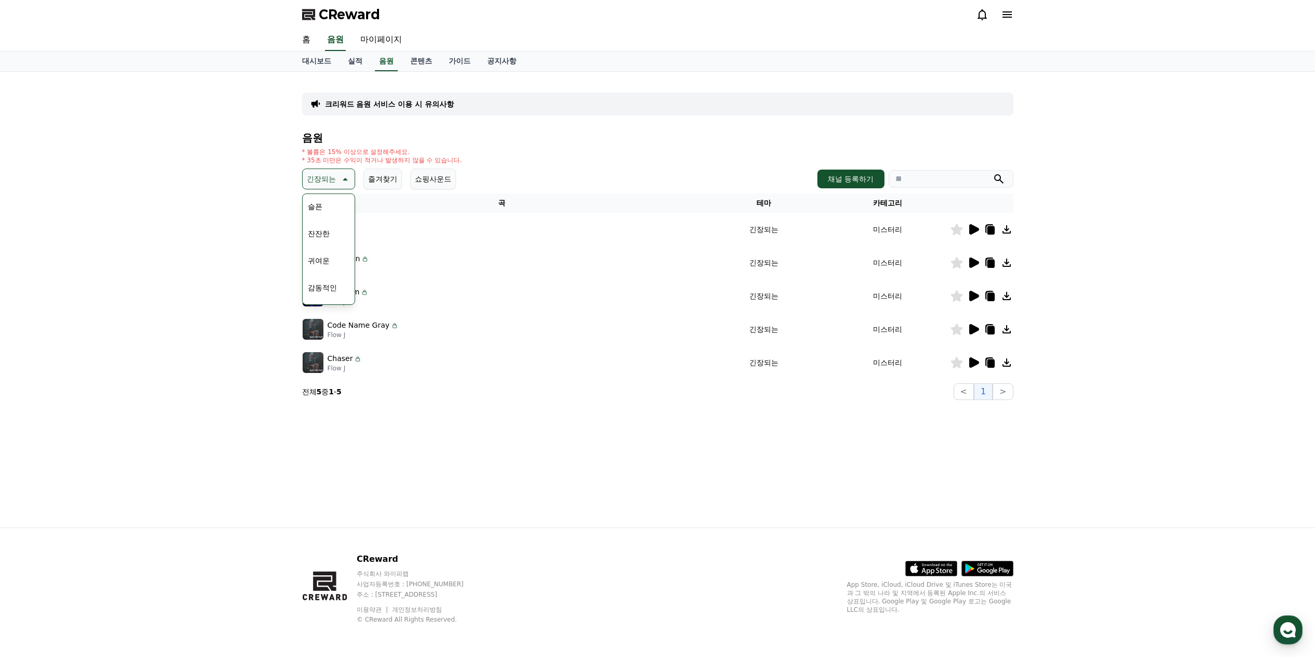
scroll to position [428, 0]
click at [322, 239] on button "감동적인" at bounding box center [322, 237] width 37 height 23
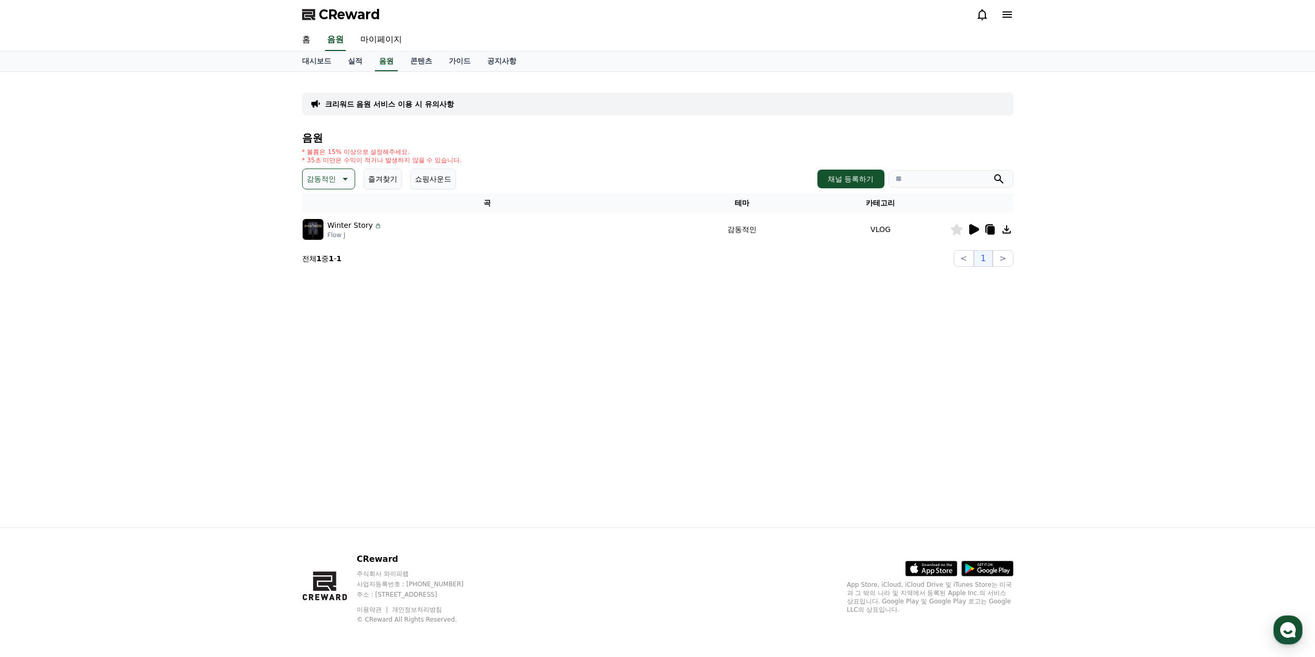
click at [347, 182] on icon at bounding box center [344, 179] width 12 height 12
click at [326, 238] on button "잔잔한" at bounding box center [319, 235] width 30 height 23
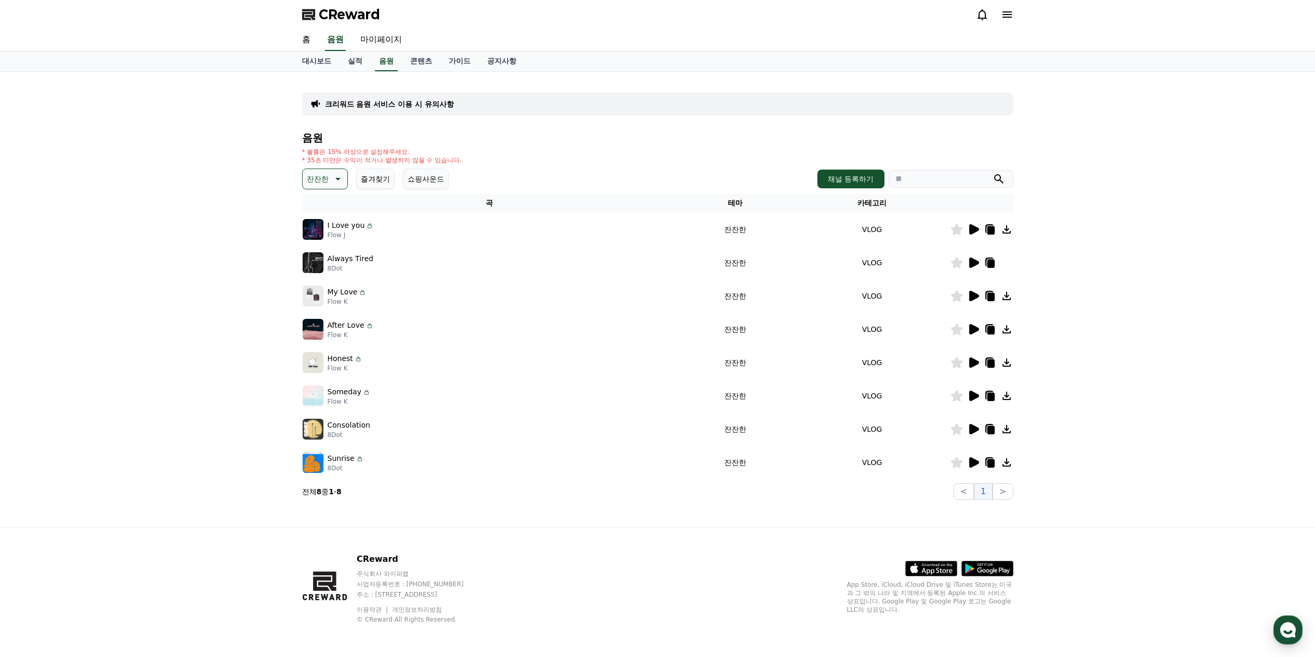
click at [339, 178] on icon at bounding box center [337, 179] width 5 height 3
click at [330, 219] on button "즐거움" at bounding box center [319, 216] width 30 height 23
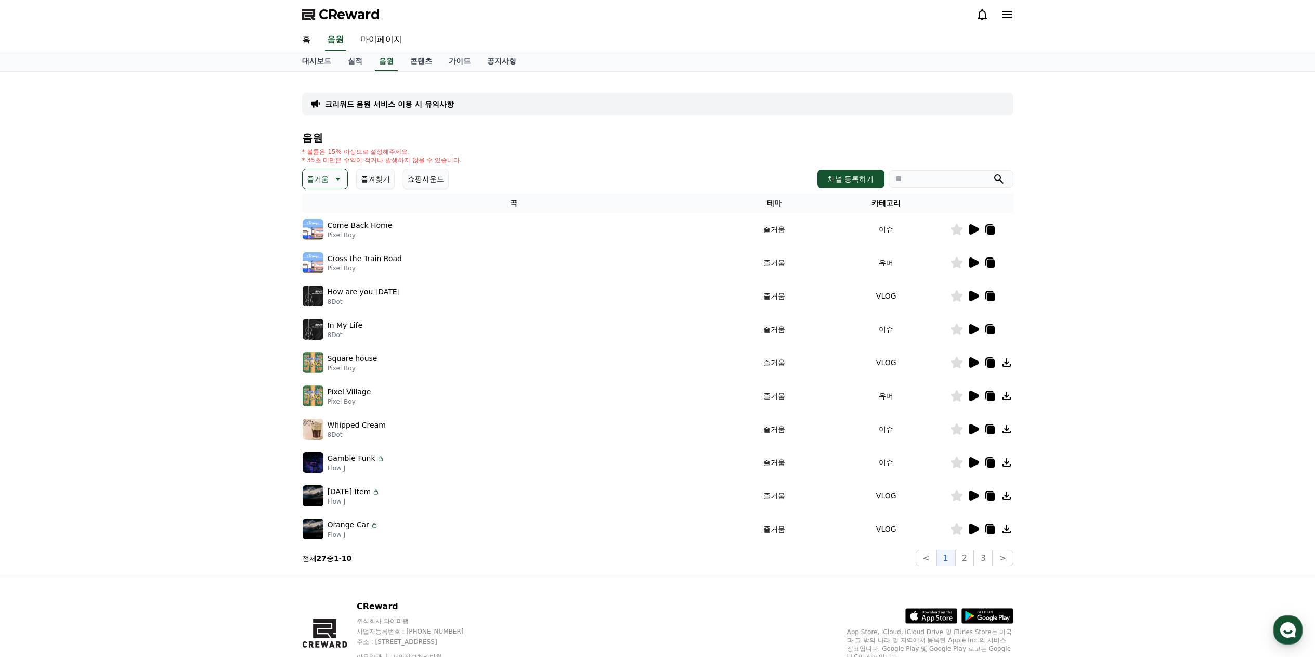
click at [341, 178] on icon at bounding box center [337, 179] width 12 height 12
click at [324, 239] on button "통통튀는" at bounding box center [322, 237] width 37 height 23
click at [343, 179] on icon at bounding box center [344, 179] width 12 height 12
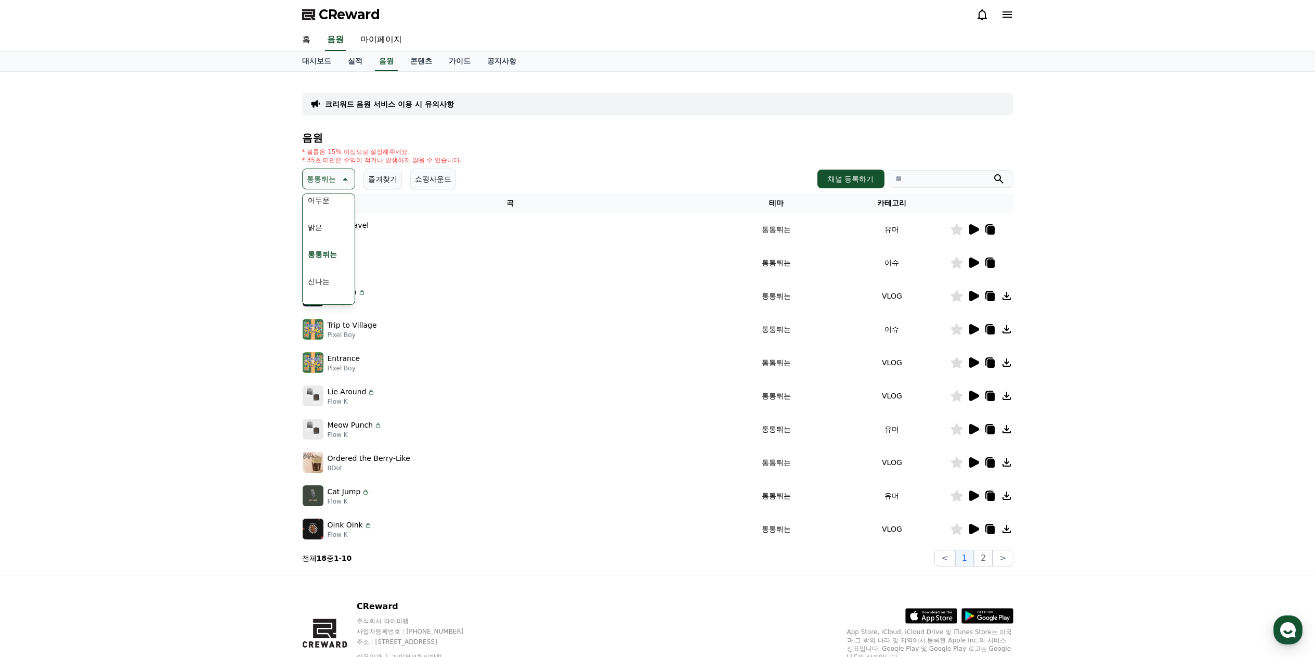
scroll to position [104, 0]
click at [329, 266] on button "신나는" at bounding box center [319, 264] width 30 height 23
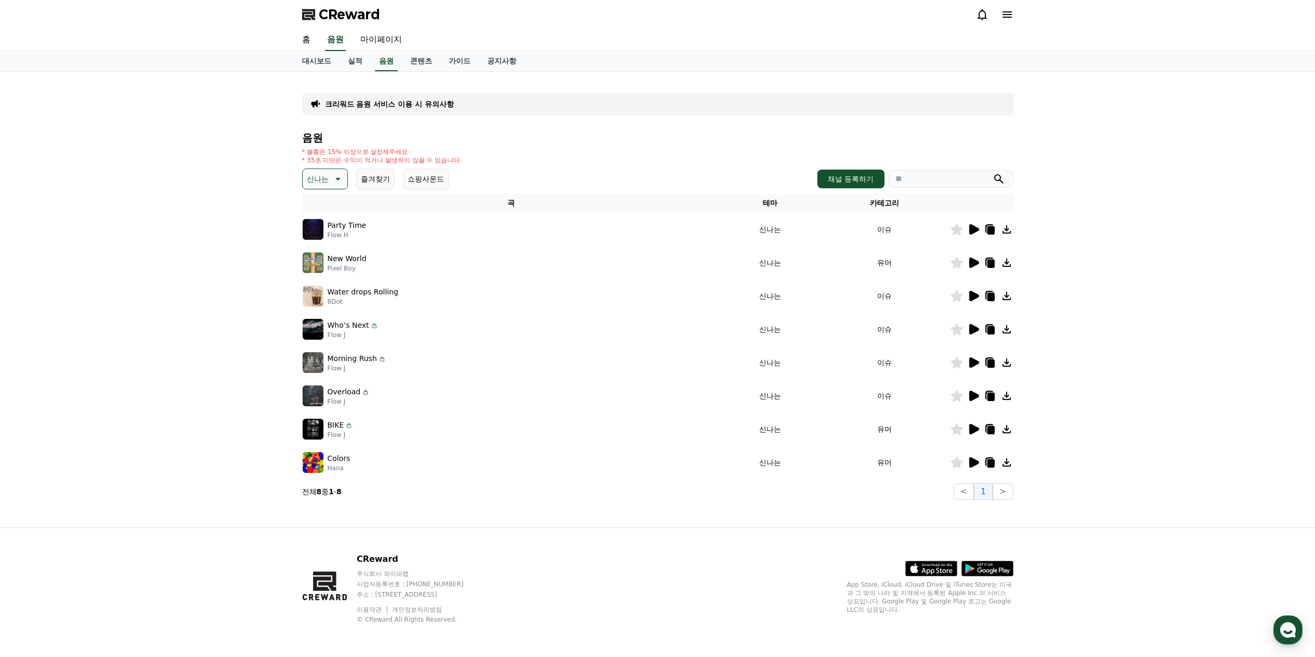
click at [342, 181] on icon at bounding box center [337, 179] width 12 height 12
click at [327, 289] on button "코믹한" at bounding box center [319, 291] width 30 height 23
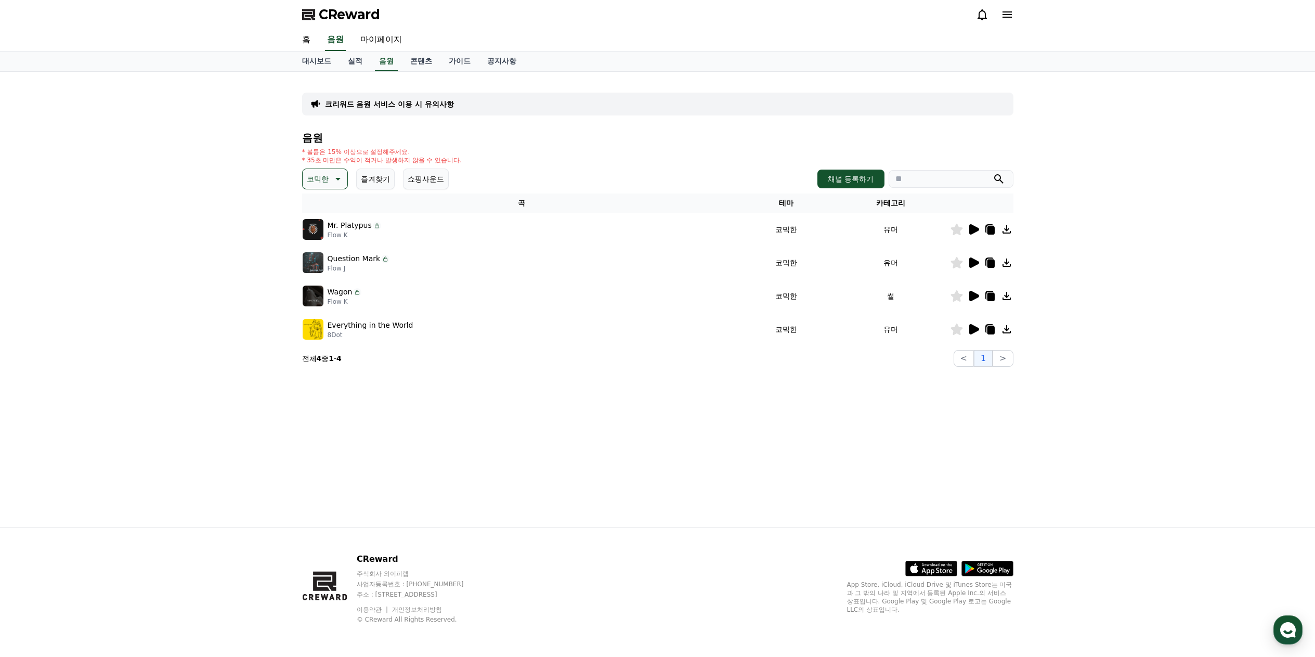
click at [975, 297] on icon at bounding box center [974, 296] width 10 height 10
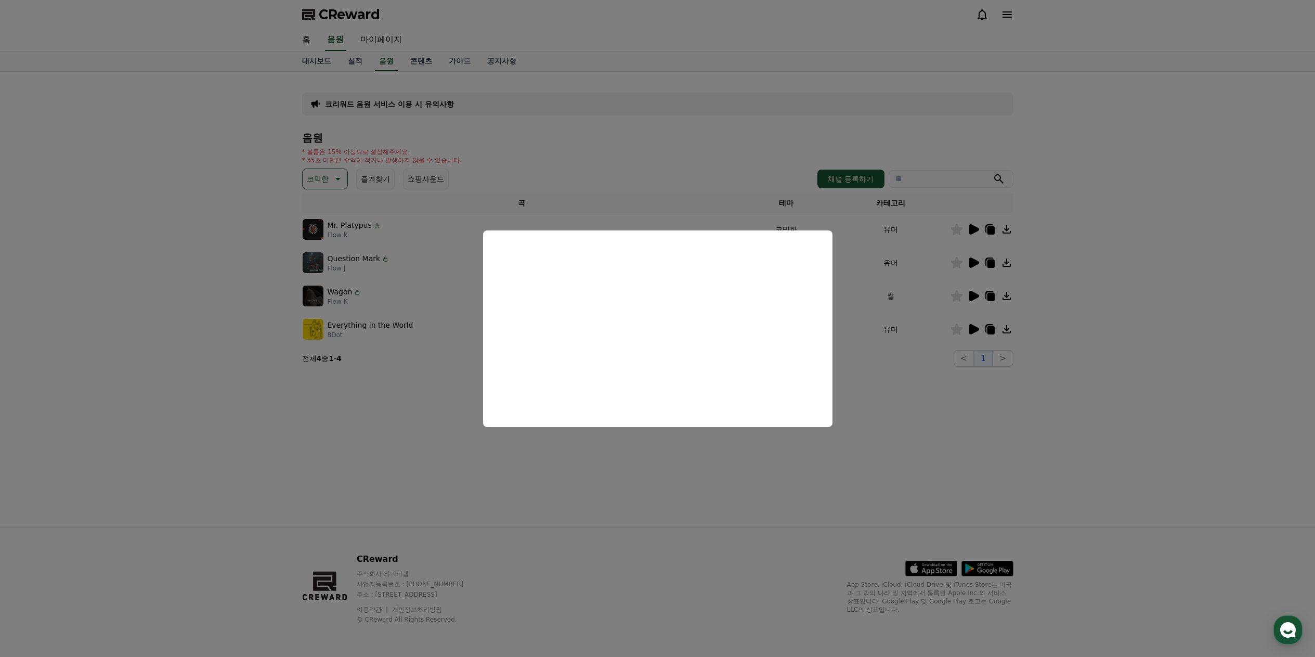
click at [1125, 376] on button "close modal" at bounding box center [657, 328] width 1315 height 657
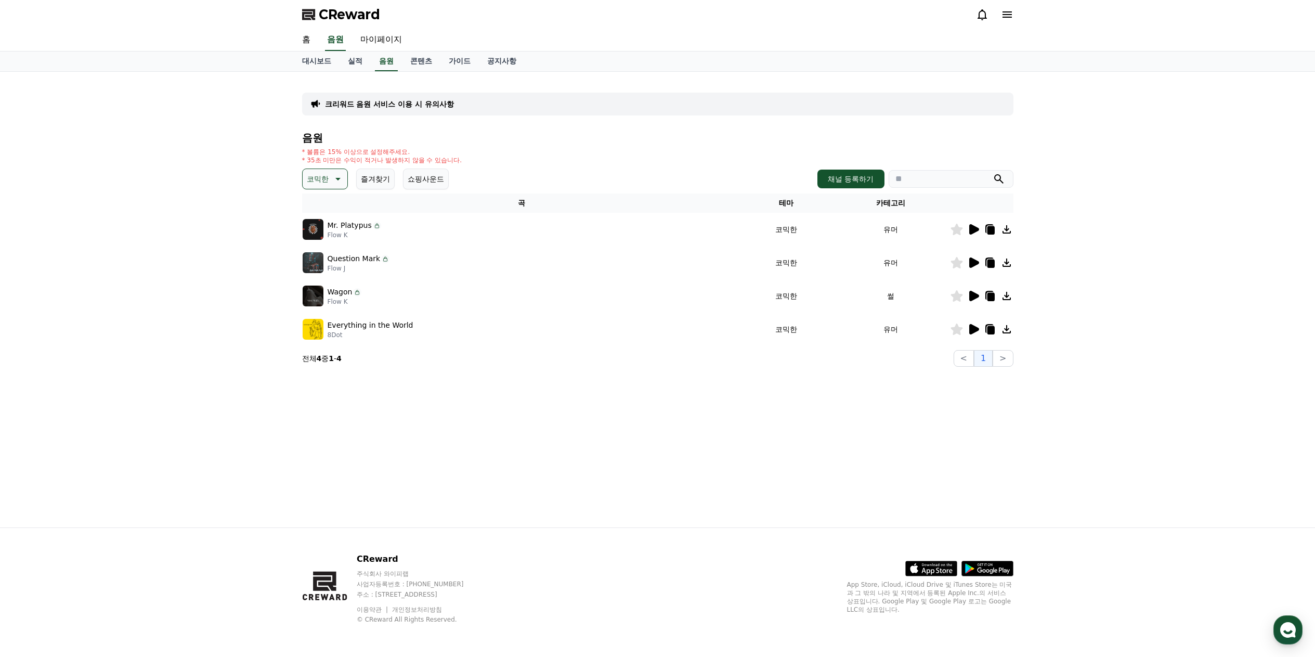
click at [1007, 295] on icon at bounding box center [1006, 296] width 8 height 8
click at [1287, 27] on div at bounding box center [1289, 27] width 17 height 10
click at [1005, 19] on icon at bounding box center [1007, 14] width 12 height 12
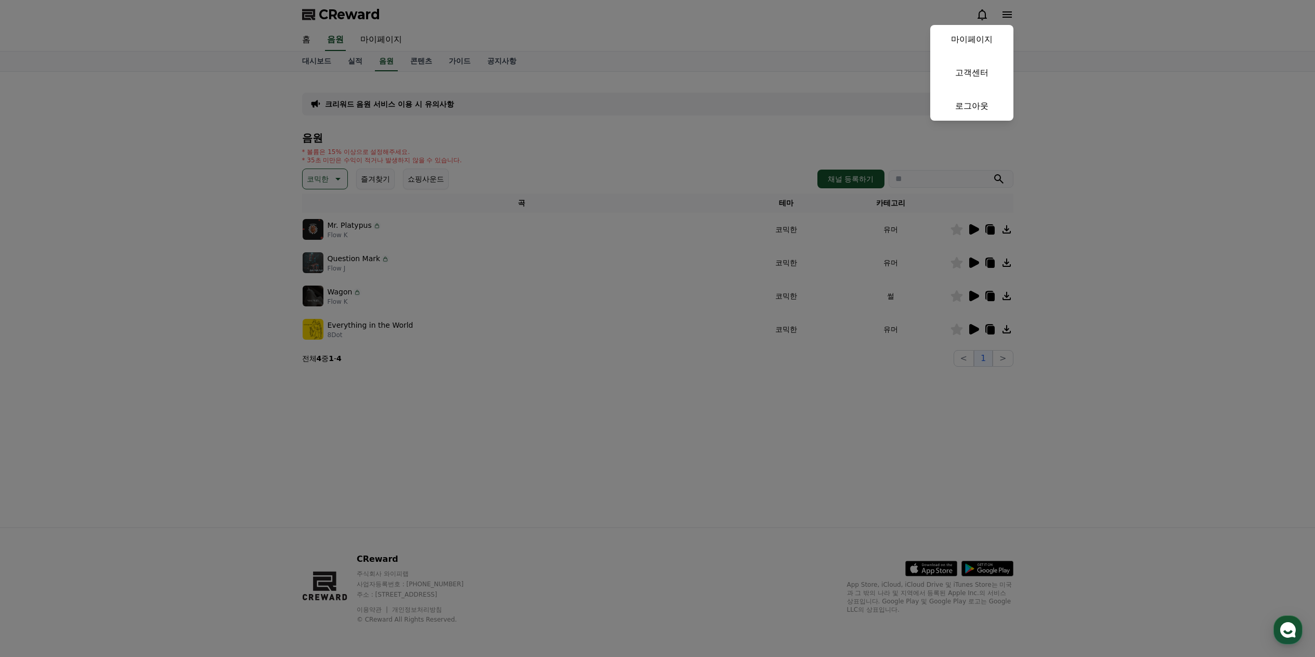
click at [1140, 164] on button "close" at bounding box center [657, 328] width 1315 height 657
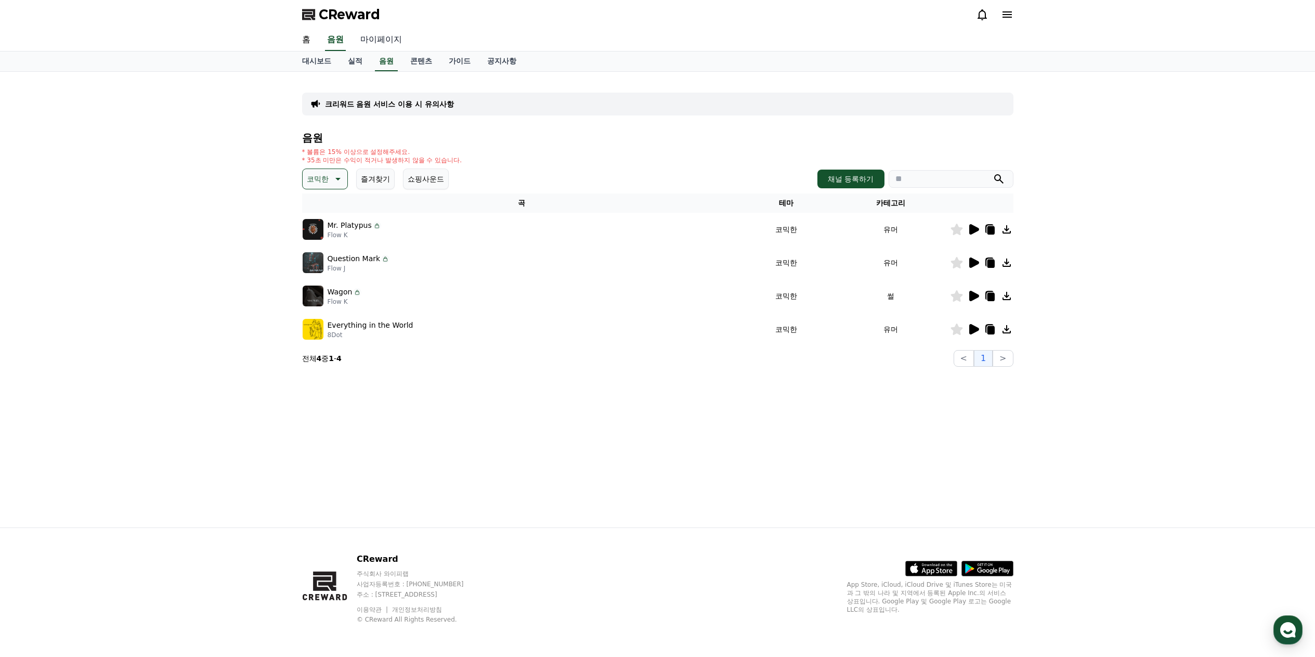
click at [382, 39] on link "마이페이지" at bounding box center [381, 40] width 58 height 22
select select "**********"
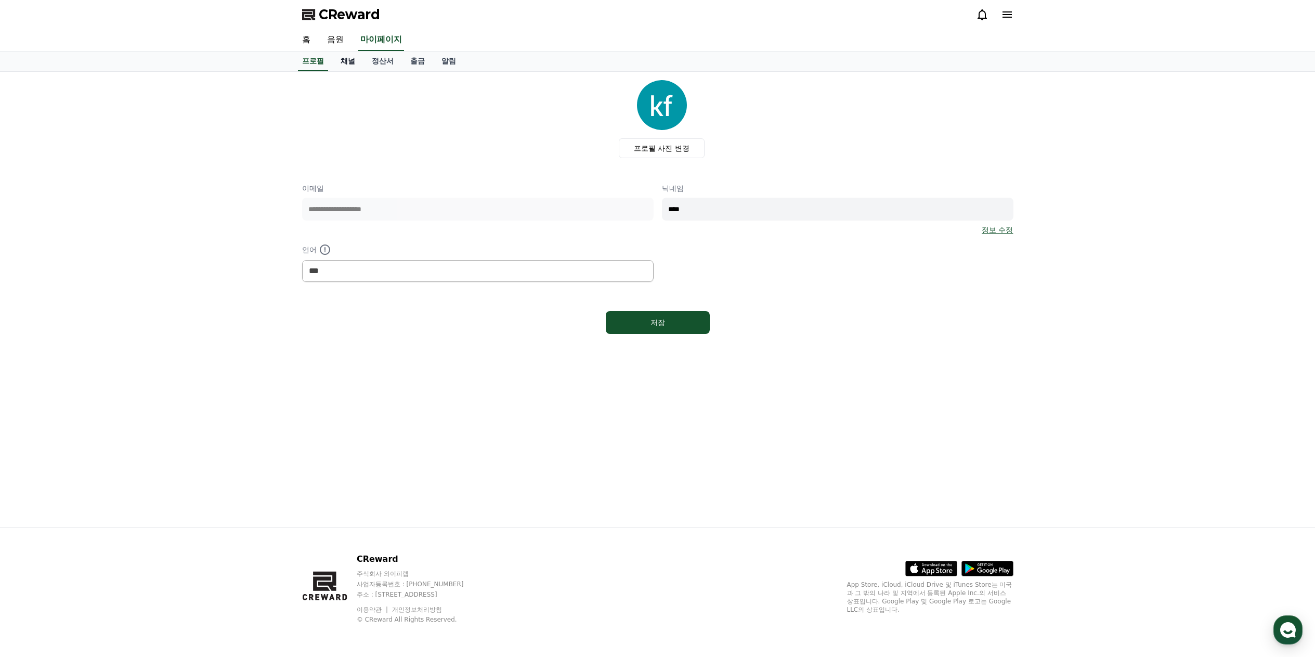
click at [351, 61] on link "채널" at bounding box center [347, 61] width 31 height 20
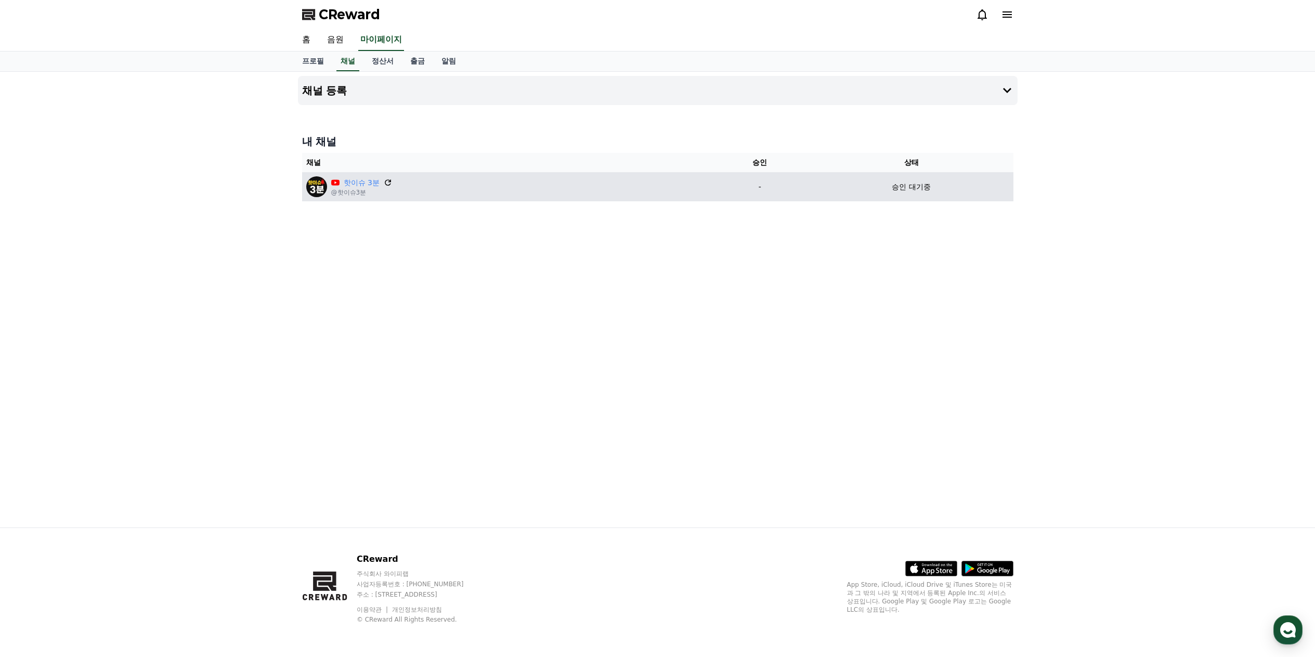
click at [386, 183] on icon at bounding box center [387, 182] width 9 height 9
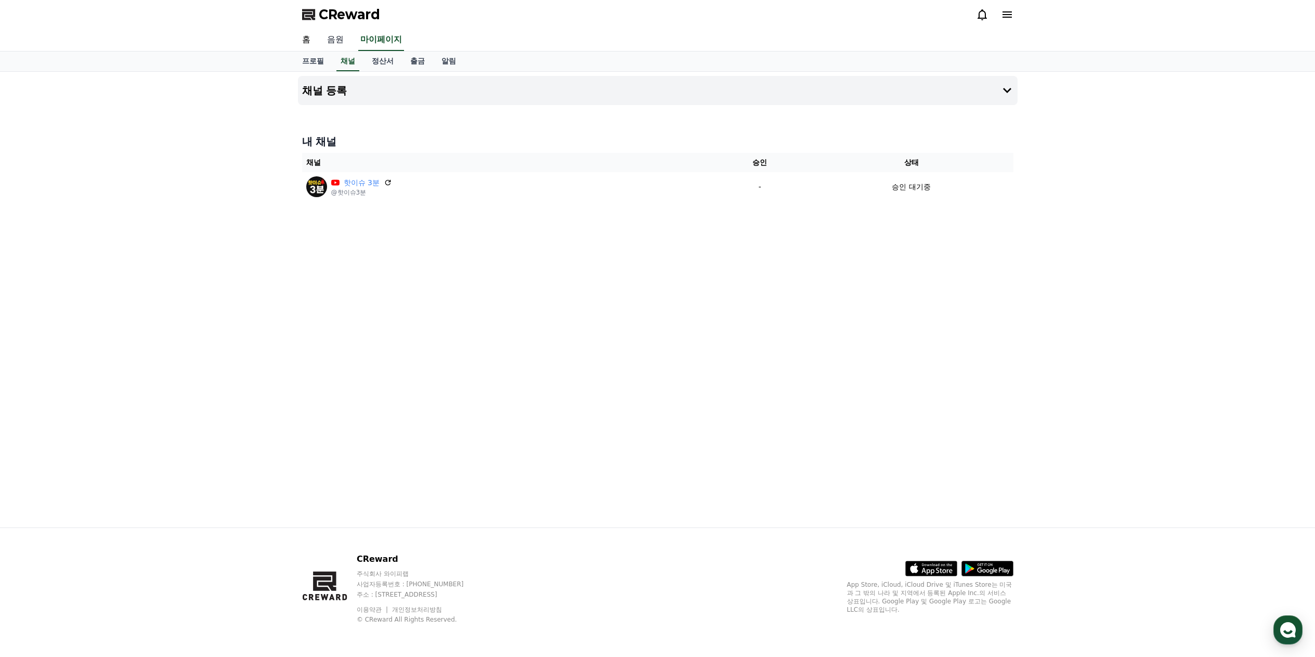
click at [330, 40] on link "음원" at bounding box center [335, 40] width 33 height 22
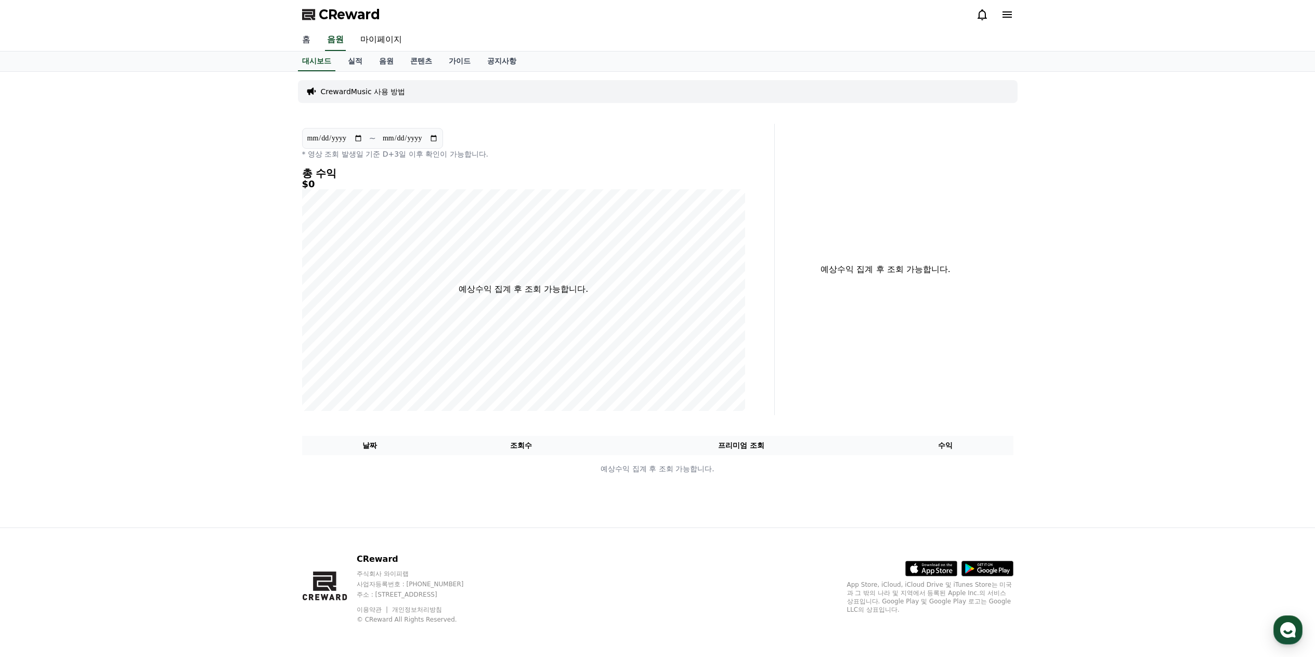
click at [307, 42] on link "홈" at bounding box center [306, 40] width 25 height 22
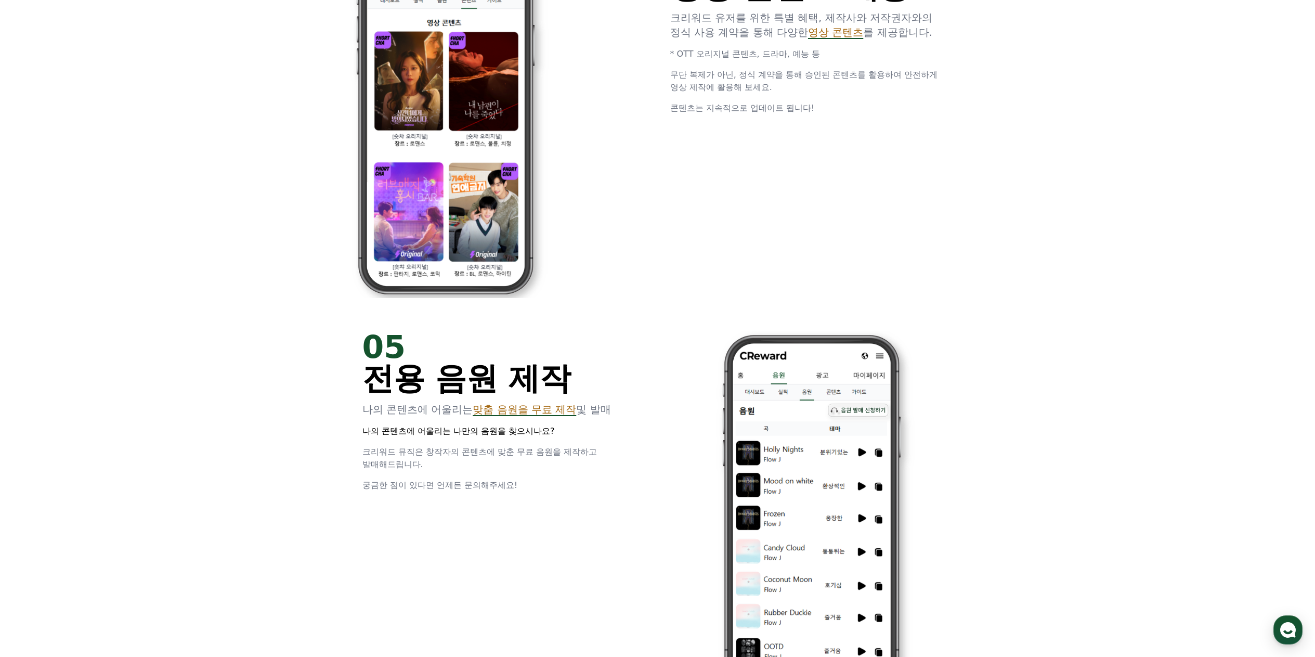
scroll to position [2495, 0]
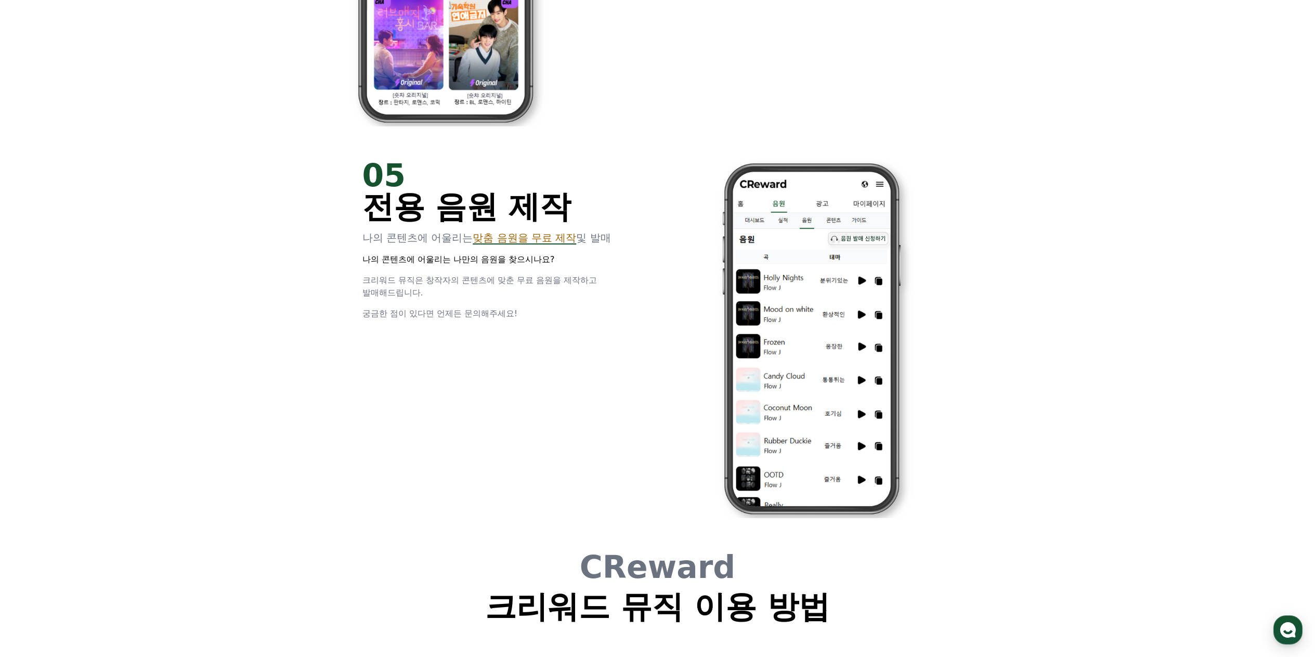
click at [498, 238] on span "맞춤 음원을 무료 제작" at bounding box center [524, 237] width 103 height 12
drag, startPoint x: 530, startPoint y: 359, endPoint x: 558, endPoint y: 363, distance: 28.9
click at [533, 359] on div "05 전용 음원 제작 나의 콘텐츠에 어울리는 맞춤 음원을 무료 제작 및 발매 나의 콘텐츠에 어울리는 나만의 음원을 찾으시나요? 크리워드 뮤직은…" at bounding box center [658, 338] width 624 height 391
click at [824, 386] on img at bounding box center [811, 339] width 283 height 358
click at [584, 313] on p "궁금한 점이 있다면 언제든 문의해주세요!" at bounding box center [503, 313] width 283 height 12
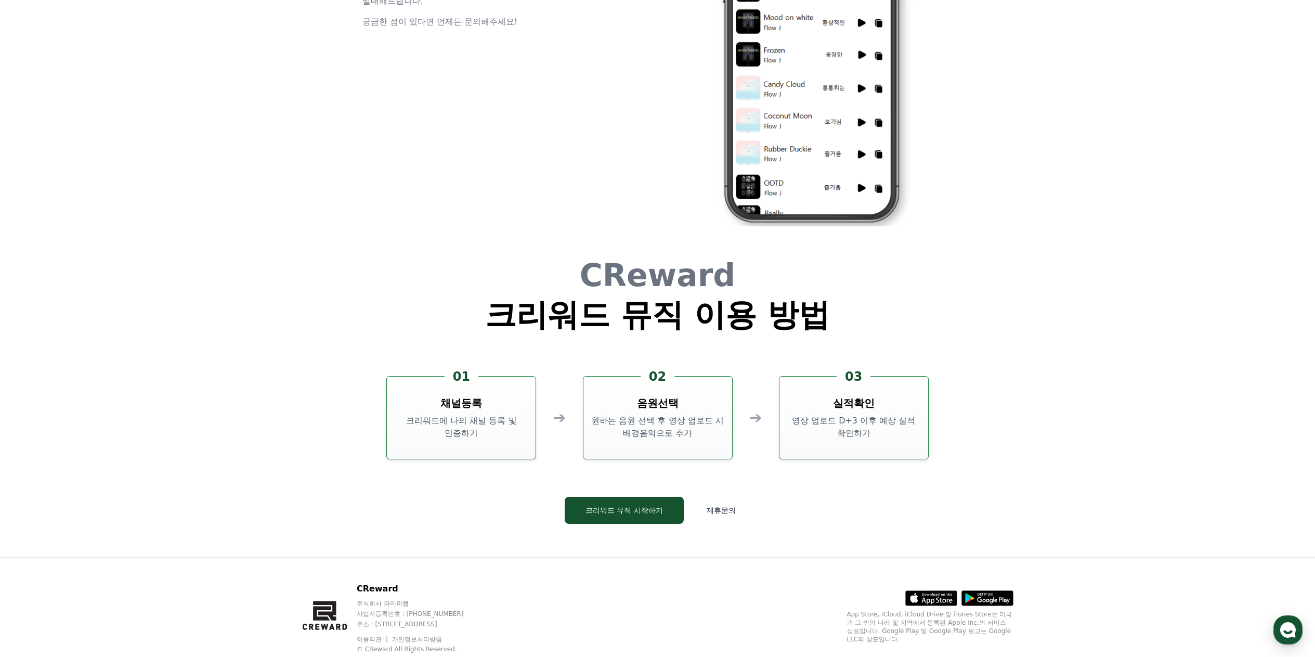
scroll to position [2816, 0]
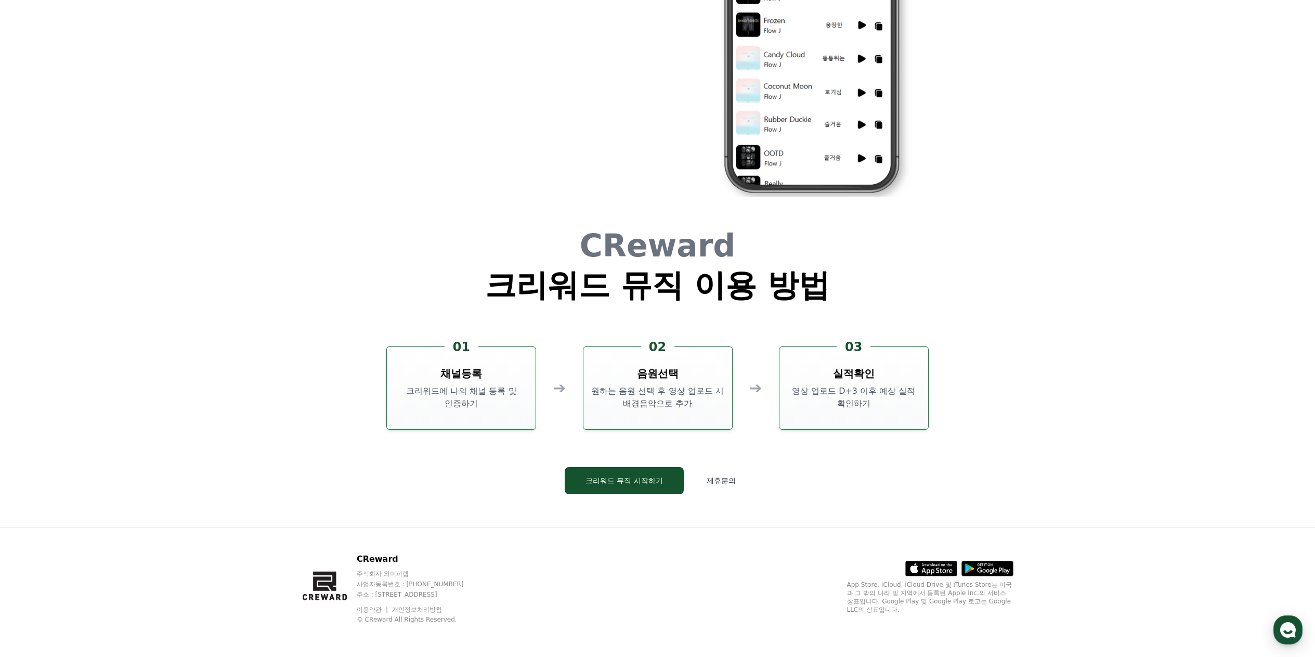
click at [850, 394] on p "영상 업로드 D+3 이후 예상 실적 확인하기" at bounding box center [853, 397] width 140 height 25
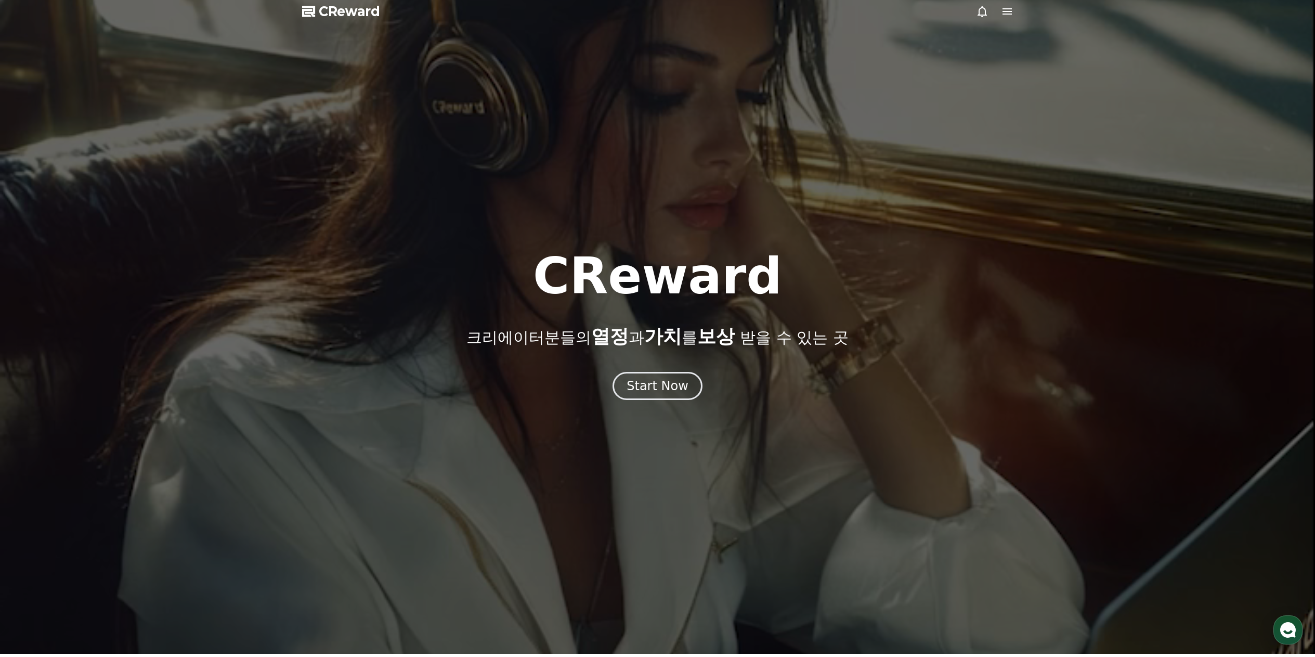
scroll to position [0, 0]
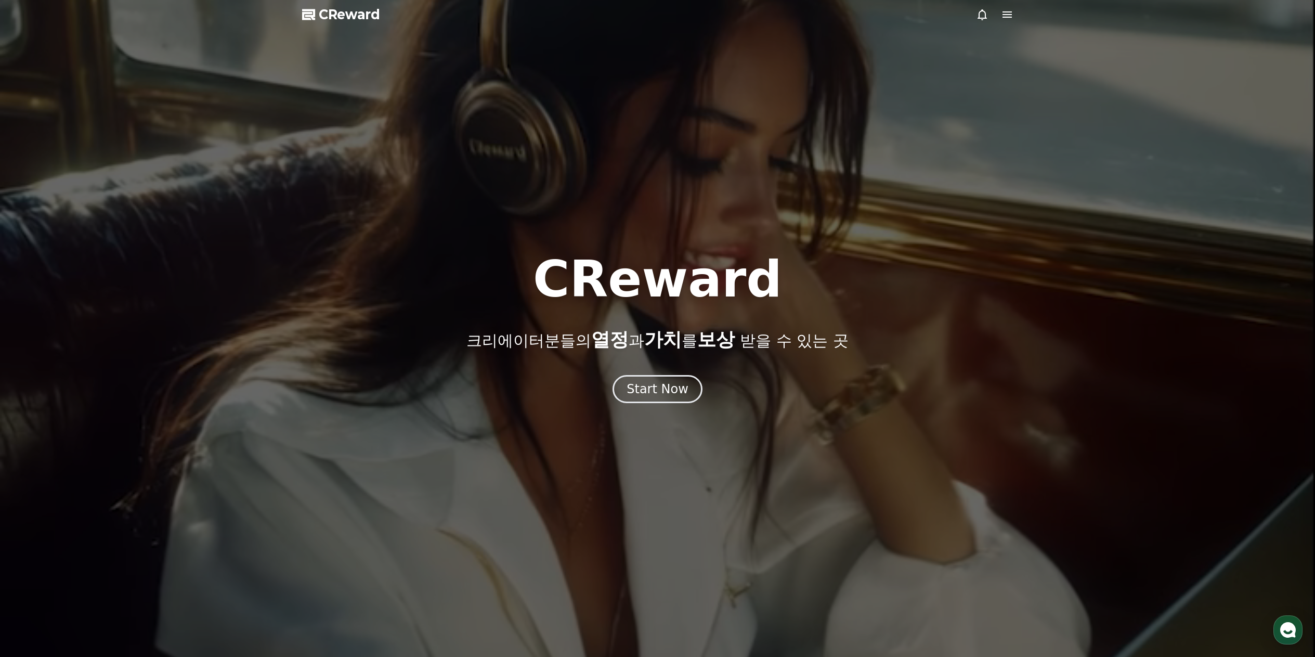
click at [1008, 16] on icon at bounding box center [1007, 14] width 12 height 12
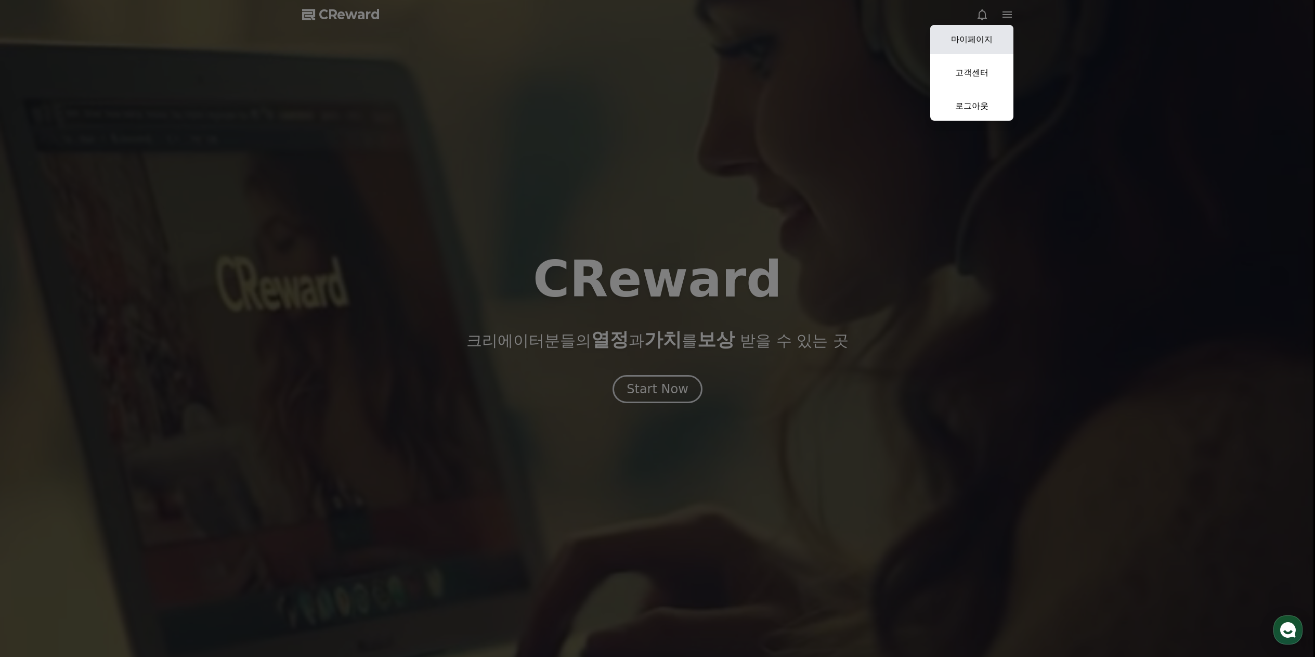
click at [992, 39] on link "마이페이지" at bounding box center [971, 39] width 83 height 29
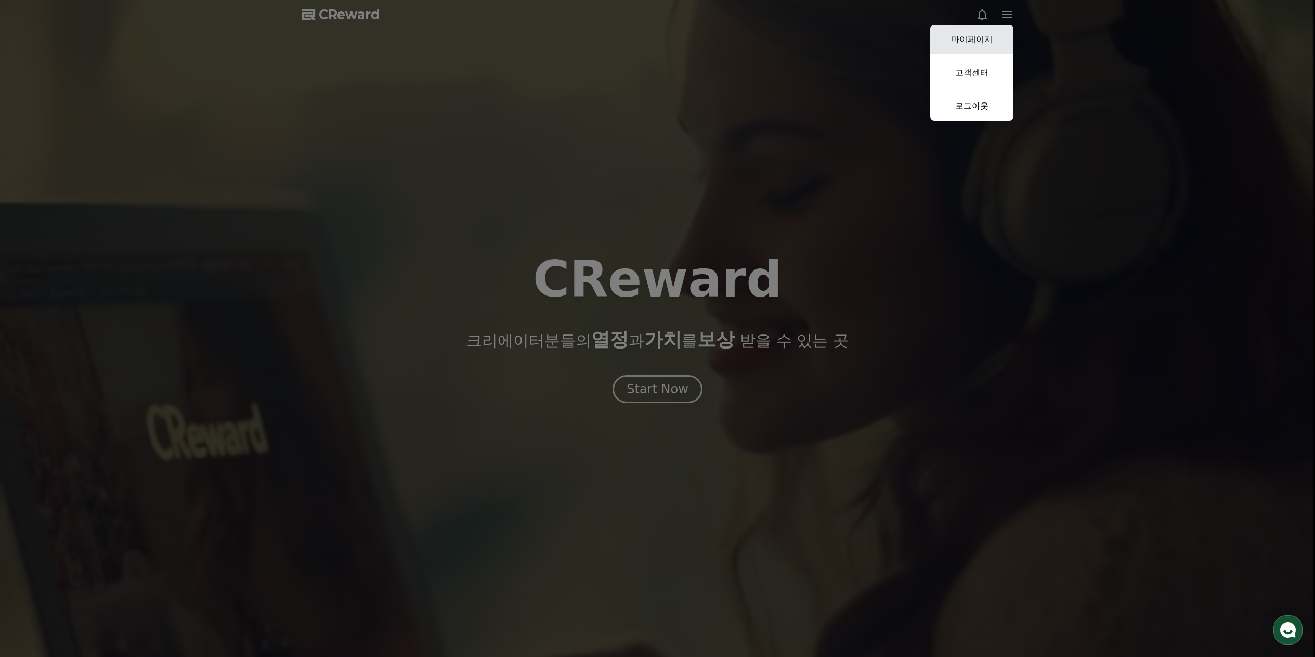
select select "**********"
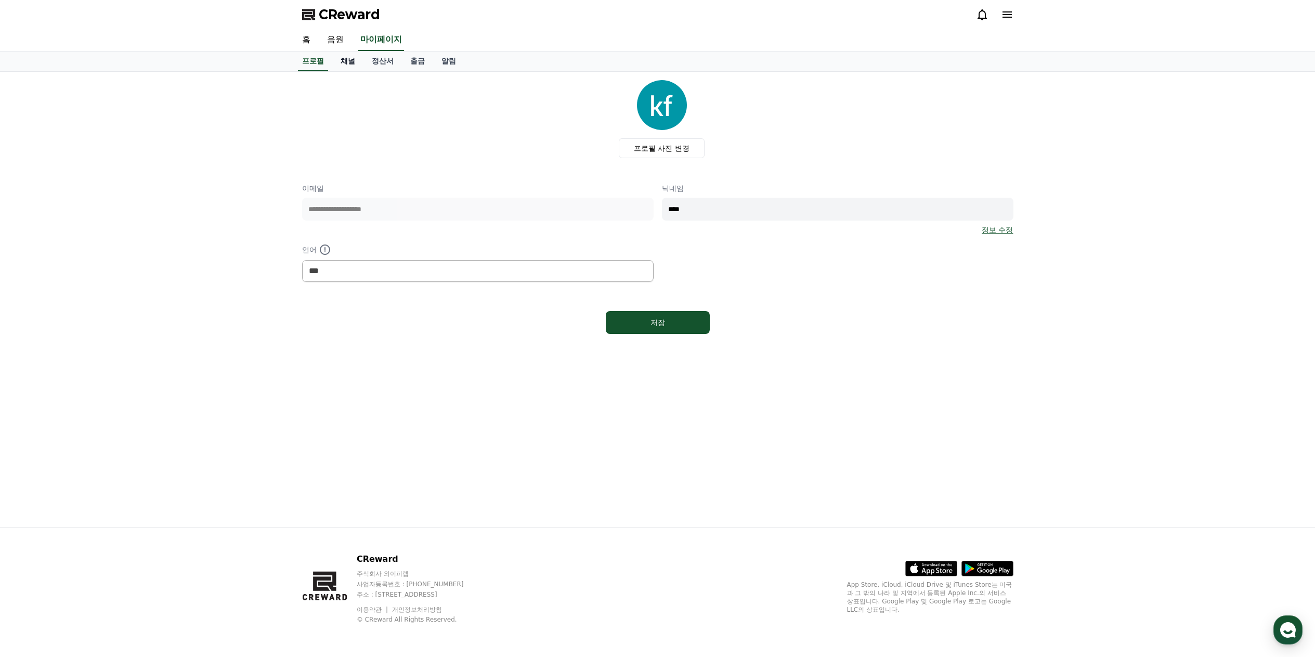
click at [355, 61] on link "채널" at bounding box center [347, 61] width 31 height 20
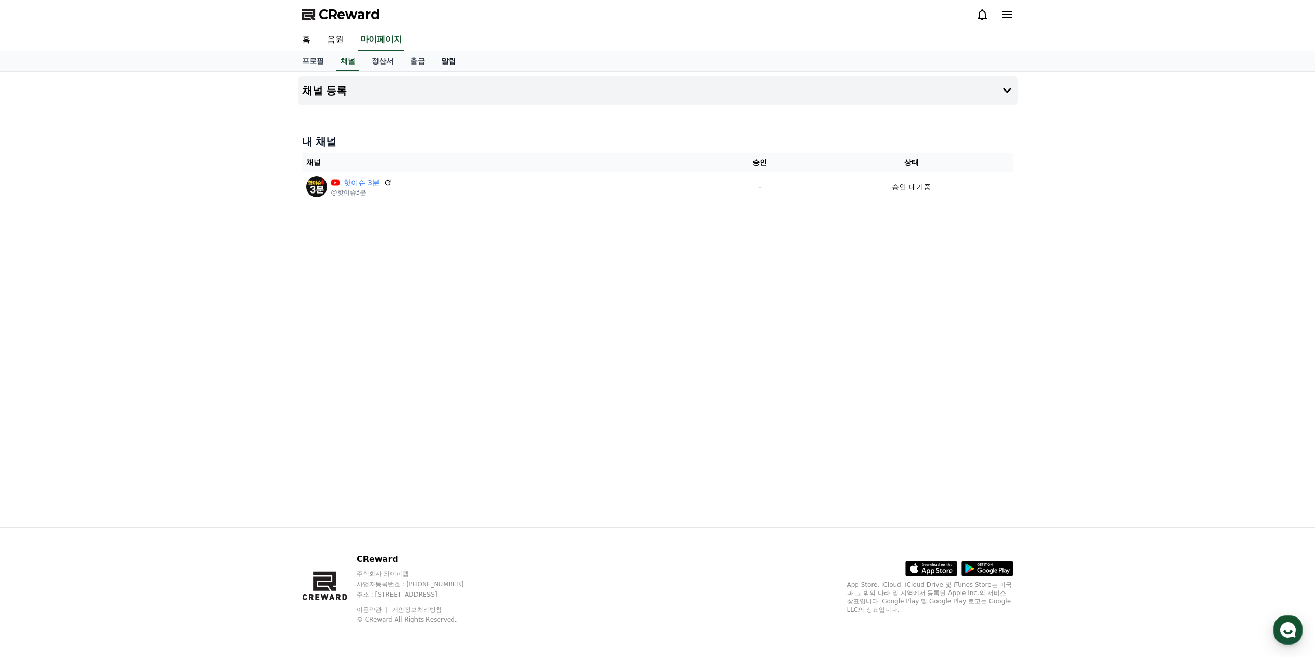
click at [454, 62] on link "알림" at bounding box center [448, 61] width 31 height 20
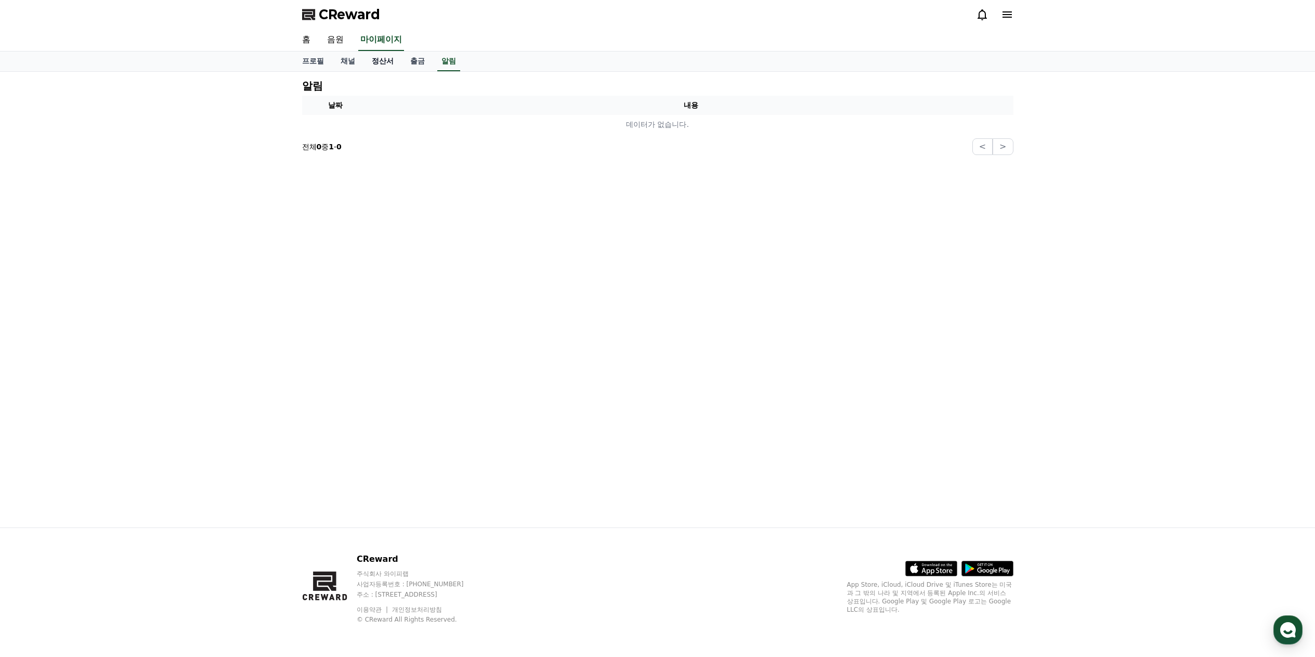
click at [381, 63] on link "정산서" at bounding box center [382, 61] width 38 height 20
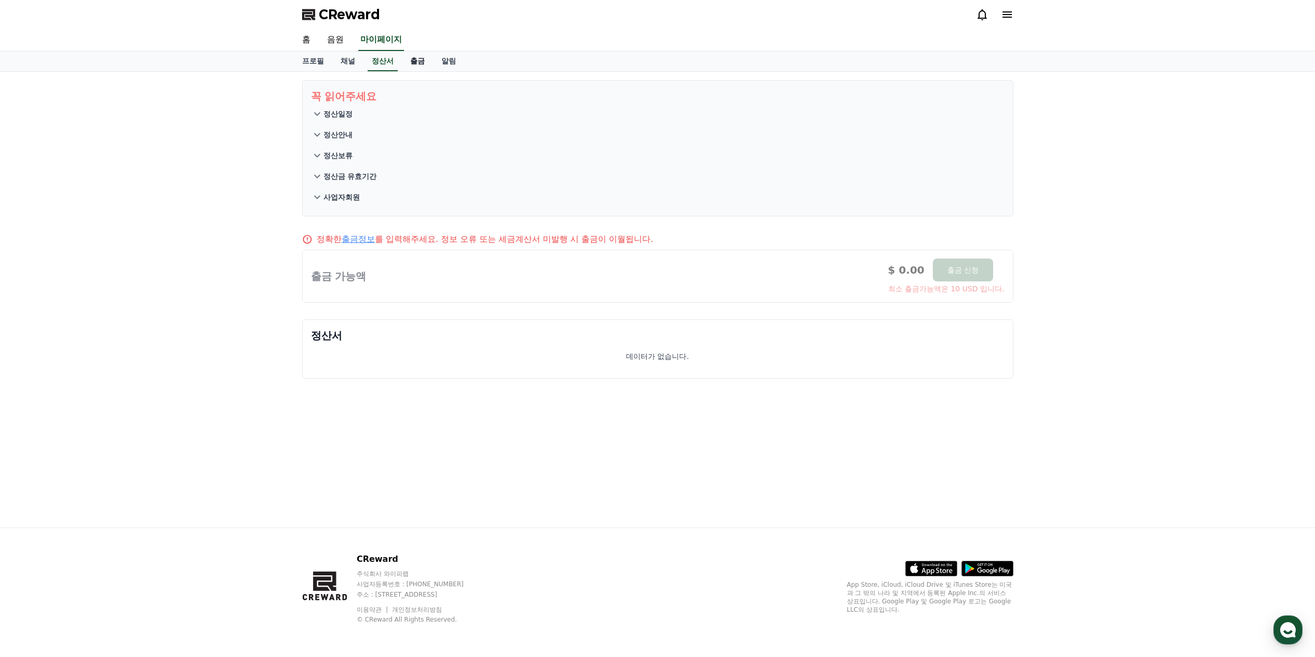
click at [414, 63] on link "출금" at bounding box center [417, 61] width 31 height 20
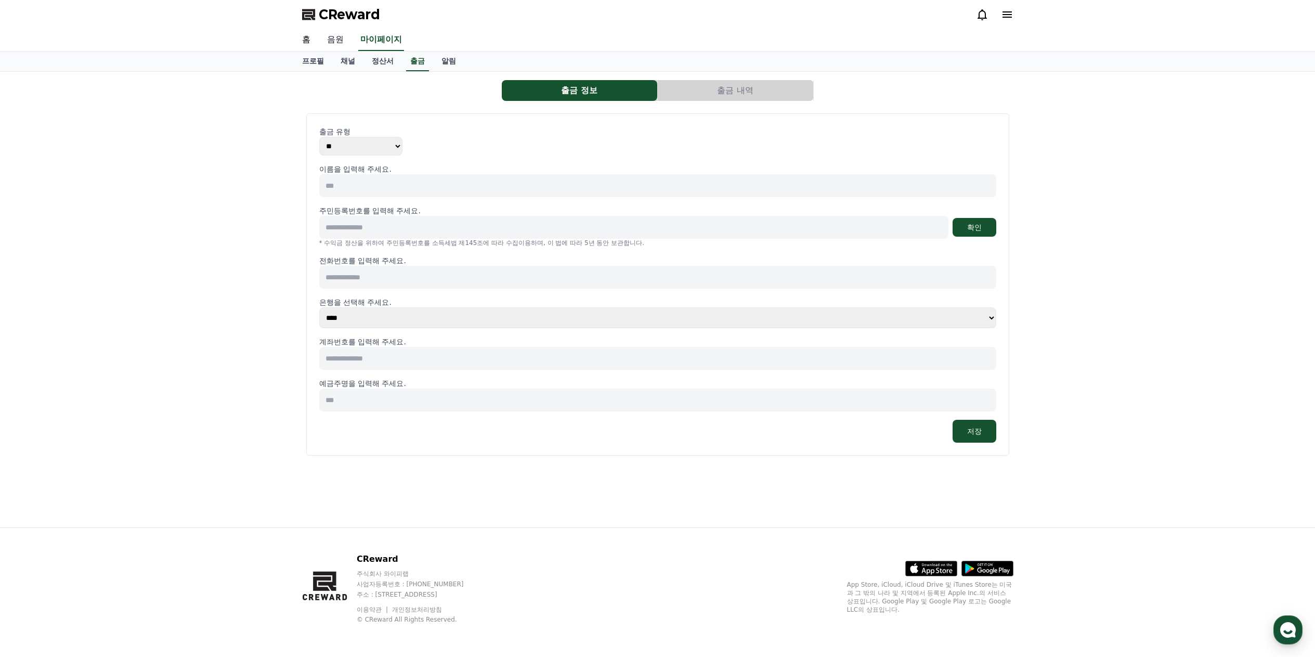
click at [329, 33] on link "음원" at bounding box center [335, 40] width 33 height 22
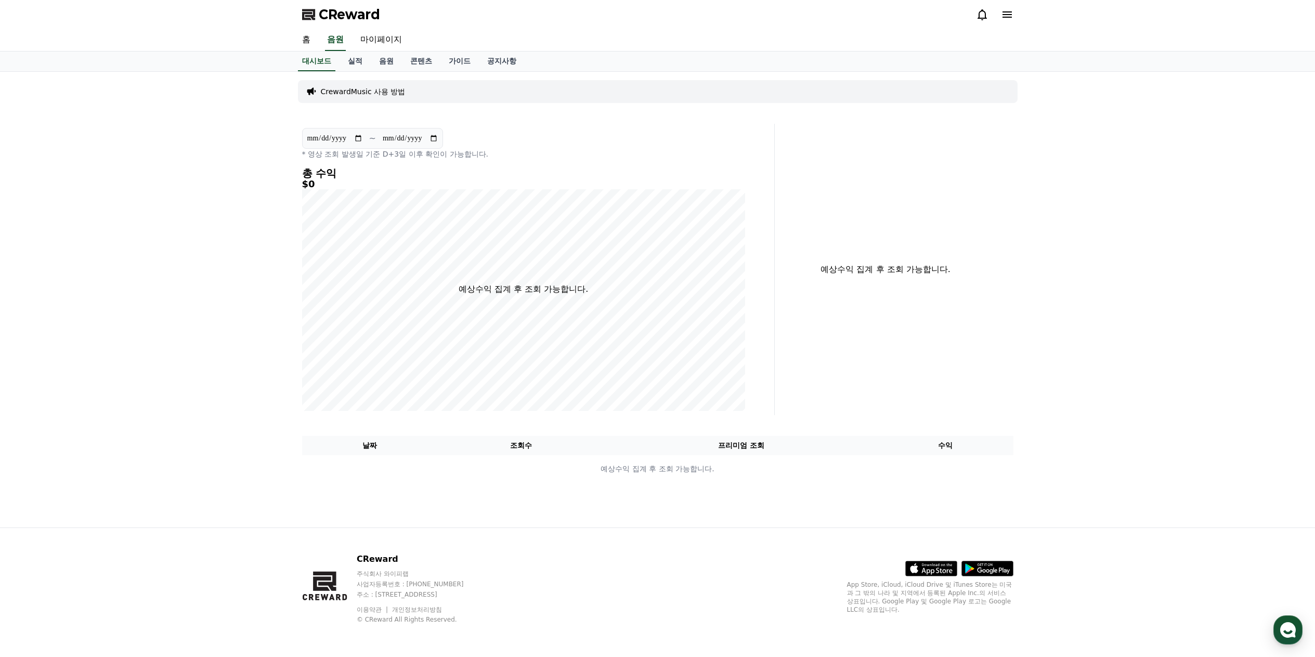
click at [366, 91] on p "CrewardMusic 사용 방법" at bounding box center [363, 91] width 85 height 10
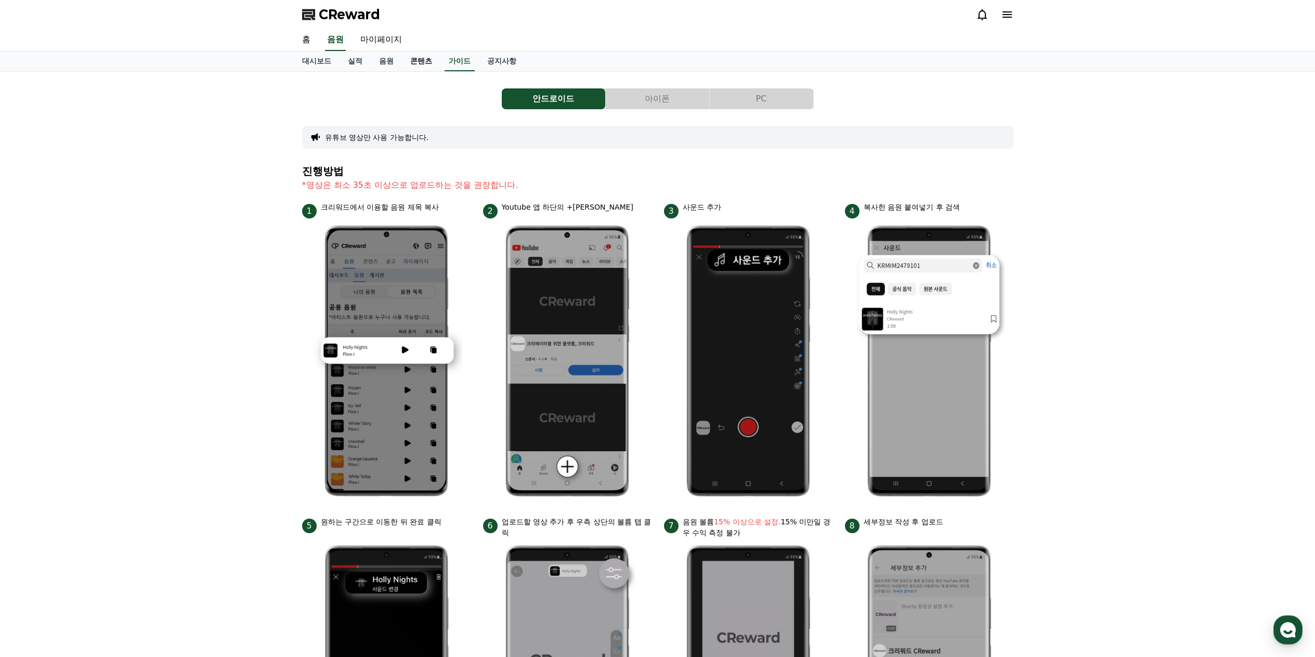
click at [424, 64] on link "콘텐츠" at bounding box center [421, 61] width 38 height 20
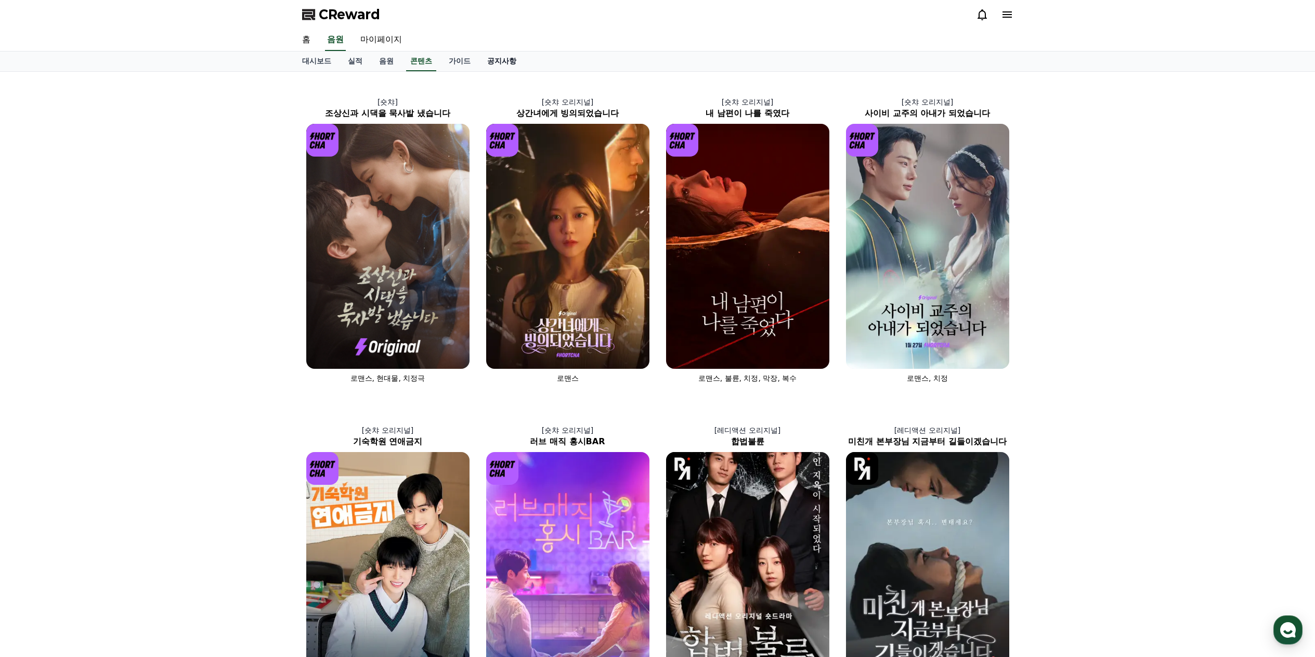
click at [498, 65] on link "공지사항" at bounding box center [502, 61] width 46 height 20
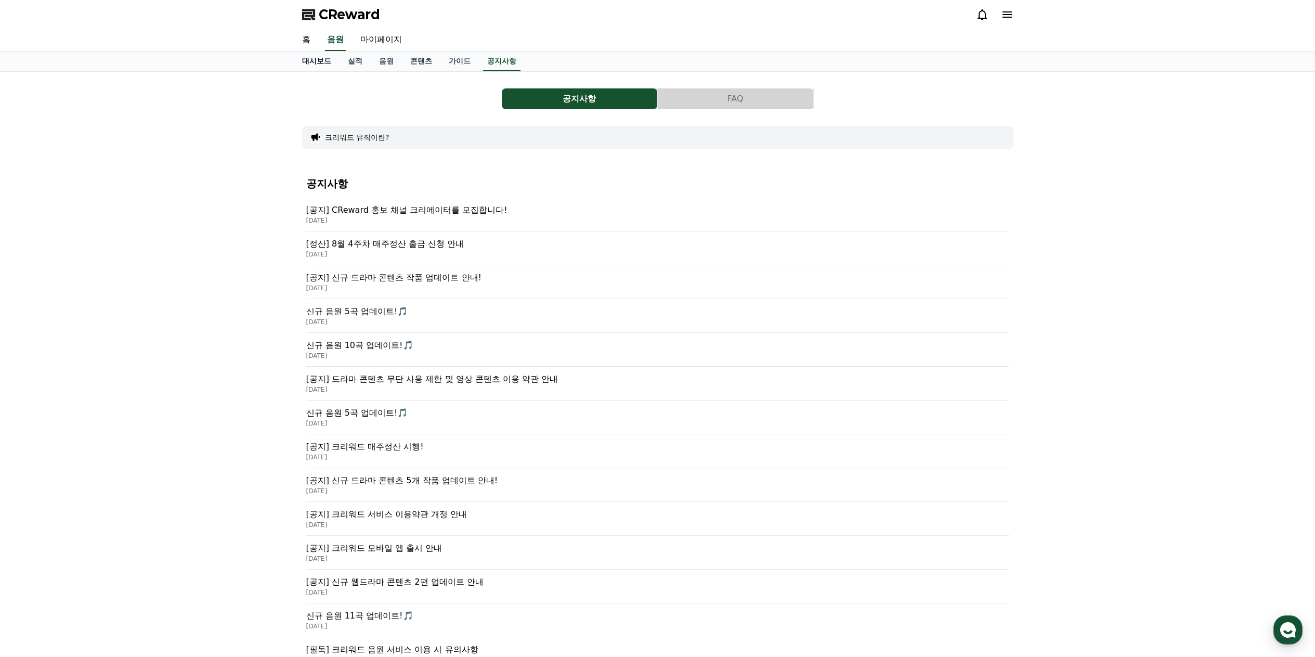
click at [316, 63] on link "대시보드" at bounding box center [317, 61] width 46 height 20
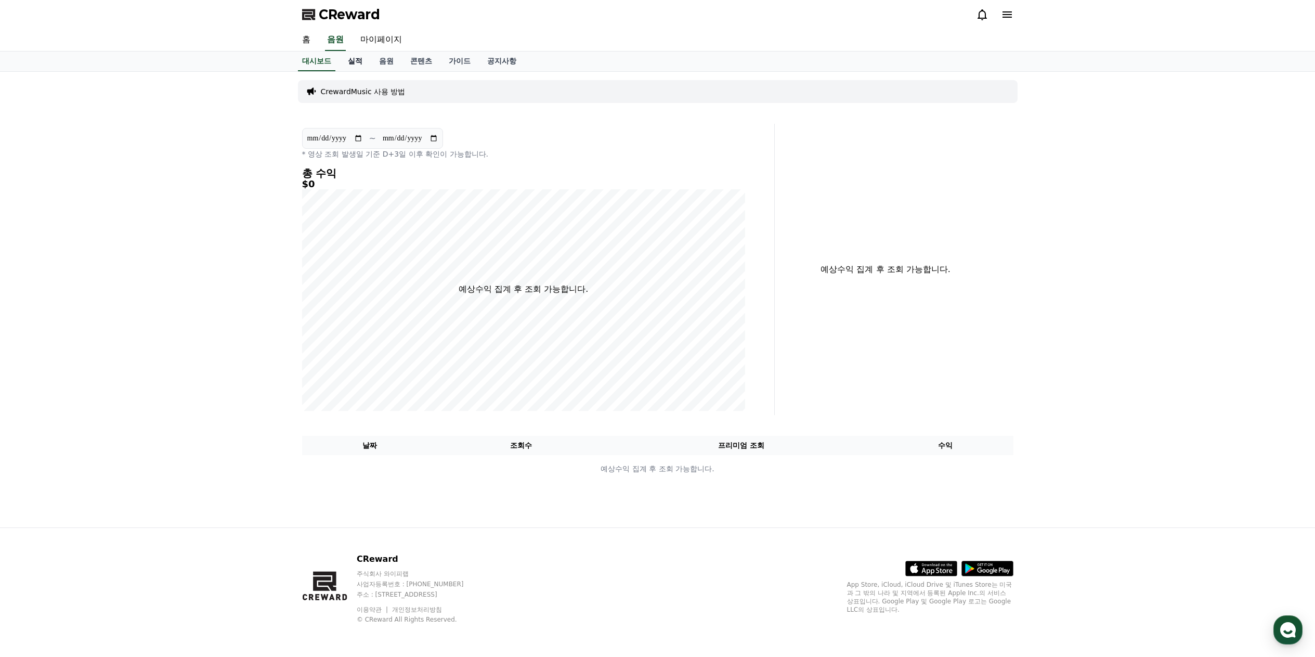
click at [346, 61] on link "실적" at bounding box center [354, 61] width 31 height 20
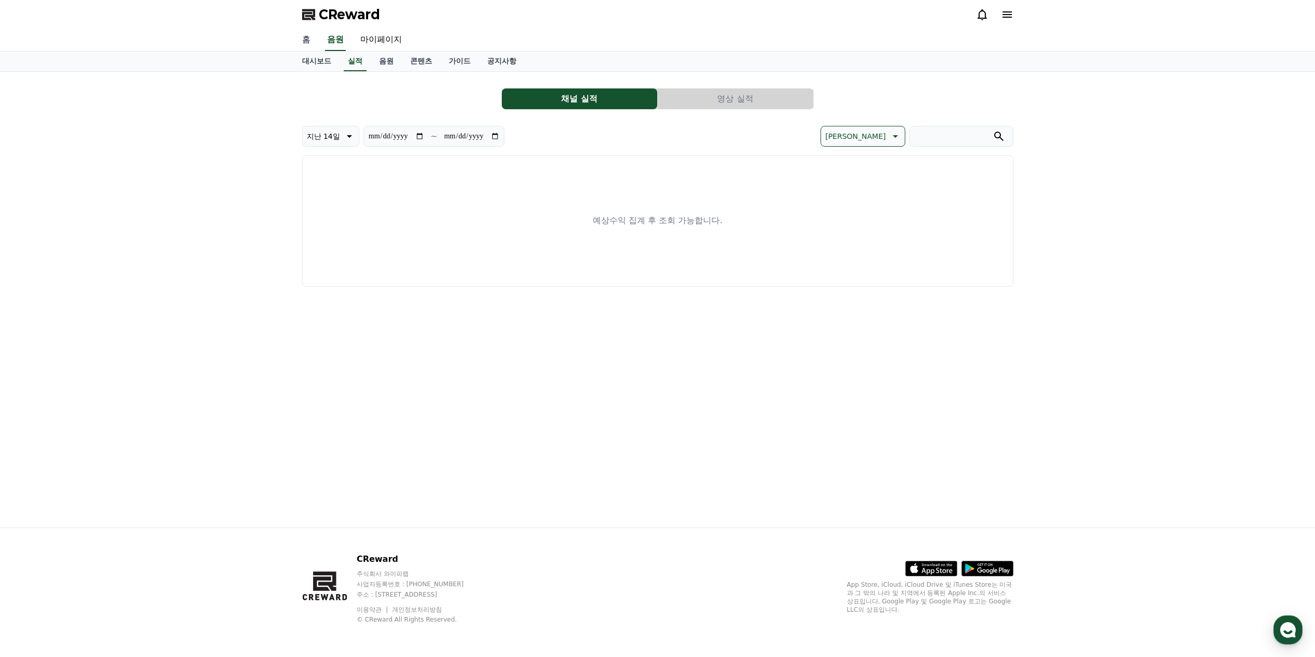
click at [311, 43] on link "홈" at bounding box center [306, 40] width 25 height 22
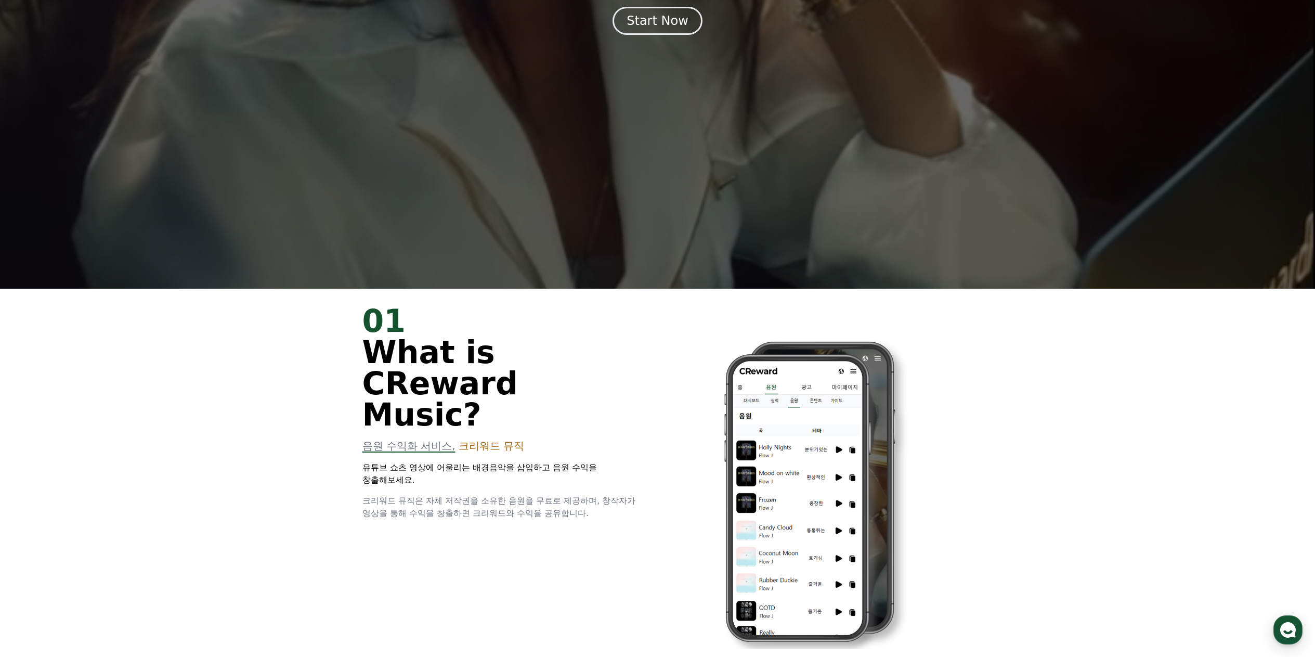
scroll to position [260, 0]
